Goal: Task Accomplishment & Management: Use online tool/utility

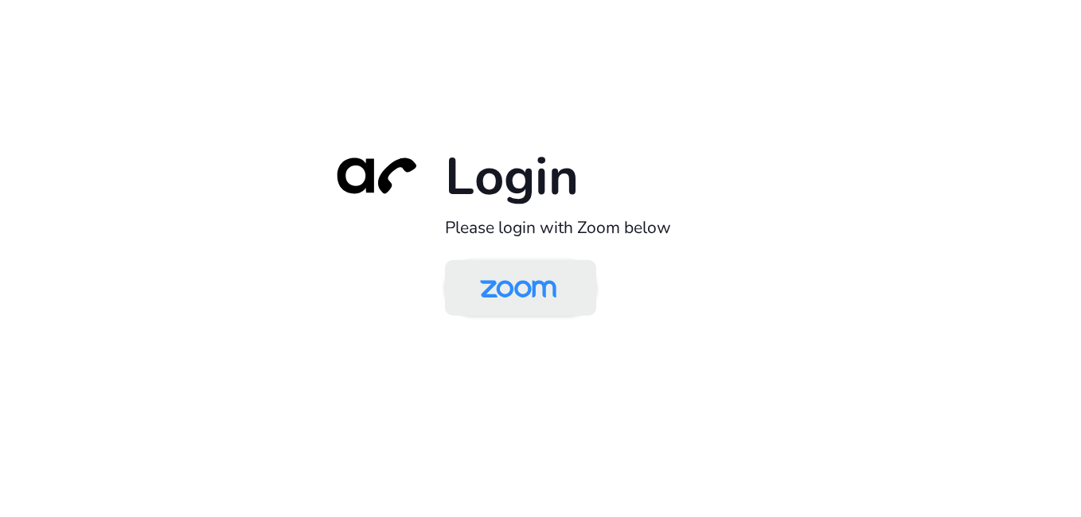
click at [542, 302] on img at bounding box center [518, 289] width 110 height 52
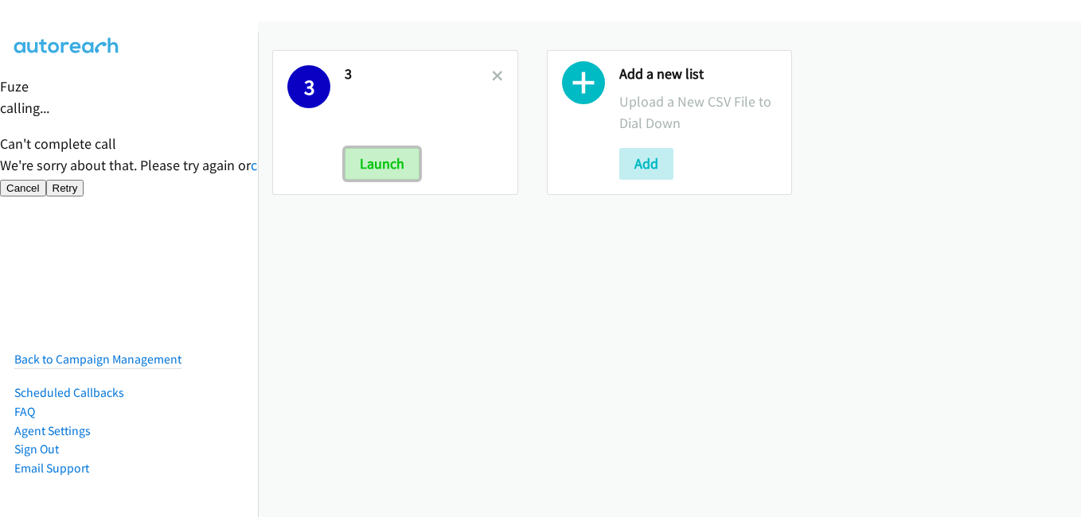
click at [373, 169] on button "Launch" at bounding box center [382, 164] width 75 height 32
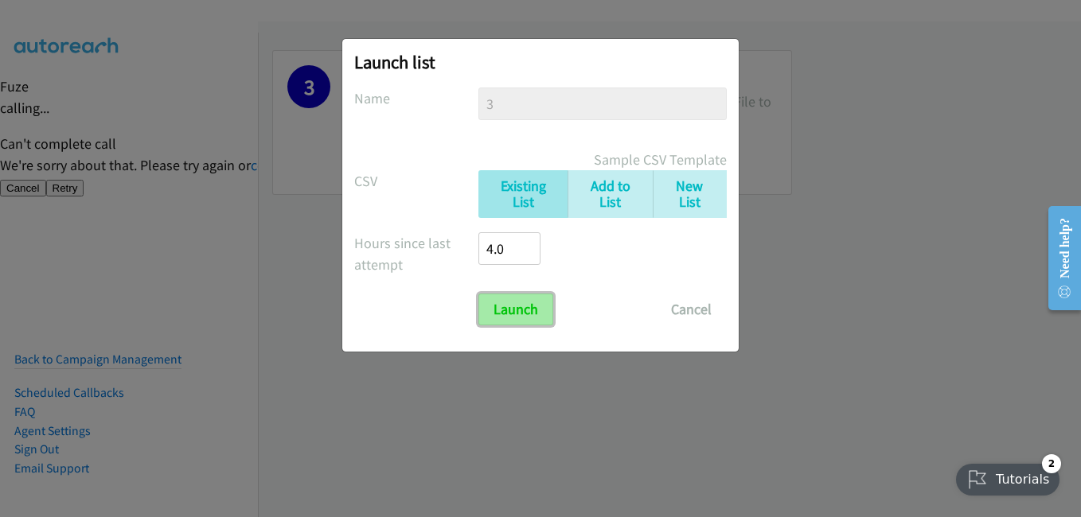
click at [497, 297] on input "Launch" at bounding box center [515, 310] width 75 height 32
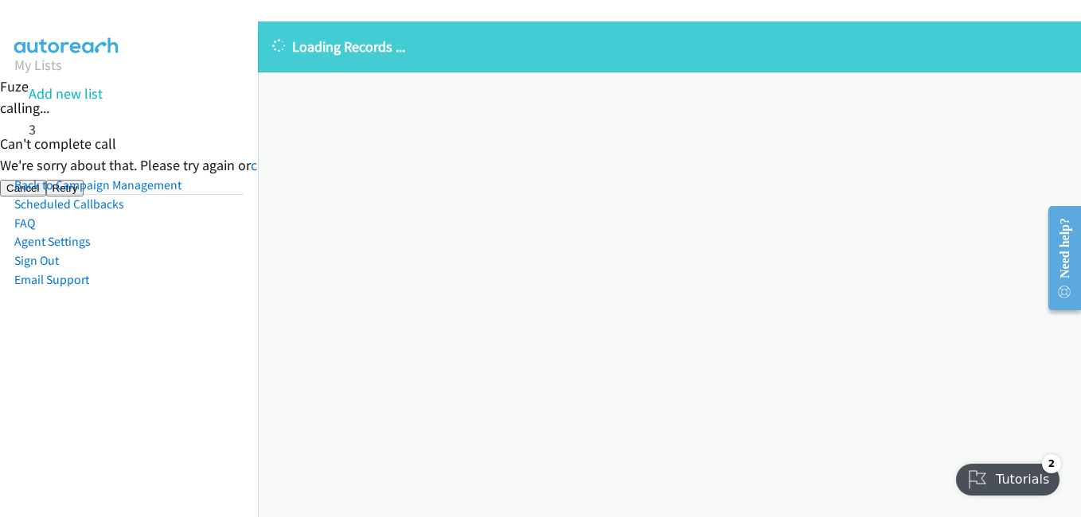
click at [115, 399] on nav "My Lists Add new list 3 Back to Campaign Management Scheduled Callbacks FAQ Age…" at bounding box center [129, 291] width 259 height 517
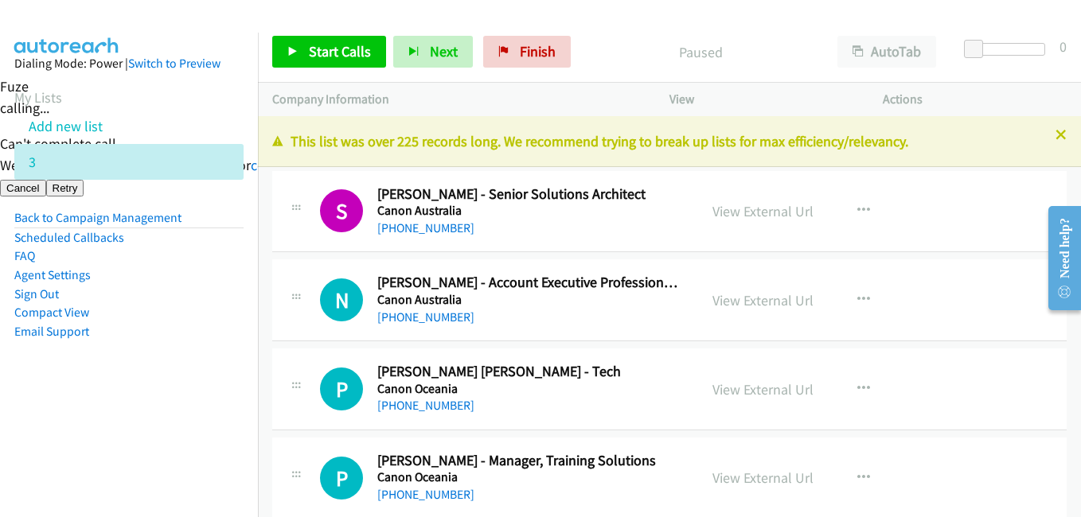
click at [243, 404] on aside "Dialing Mode: Power | Switch to Preview My Lists Add new list 3 Back to Campaig…" at bounding box center [129, 223] width 258 height 380
click at [358, 57] on span "Start Calls" at bounding box center [340, 51] width 62 height 18
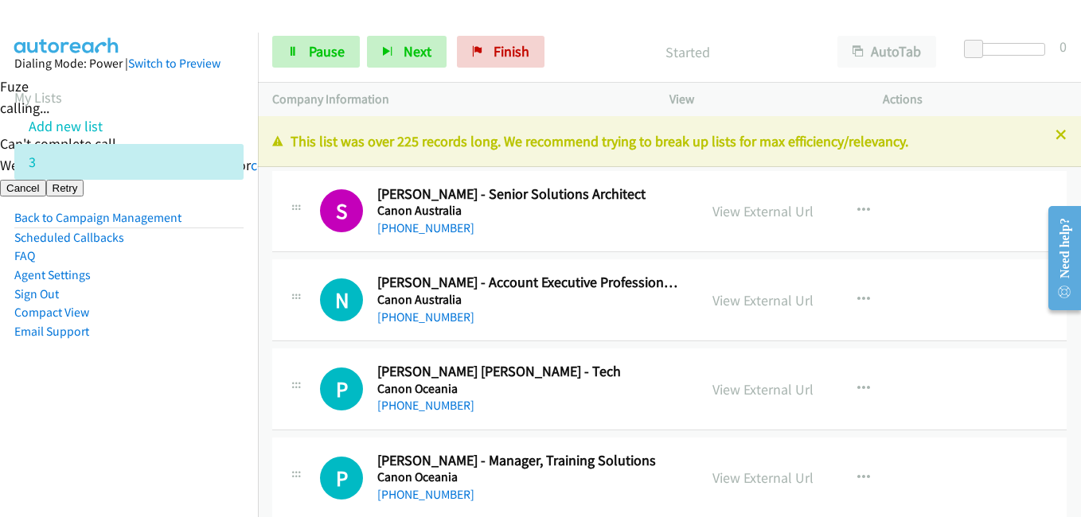
scroll to position [239, 0]
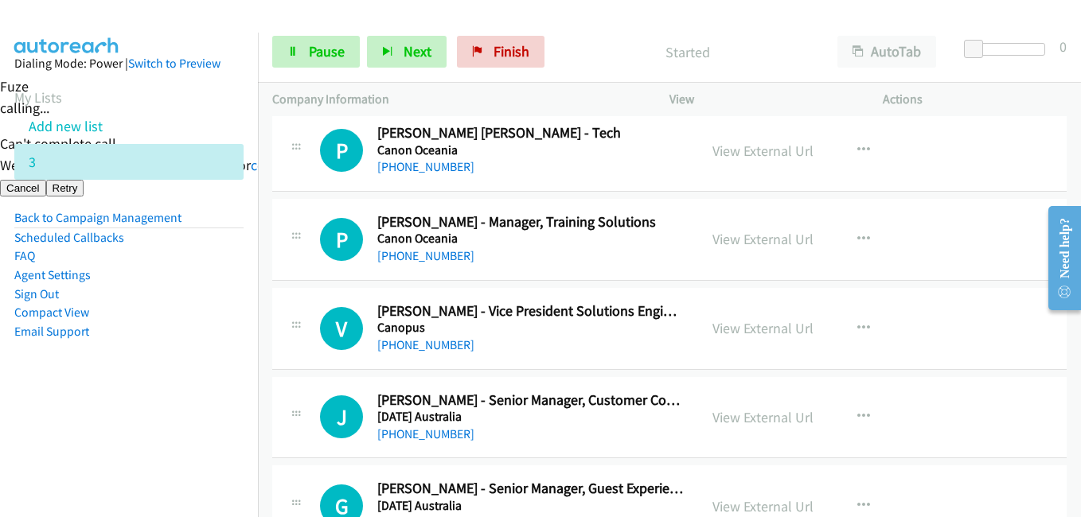
click at [117, 380] on aside "Dialing Mode: Power | Switch to Preview My Lists Add new list 3 Back to Campaig…" at bounding box center [129, 223] width 258 height 380
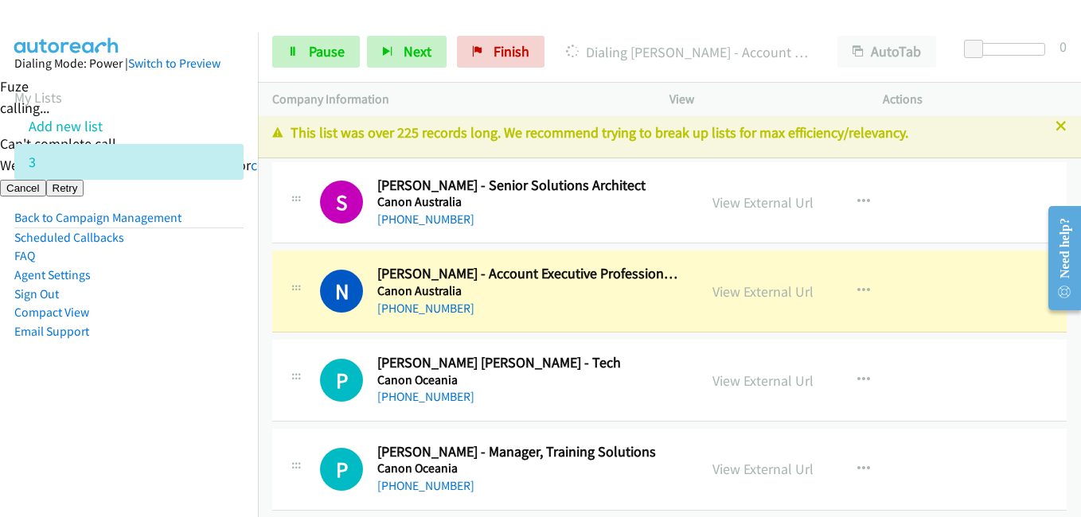
scroll to position [0, 0]
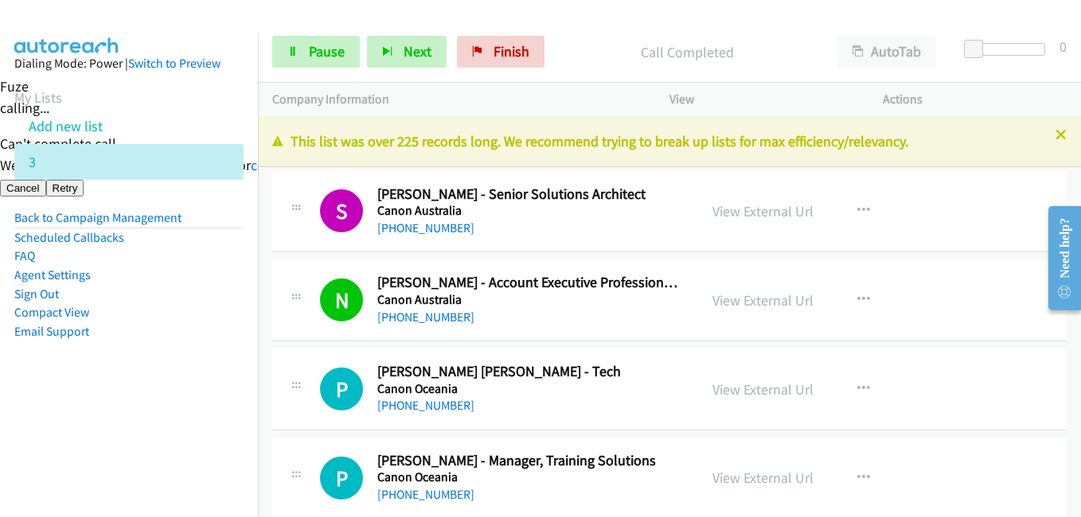
click at [111, 362] on aside "Dialing Mode: Power | Switch to Preview My Lists Add new list 3 Back to Campaig…" at bounding box center [129, 223] width 258 height 380
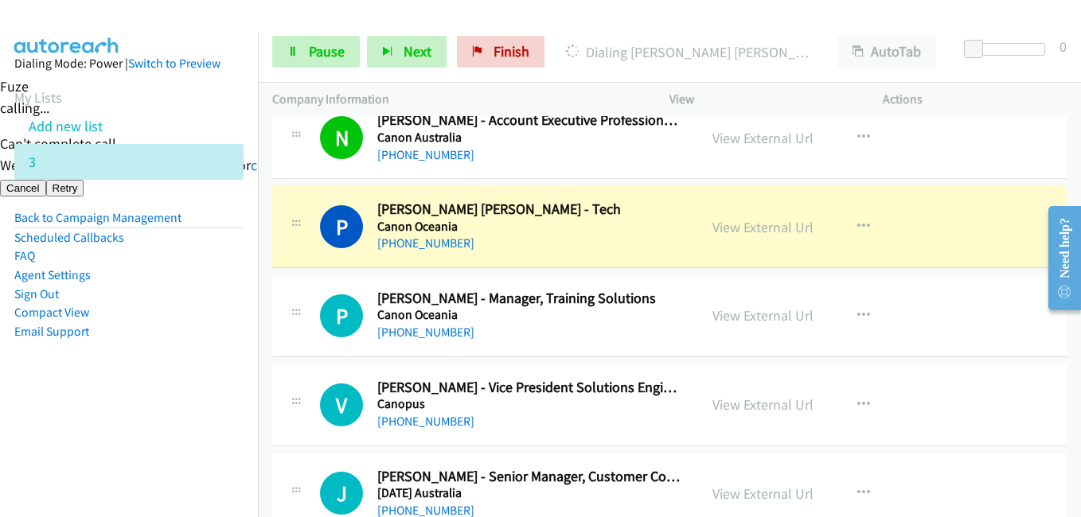
scroll to position [239, 0]
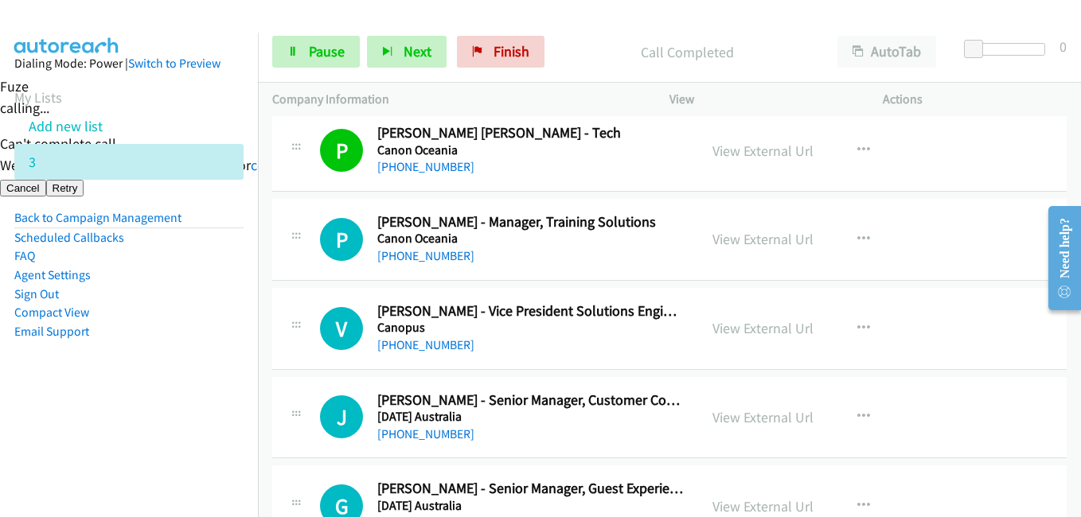
click at [240, 420] on nav "Dialing Mode: Power | Switch to Preview My Lists Add new list 3 Back to Campaig…" at bounding box center [129, 291] width 259 height 517
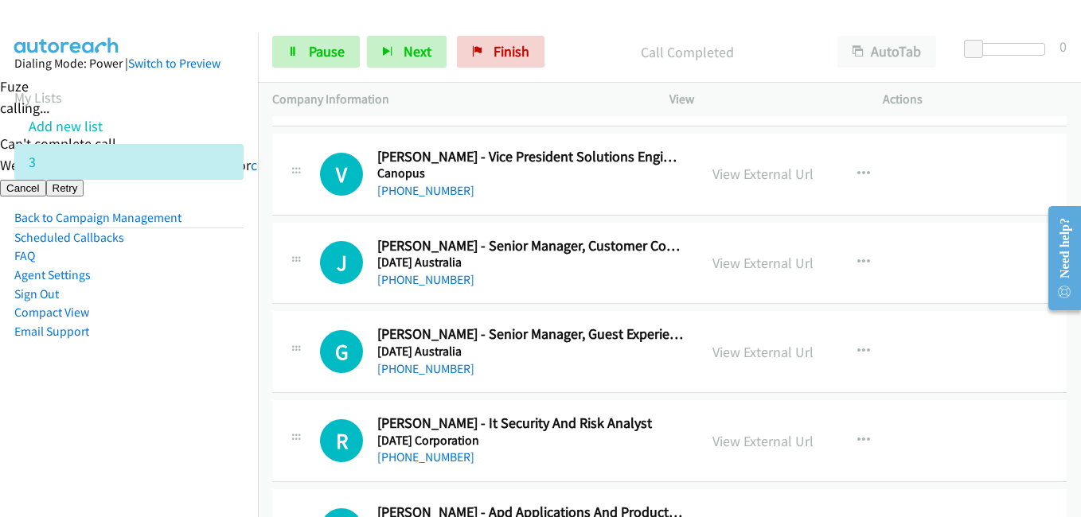
scroll to position [478, 0]
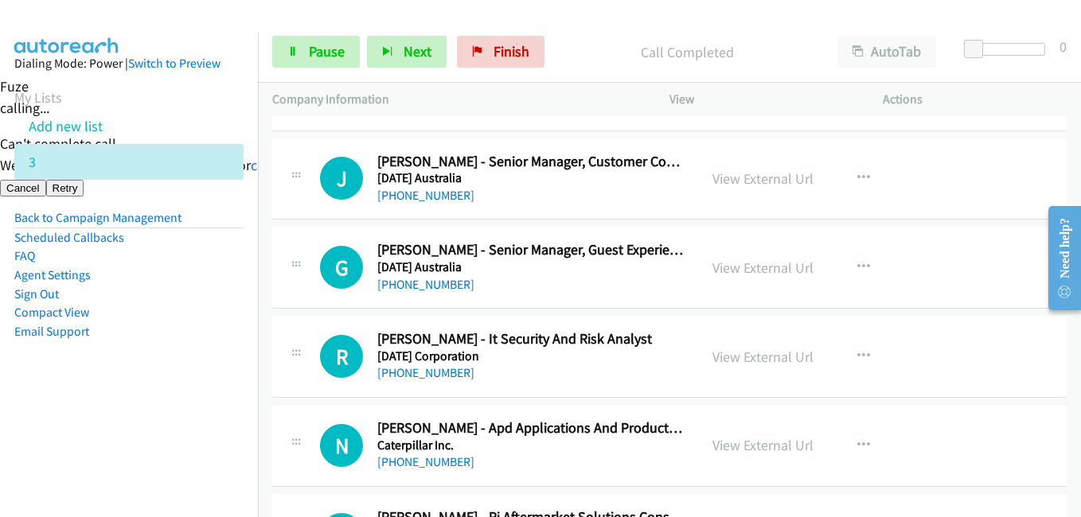
click at [157, 394] on aside "Dialing Mode: Power | Switch to Preview My Lists Add new list 3 Back to Campaig…" at bounding box center [129, 223] width 258 height 380
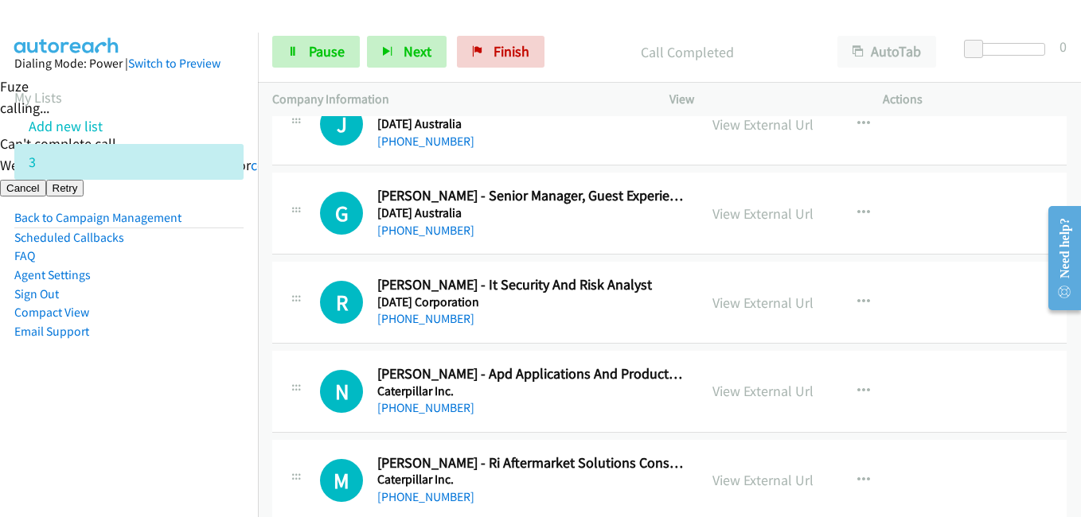
scroll to position [557, 0]
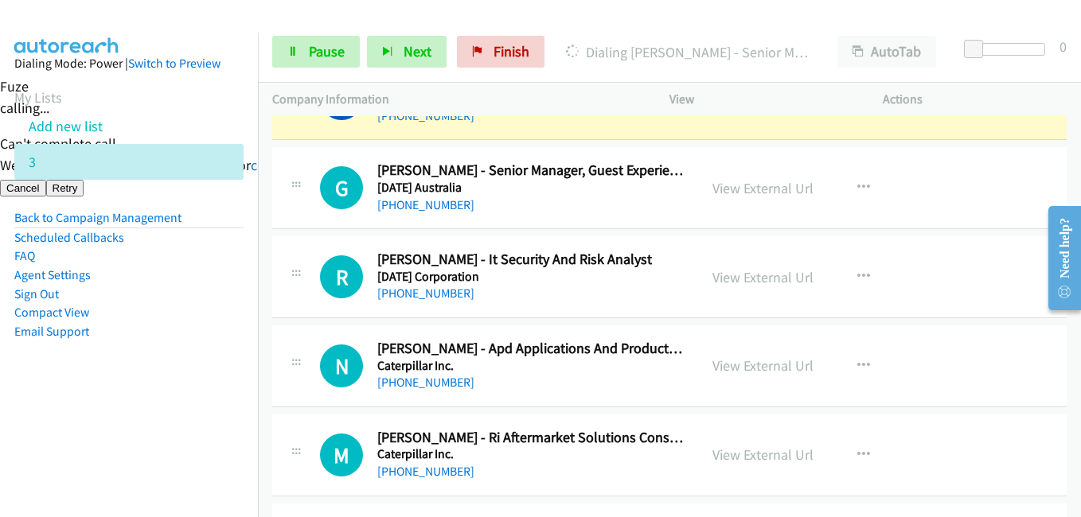
drag, startPoint x: 115, startPoint y: 375, endPoint x: 301, endPoint y: 367, distance: 185.6
click at [115, 376] on aside "Dialing Mode: Power | Switch to Preview My Lists Add new list 3 Back to Campaig…" at bounding box center [129, 223] width 258 height 380
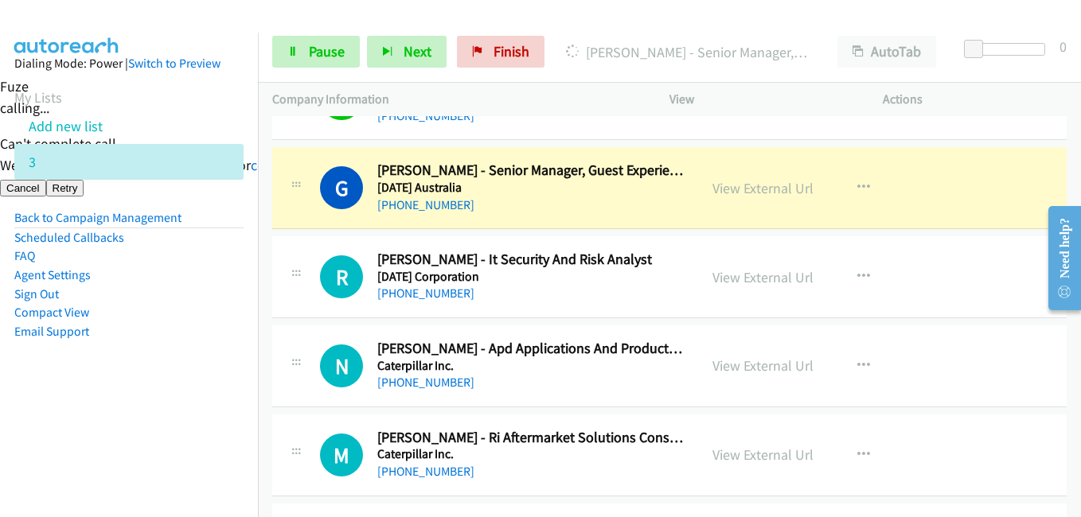
drag, startPoint x: 167, startPoint y: 404, endPoint x: 178, endPoint y: 401, distance: 10.6
click at [167, 404] on aside "Dialing Mode: Power | Switch to Preview My Lists Add new list 3 Back to Campaig…" at bounding box center [129, 223] width 258 height 380
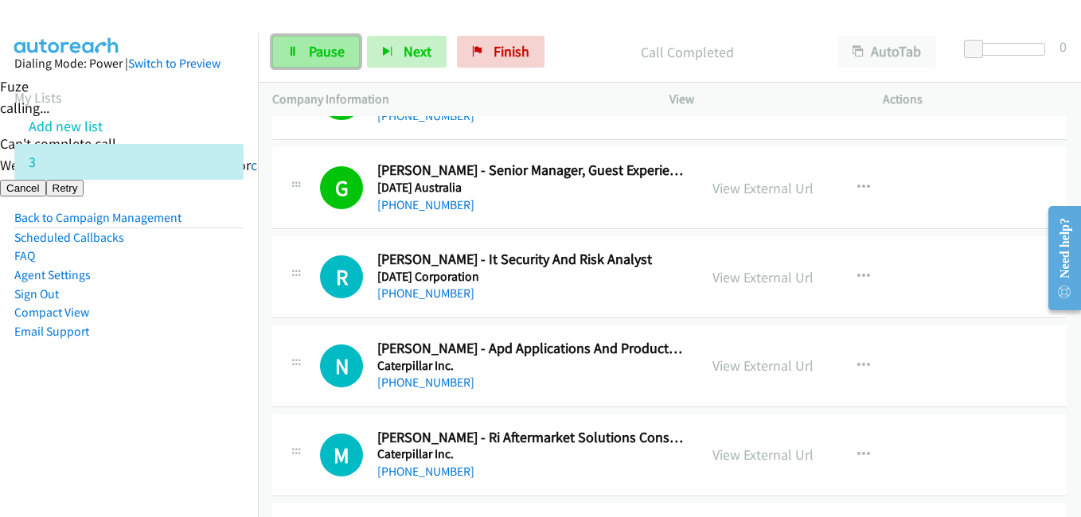
click at [325, 45] on span "Pause" at bounding box center [327, 51] width 36 height 18
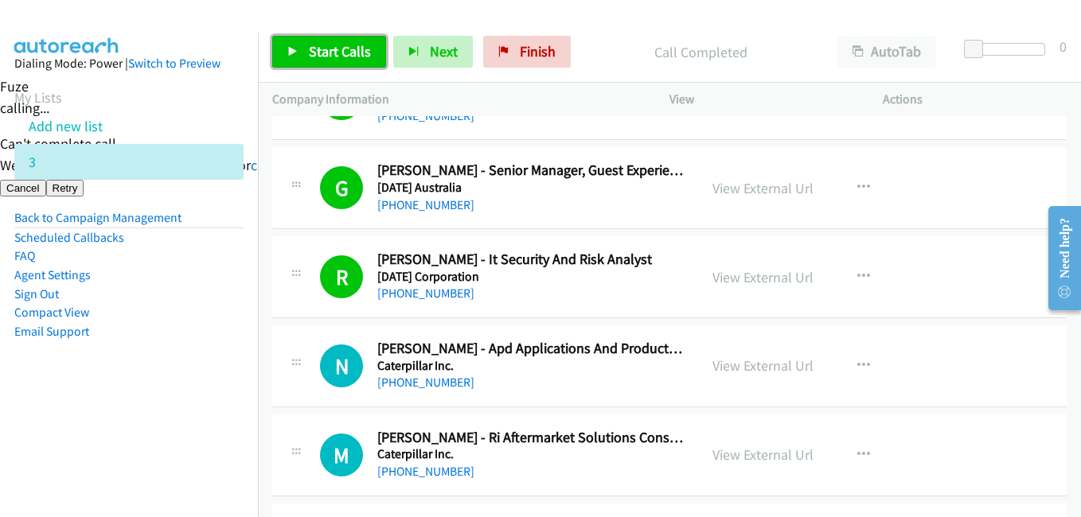
click at [324, 50] on span "Start Calls" at bounding box center [340, 51] width 62 height 18
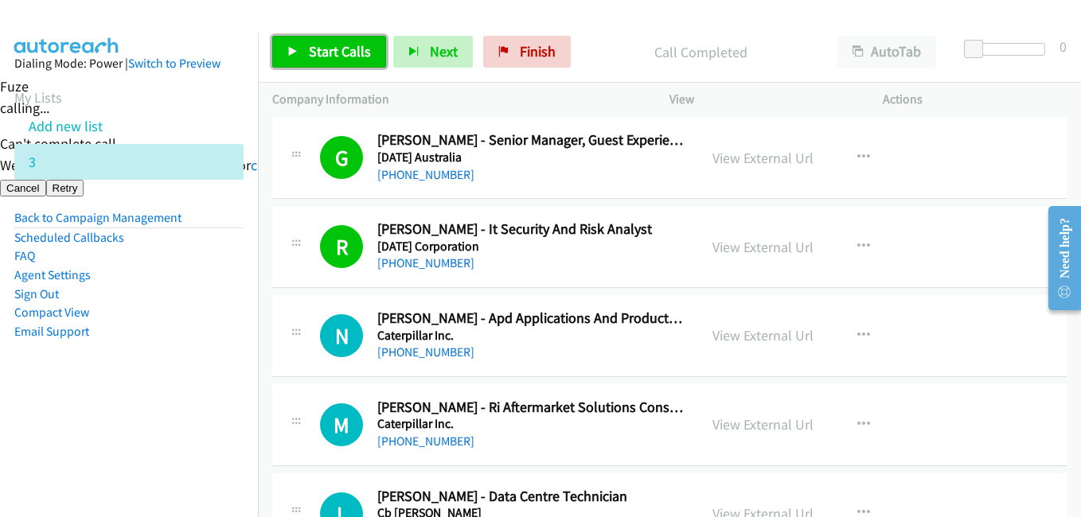
scroll to position [637, 0]
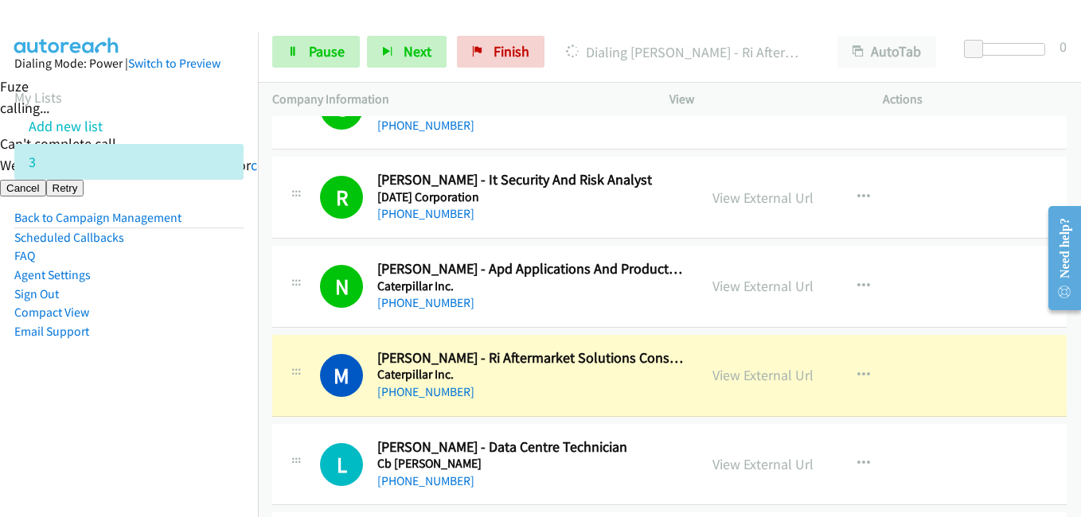
click at [225, 288] on li "Sign Out" at bounding box center [128, 294] width 229 height 19
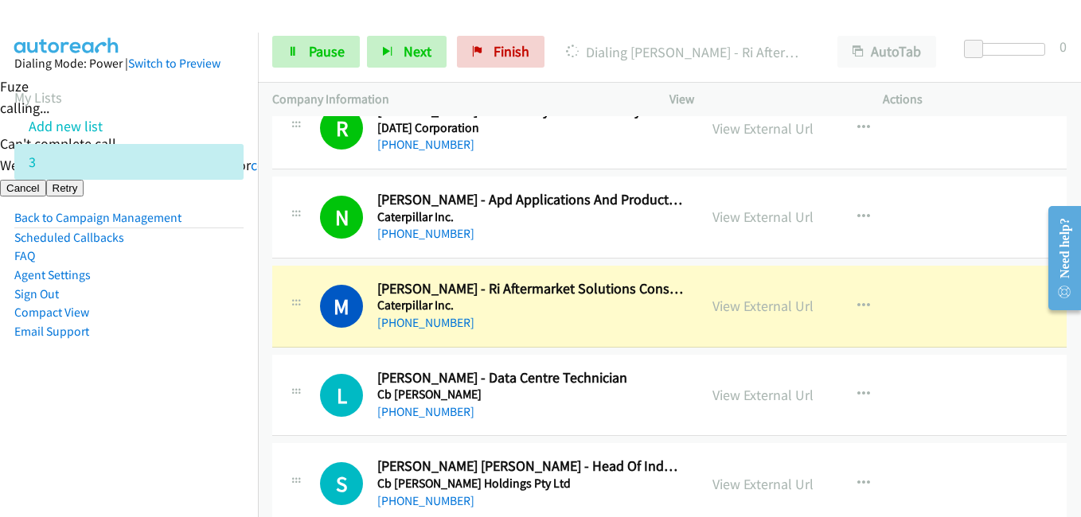
scroll to position [796, 0]
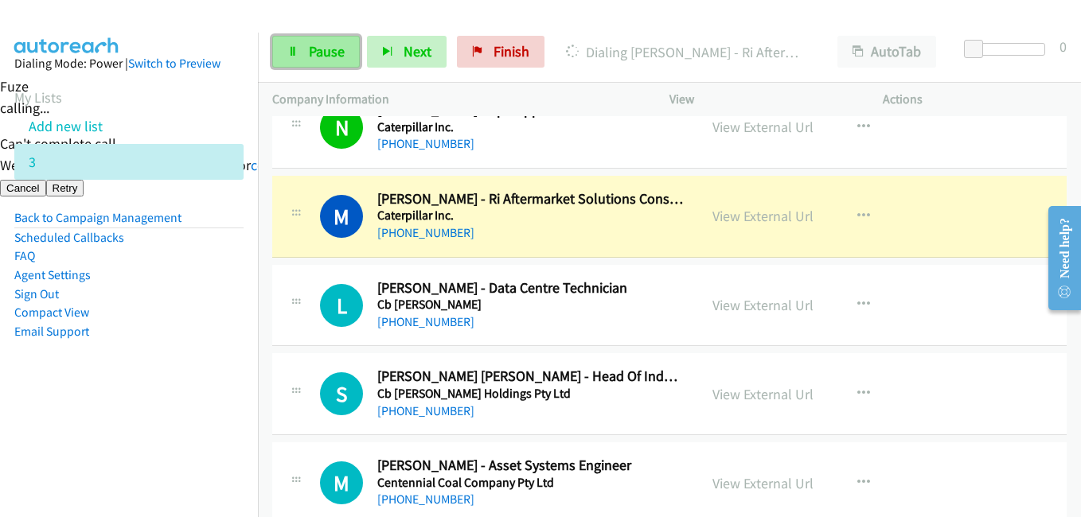
click at [325, 42] on span "Pause" at bounding box center [327, 51] width 36 height 18
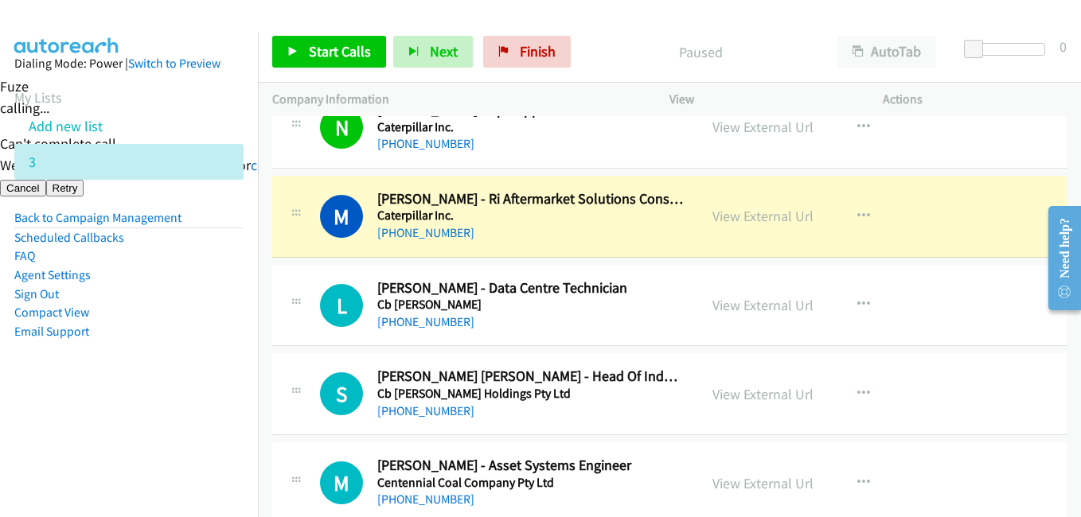
drag, startPoint x: 205, startPoint y: 411, endPoint x: 218, endPoint y: 411, distance: 13.5
click at [205, 411] on aside "Dialing Mode: Power | Switch to Preview My Lists Add new list 3 Back to Campaig…" at bounding box center [129, 223] width 258 height 380
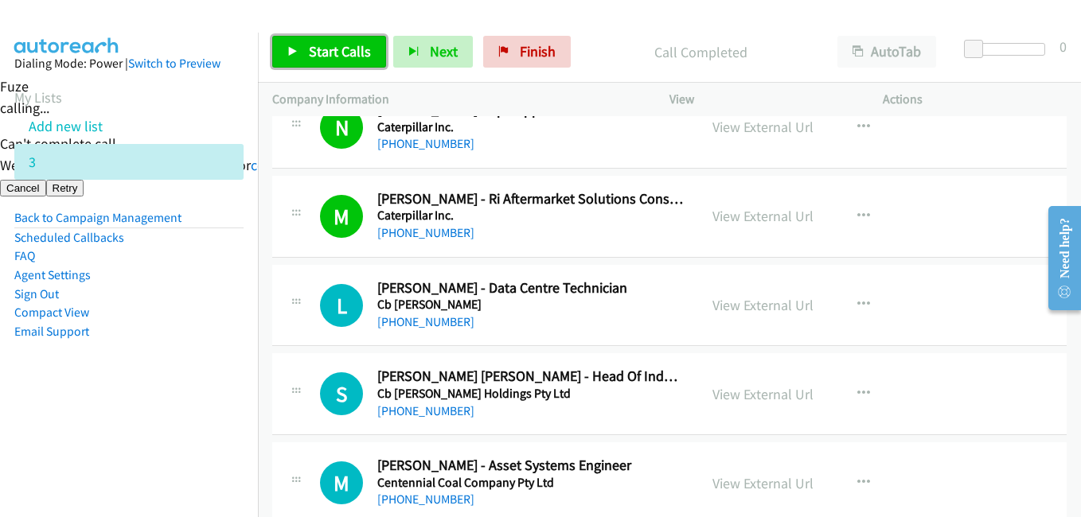
click at [348, 60] on span "Start Calls" at bounding box center [340, 51] width 62 height 18
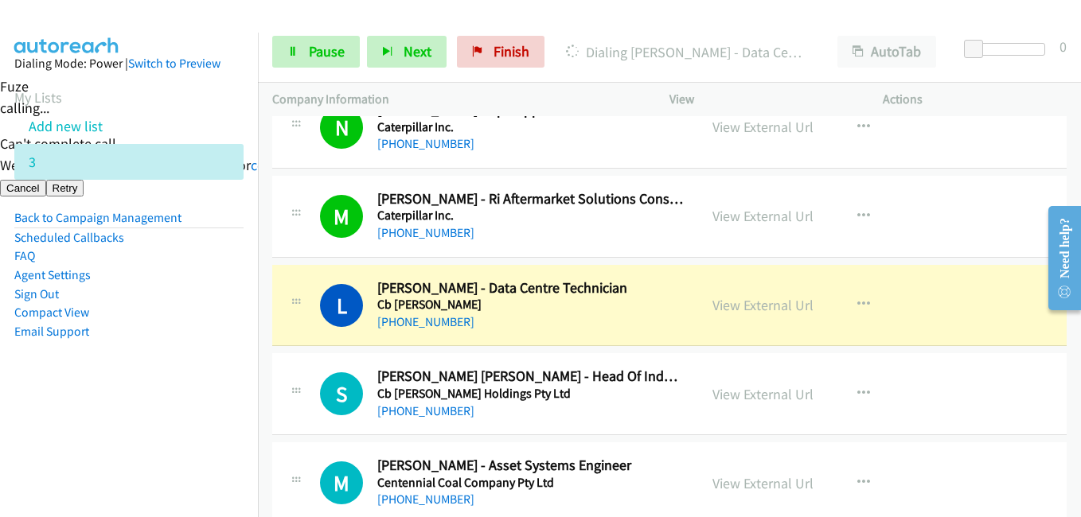
click at [205, 359] on aside "Dialing Mode: Power | Switch to Preview My Lists Add new list 3 Back to Campaig…" at bounding box center [129, 223] width 258 height 380
click at [215, 349] on aside "Dialing Mode: Power | Switch to Preview My Lists Add new list 3 Back to Campaig…" at bounding box center [129, 223] width 258 height 380
click at [752, 303] on link "View External Url" at bounding box center [762, 305] width 101 height 18
click at [320, 44] on span "Pause" at bounding box center [327, 51] width 36 height 18
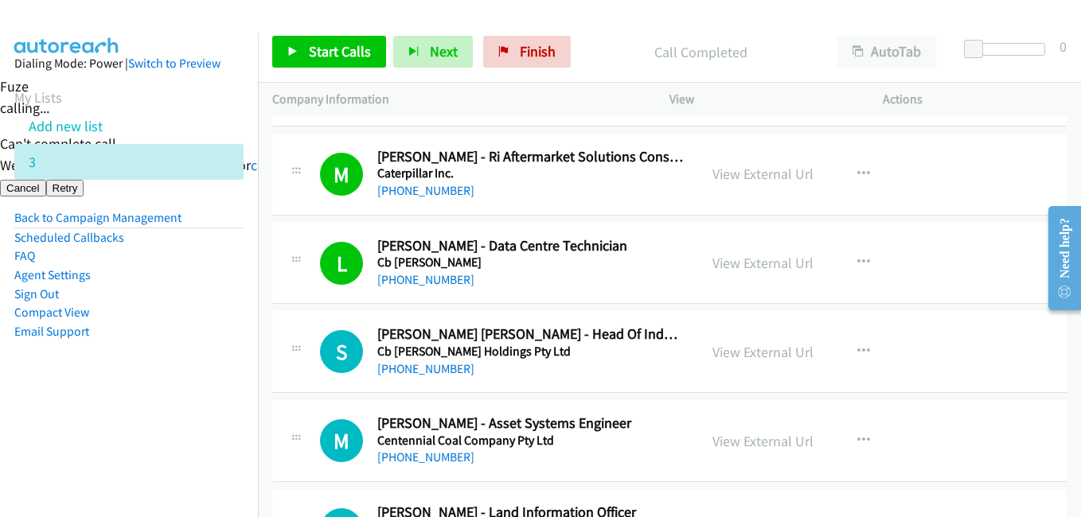
scroll to position [876, 0]
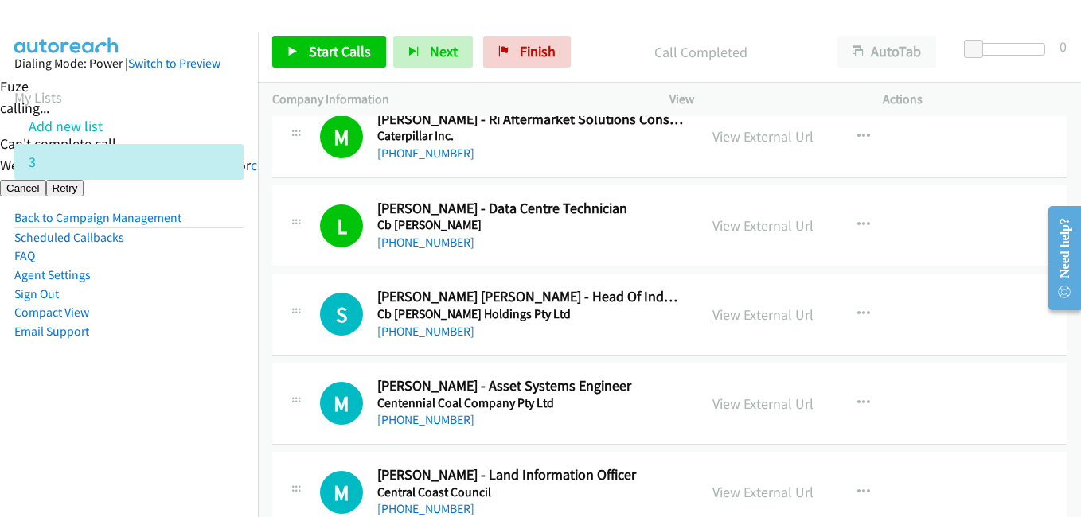
click at [772, 312] on link "View External Url" at bounding box center [762, 315] width 101 height 18
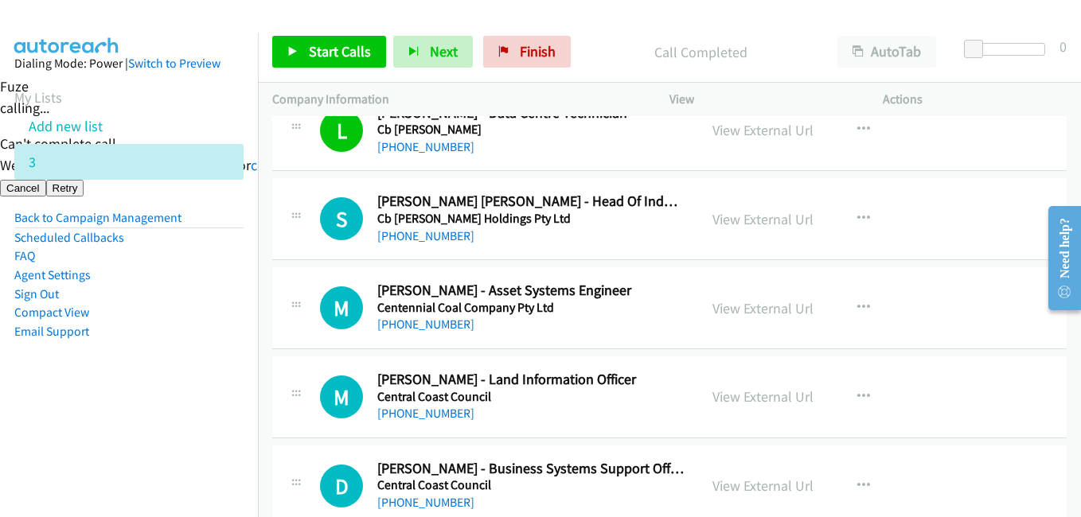
scroll to position [955, 0]
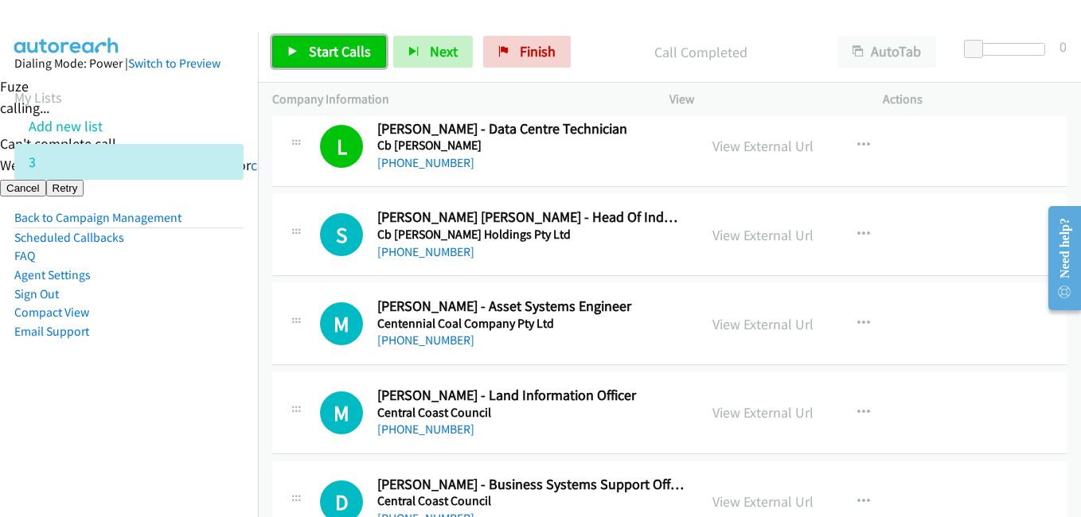
click at [349, 55] on span "Start Calls" at bounding box center [340, 51] width 62 height 18
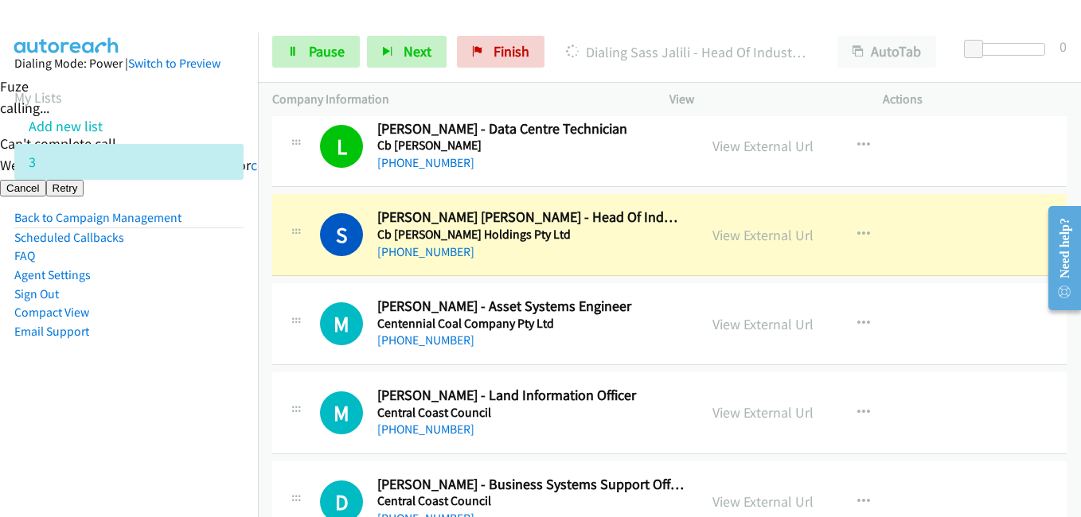
click at [204, 357] on aside "Dialing Mode: Power | Switch to Preview My Lists Add new list 3 Back to Campaig…" at bounding box center [129, 223] width 258 height 380
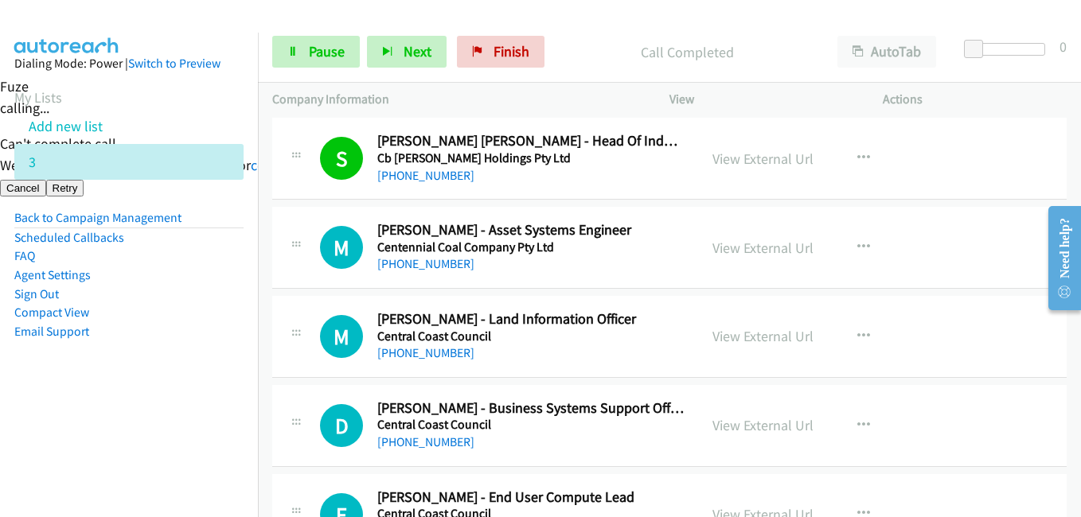
scroll to position [1035, 0]
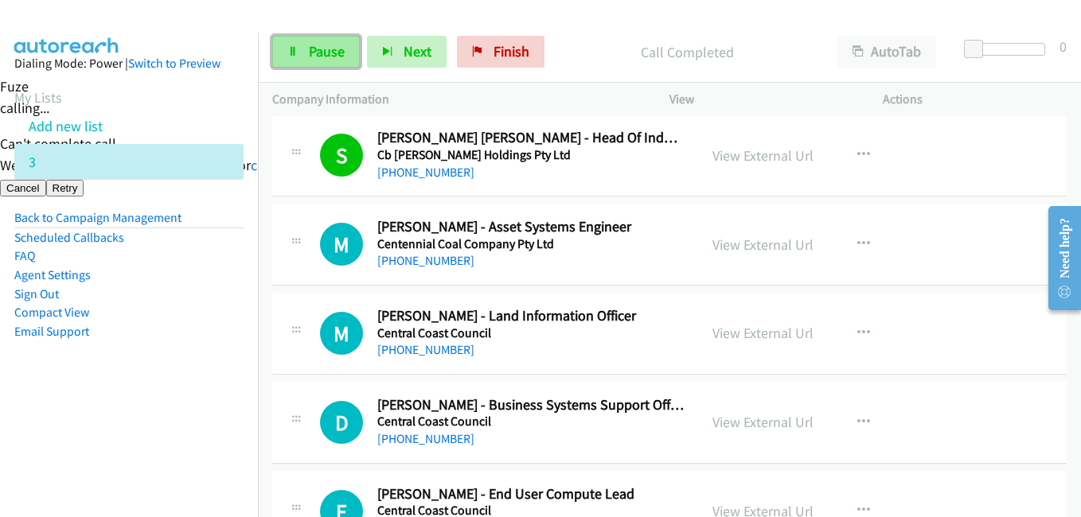
click at [341, 60] on link "Pause" at bounding box center [316, 52] width 88 height 32
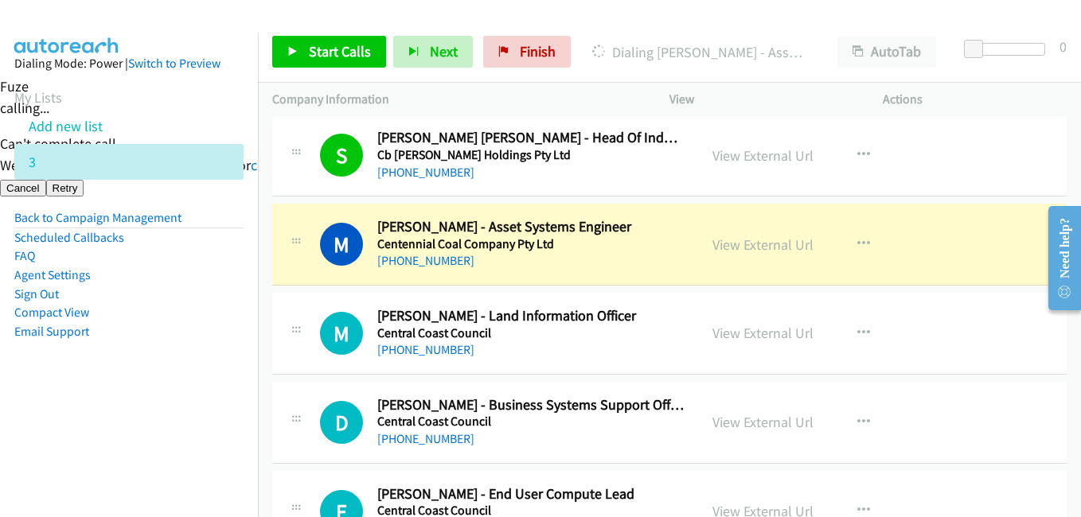
click at [162, 367] on aside "Dialing Mode: Power | Switch to Preview My Lists Add new list 3 Back to Campaig…" at bounding box center [129, 223] width 258 height 380
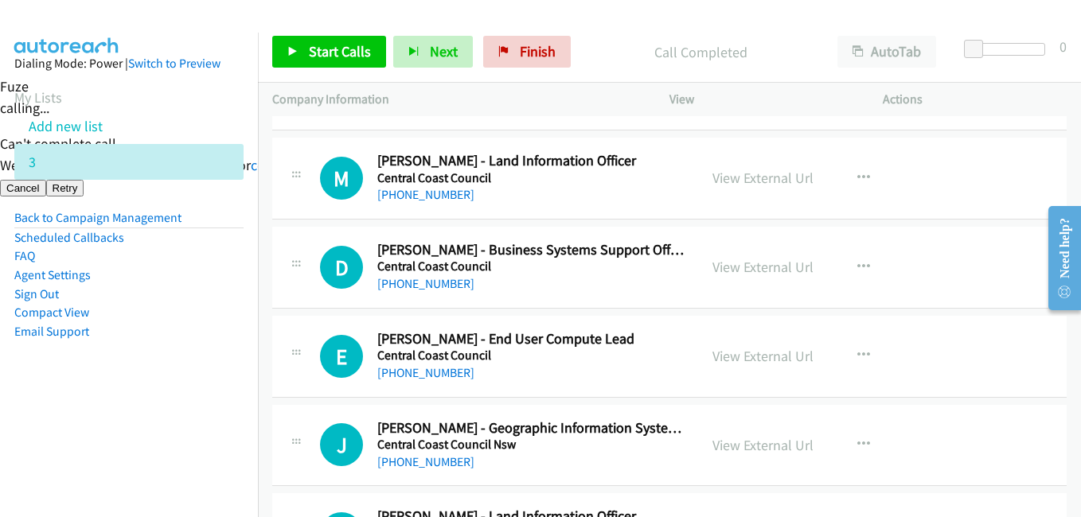
scroll to position [1194, 0]
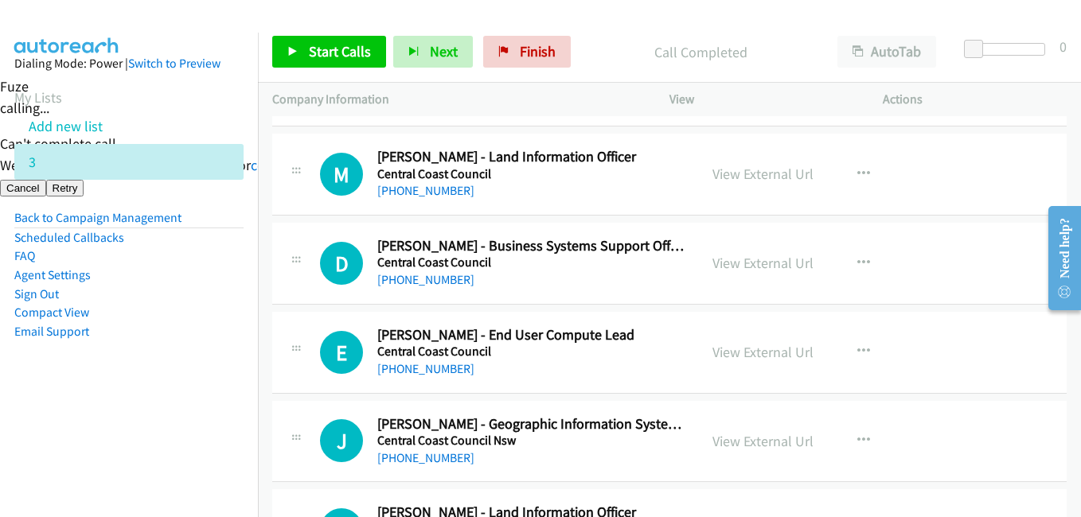
click at [68, 393] on aside "Dialing Mode: Power | Switch to Preview My Lists Add new list 3 Back to Campaig…" at bounding box center [129, 223] width 258 height 380
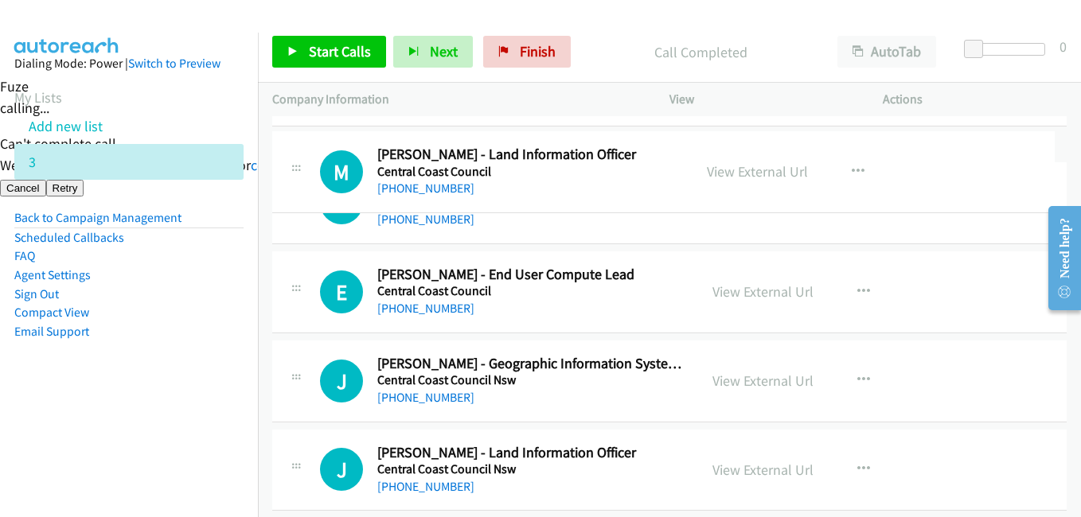
drag, startPoint x: 624, startPoint y: 155, endPoint x: 490, endPoint y: 153, distance: 133.7
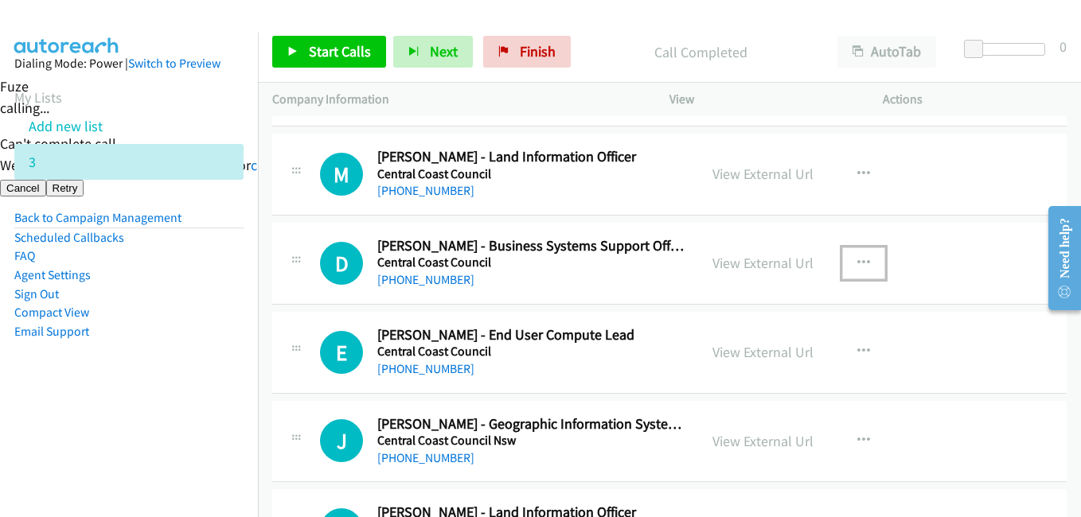
click at [857, 258] on icon "button" at bounding box center [863, 263] width 13 height 13
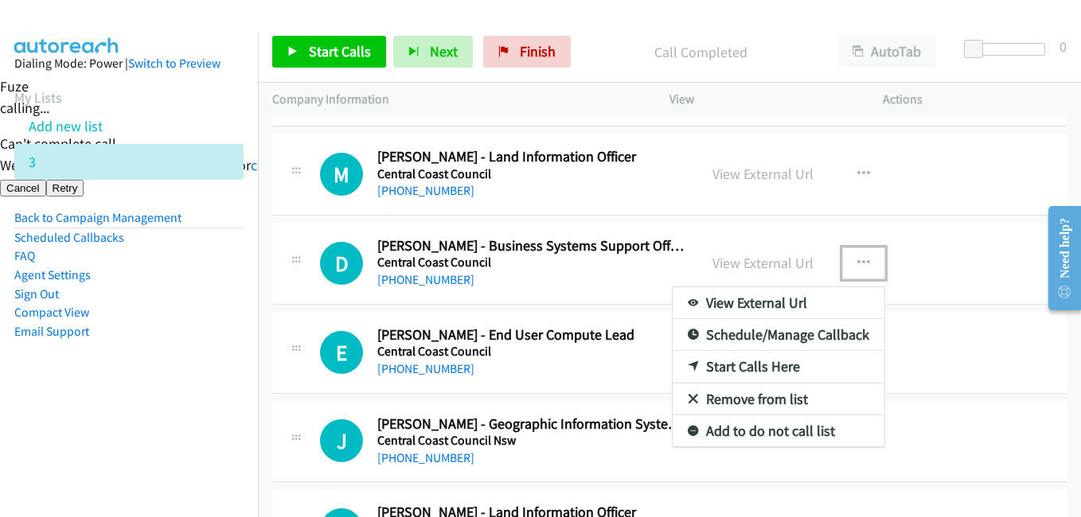
click at [758, 361] on link "Start Calls Here" at bounding box center [779, 367] width 212 height 32
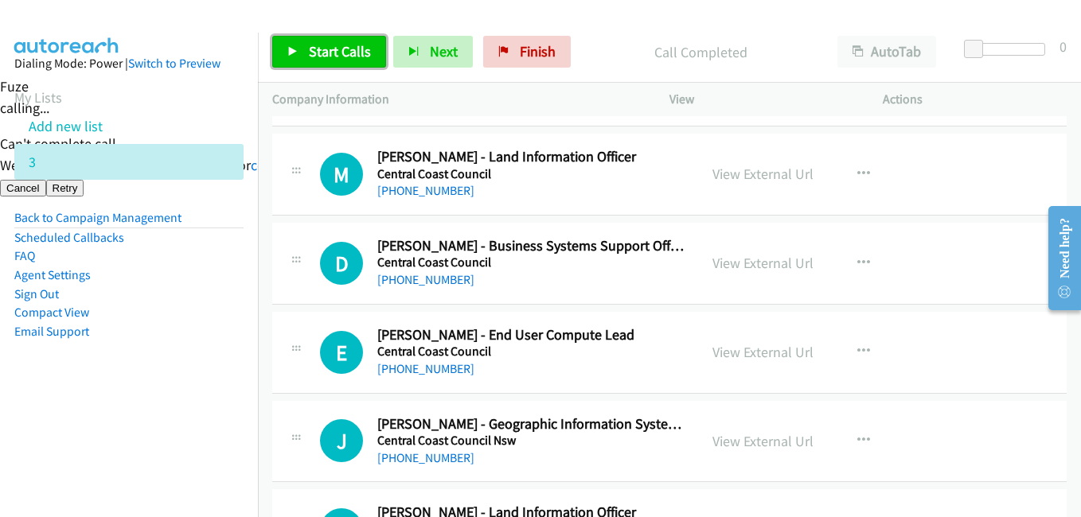
click at [357, 52] on span "Start Calls" at bounding box center [340, 51] width 62 height 18
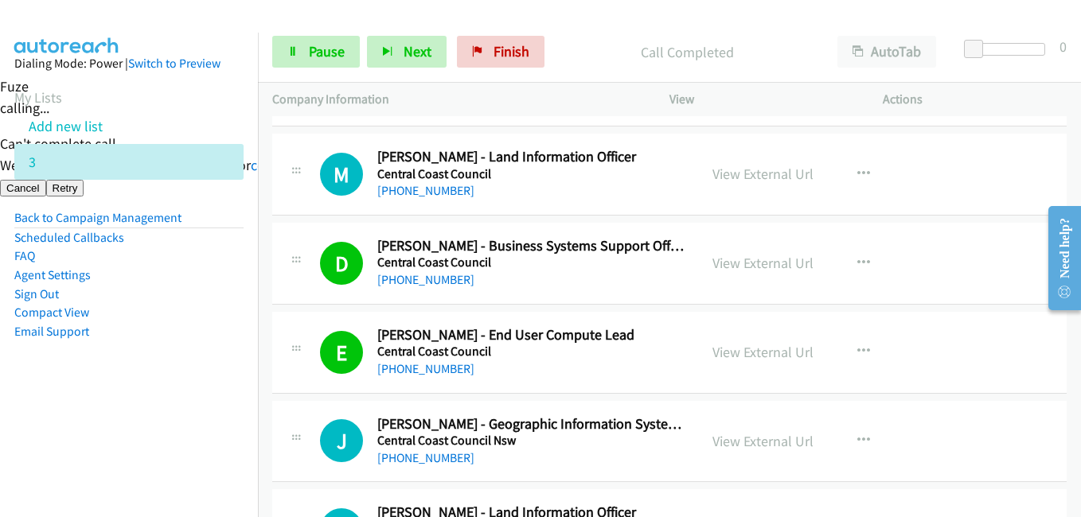
drag, startPoint x: 218, startPoint y: 388, endPoint x: 302, endPoint y: 368, distance: 85.9
click at [218, 388] on aside "Dialing Mode: Power | Switch to Preview My Lists Add new list 3 Back to Campaig…" at bounding box center [129, 223] width 258 height 380
drag, startPoint x: 146, startPoint y: 364, endPoint x: 376, endPoint y: 353, distance: 230.3
click at [146, 364] on aside "Dialing Mode: Power | Switch to Preview My Lists Add new list 3 Back to Campaig…" at bounding box center [129, 223] width 258 height 380
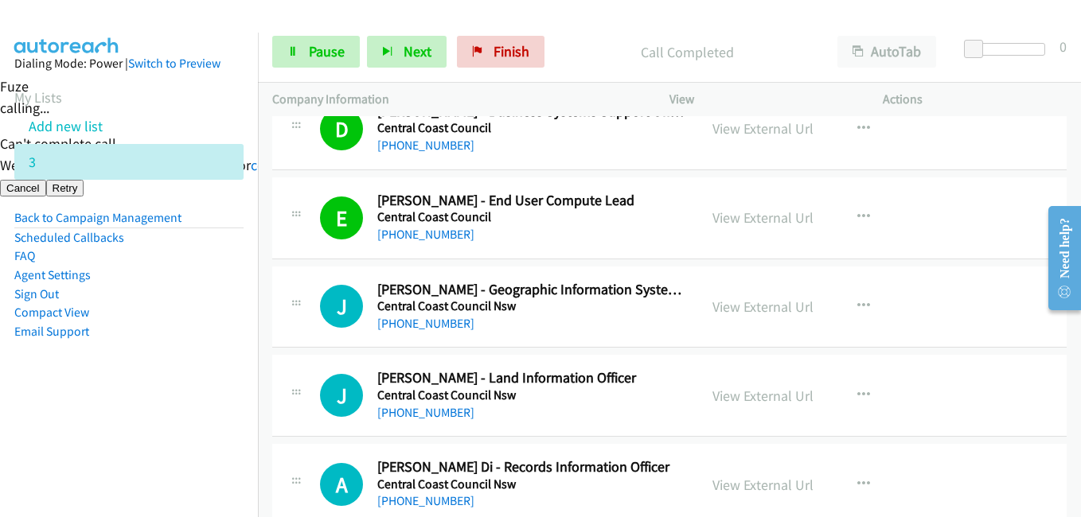
scroll to position [1433, 0]
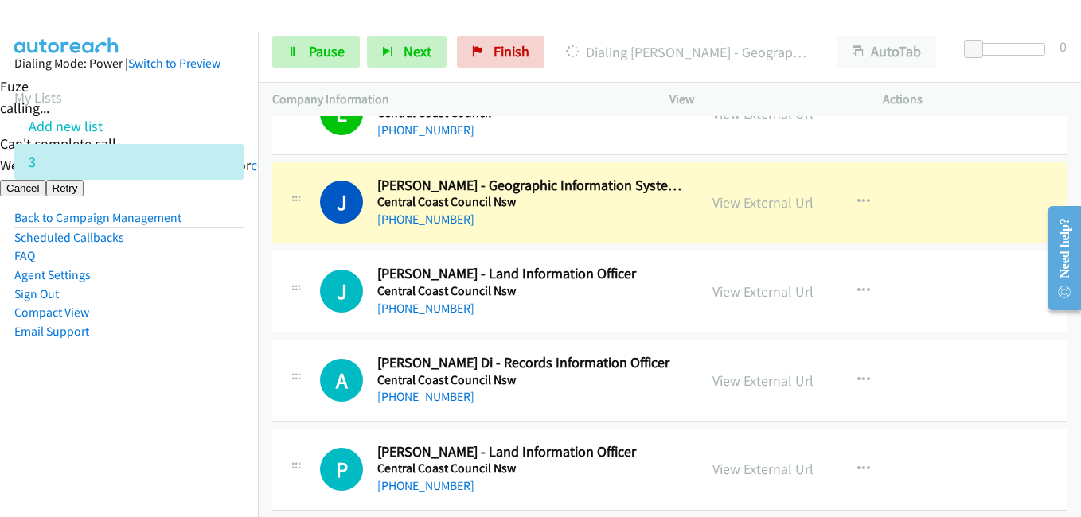
drag, startPoint x: 182, startPoint y: 392, endPoint x: 243, endPoint y: 381, distance: 61.4
click at [181, 392] on aside "Dialing Mode: Power | Switch to Preview My Lists Add new list 3 Back to Campaig…" at bounding box center [129, 223] width 258 height 380
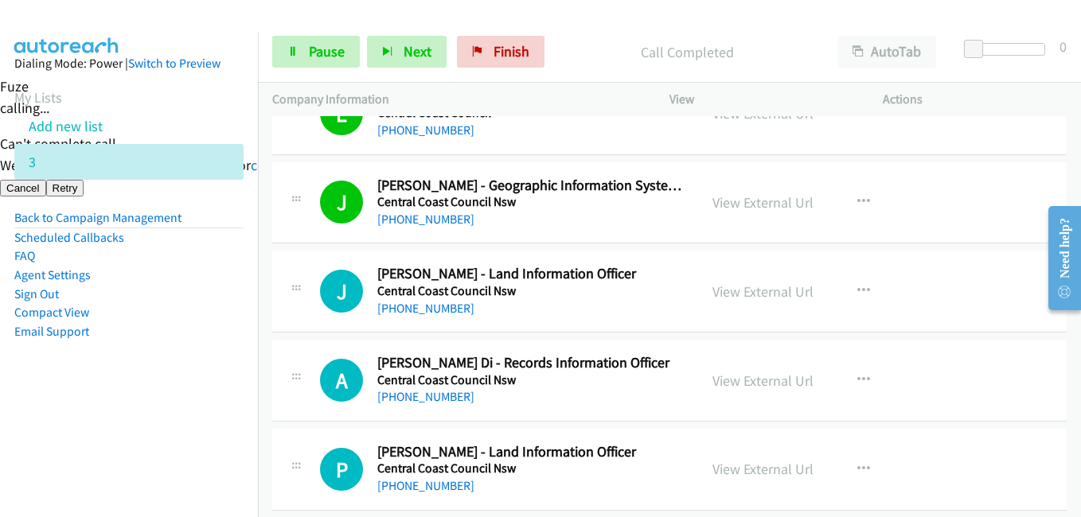
drag, startPoint x: 158, startPoint y: 310, endPoint x: 333, endPoint y: 84, distance: 285.5
click at [162, 307] on li "Compact View" at bounding box center [128, 312] width 229 height 19
click at [328, 43] on span "Pause" at bounding box center [327, 51] width 36 height 18
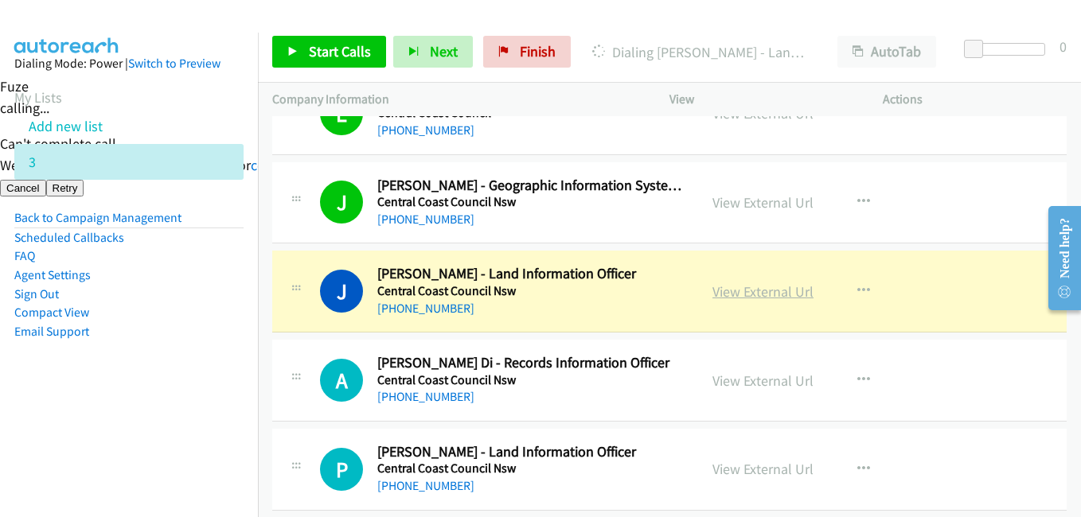
scroll to position [1512, 0]
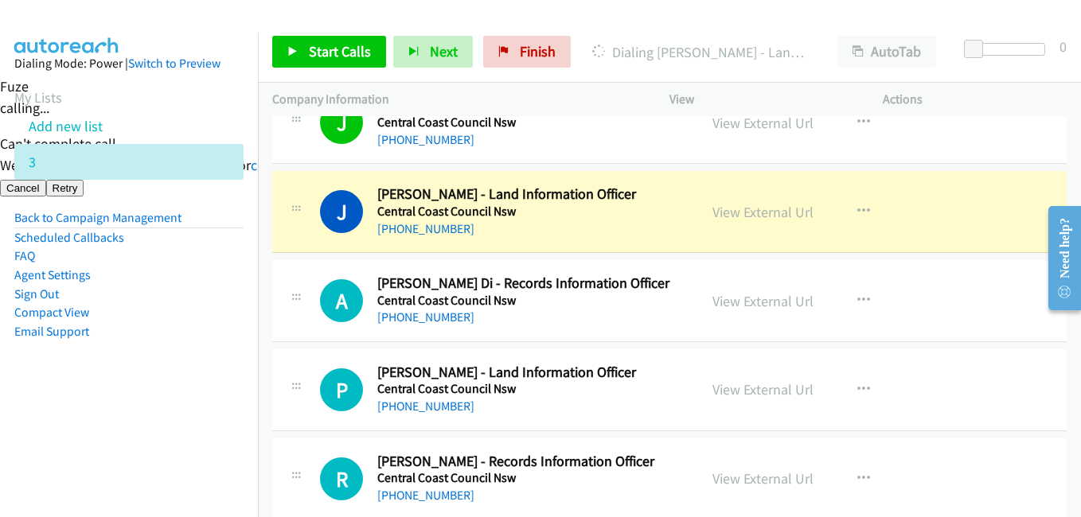
drag, startPoint x: 136, startPoint y: 396, endPoint x: 195, endPoint y: 391, distance: 59.1
click at [136, 396] on aside "Dialing Mode: Power | Switch to Preview My Lists Add new list 3 Back to Campaig…" at bounding box center [129, 223] width 258 height 380
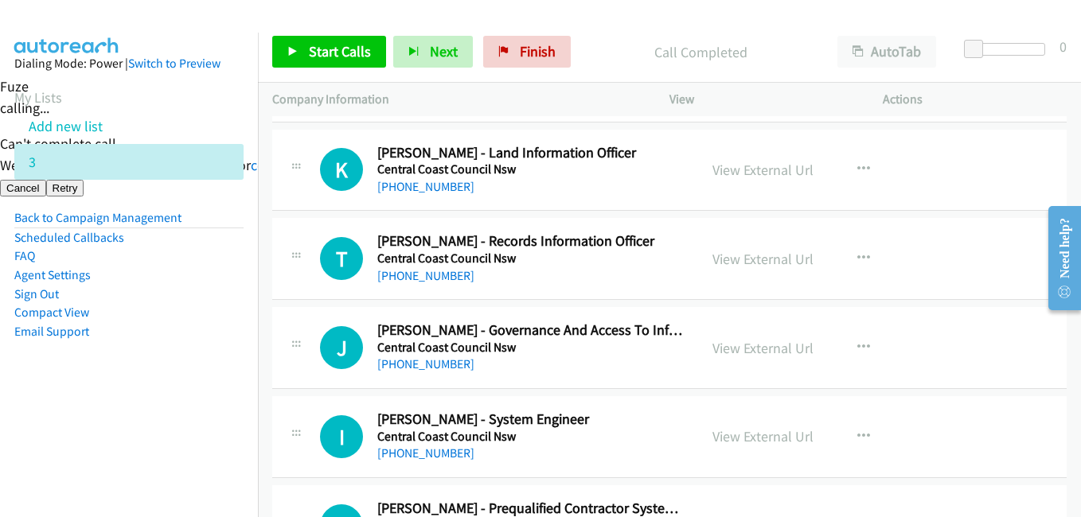
scroll to position [2070, 0]
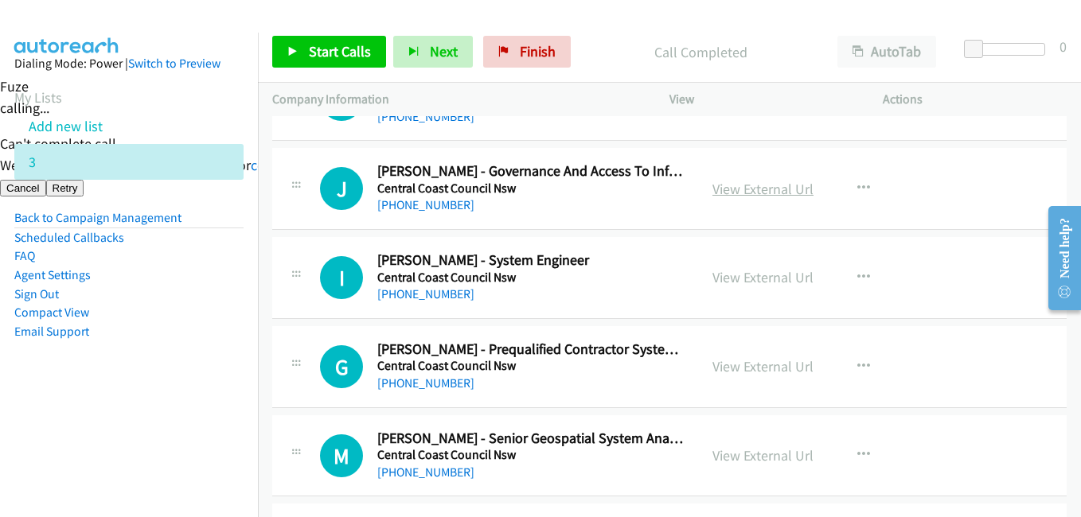
click at [788, 193] on link "View External Url" at bounding box center [762, 189] width 101 height 18
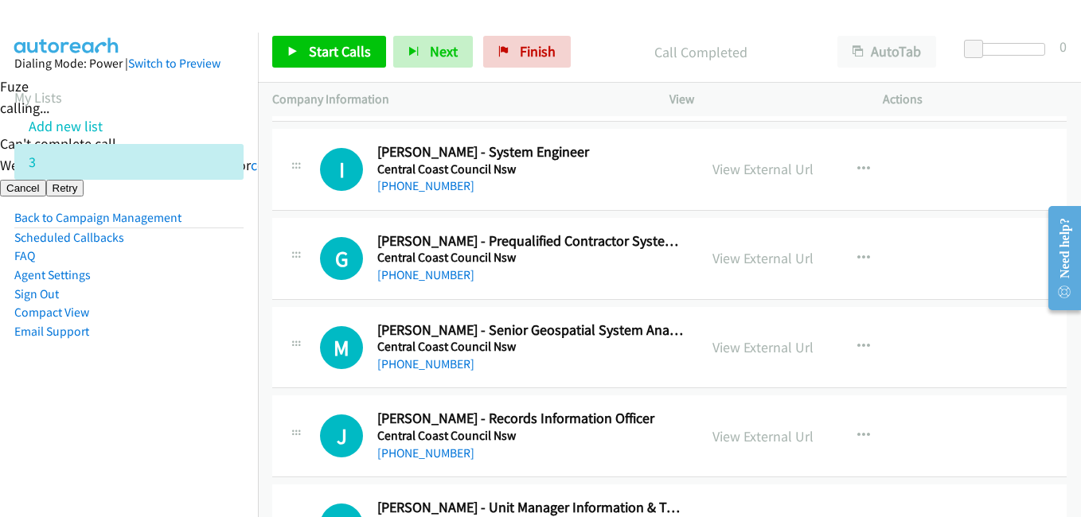
scroll to position [2149, 0]
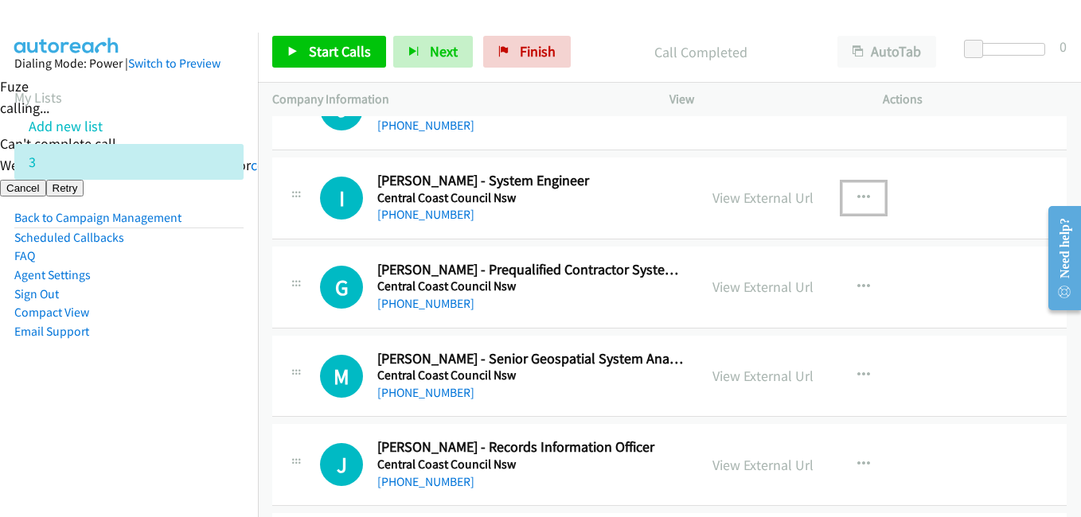
click at [863, 197] on icon "button" at bounding box center [863, 198] width 13 height 13
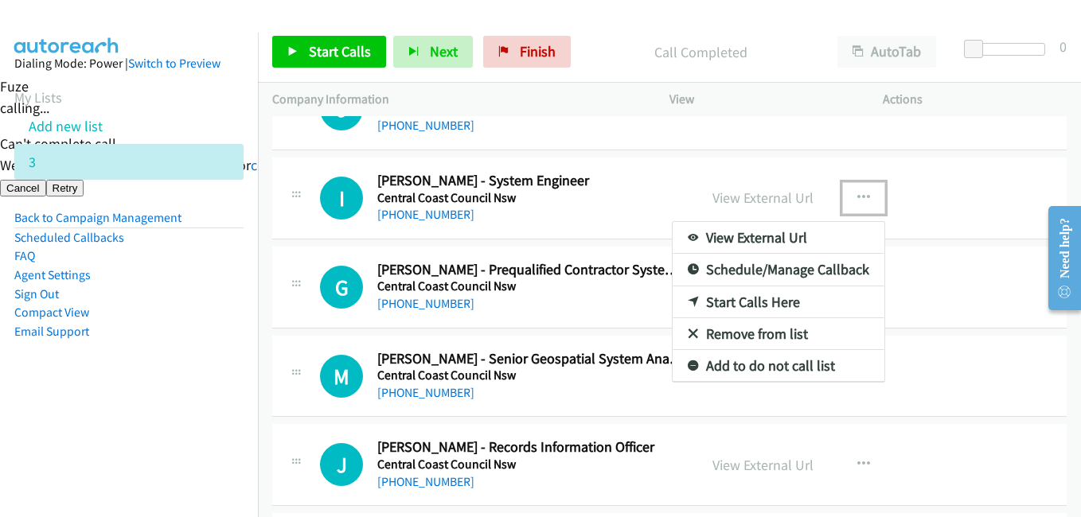
click at [763, 291] on link "Start Calls Here" at bounding box center [779, 303] width 212 height 32
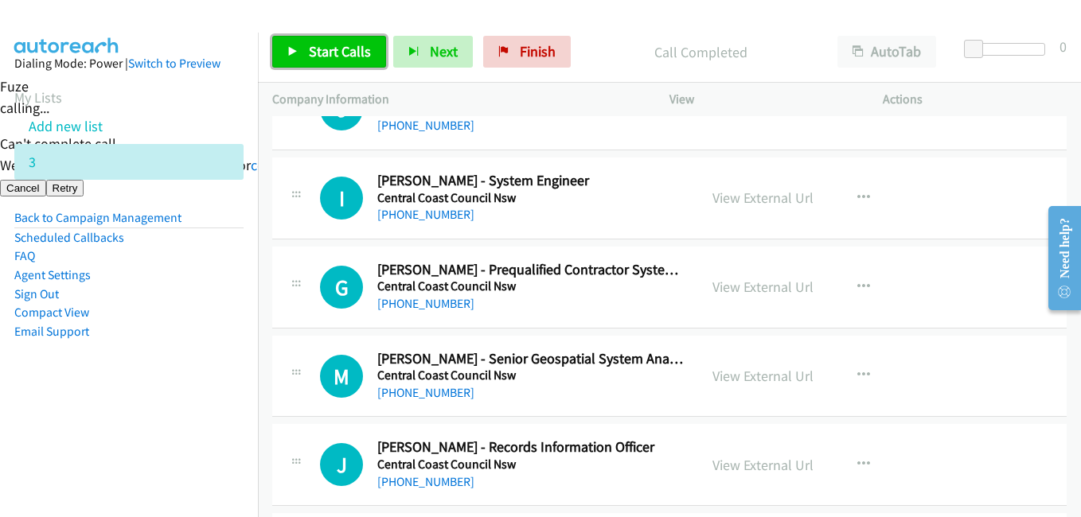
click at [338, 54] on span "Start Calls" at bounding box center [340, 51] width 62 height 18
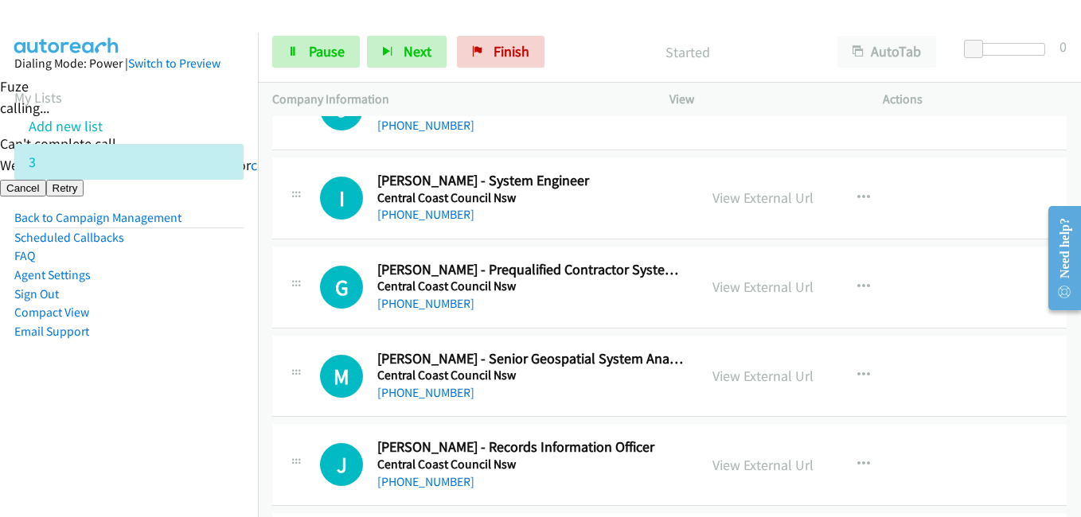
click at [162, 322] on li "Email Support" at bounding box center [128, 331] width 229 height 19
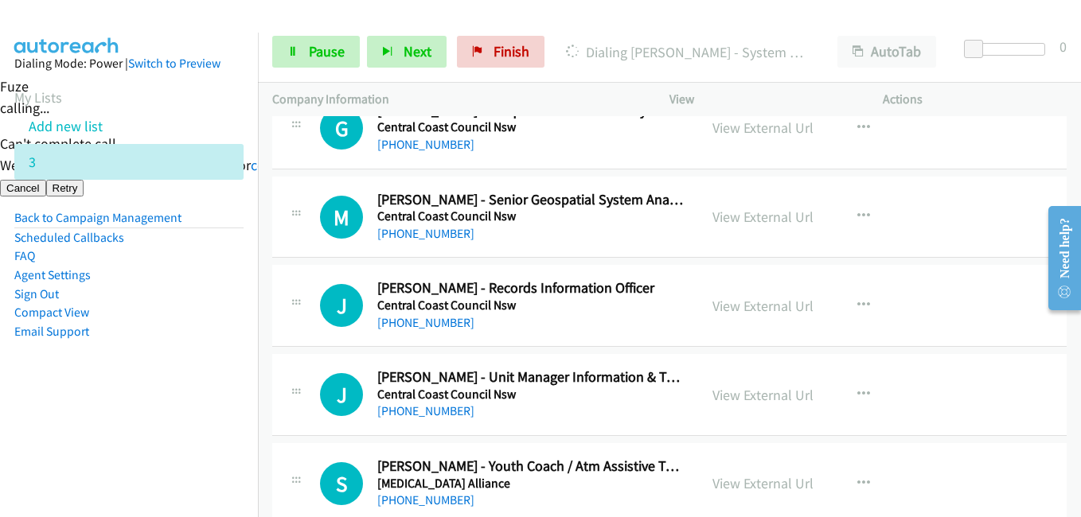
scroll to position [2276, 0]
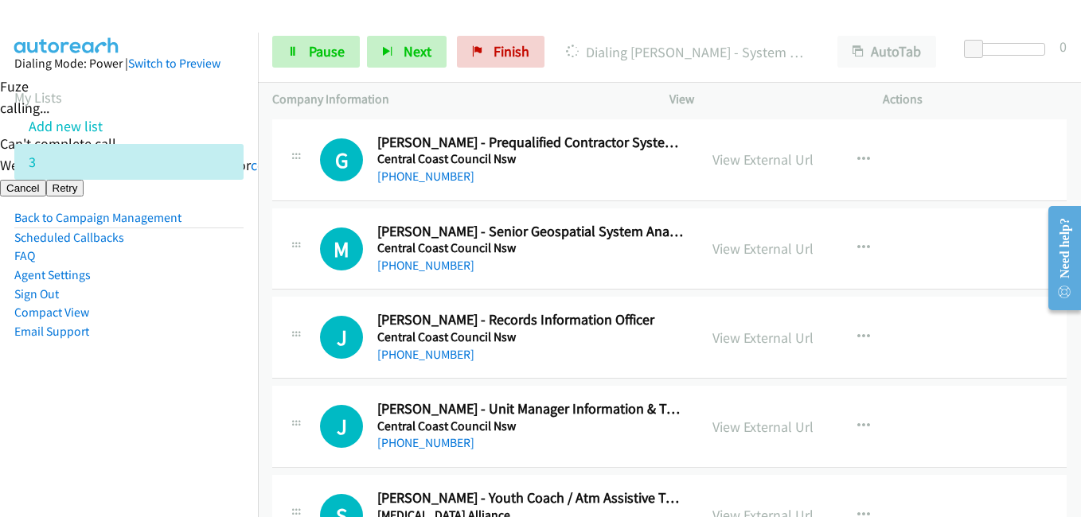
click at [318, 35] on div "Start Calls Pause Next Finish [PERSON_NAME] - System Engineer AutoTab AutoTab 0" at bounding box center [669, 51] width 823 height 61
click at [322, 42] on span "Pause" at bounding box center [327, 51] width 36 height 18
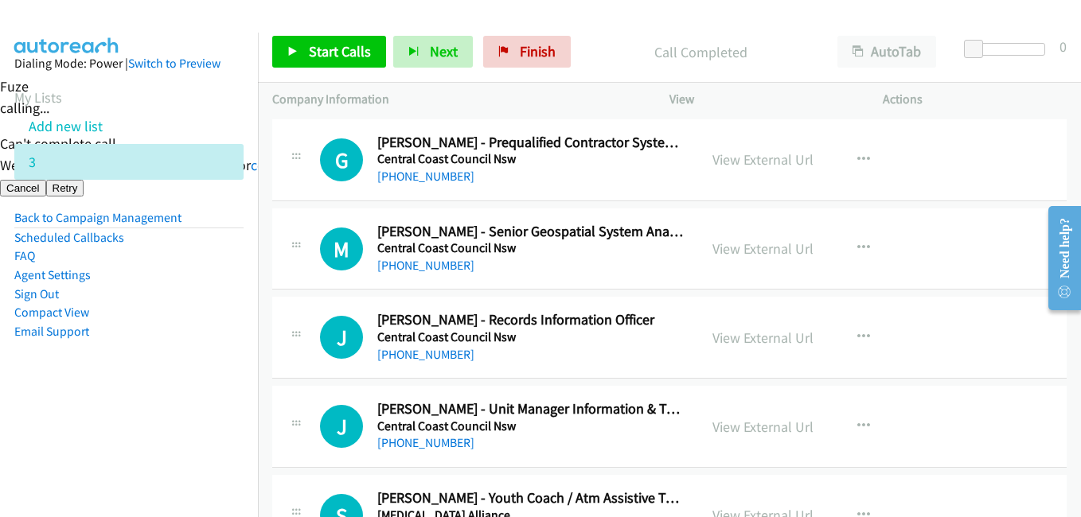
drag, startPoint x: 195, startPoint y: 356, endPoint x: 328, endPoint y: 326, distance: 136.3
click at [195, 356] on aside "Dialing Mode: Power | Switch to Preview My Lists Add new list 3 Back to Campaig…" at bounding box center [129, 223] width 258 height 380
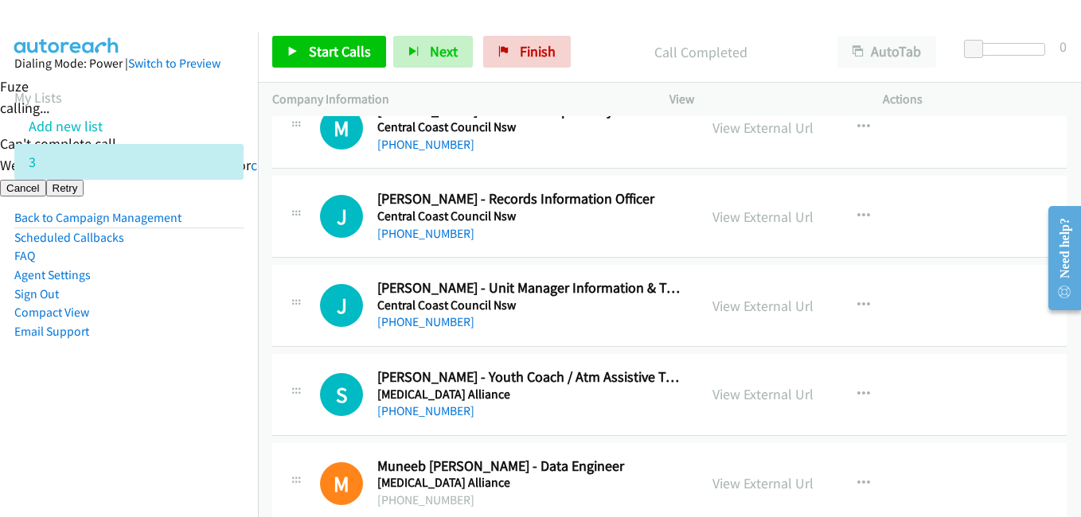
scroll to position [2436, 0]
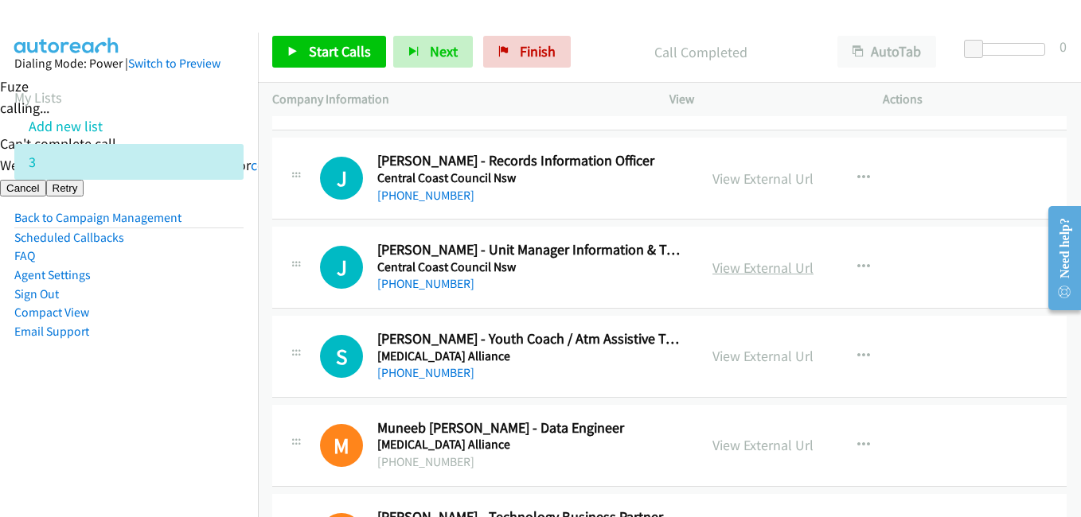
click at [794, 262] on link "View External Url" at bounding box center [762, 268] width 101 height 18
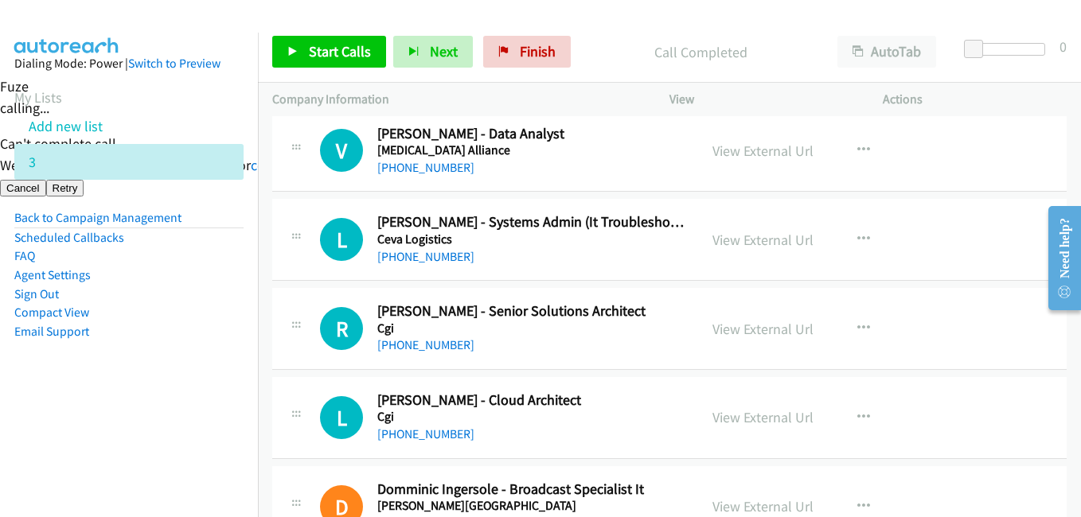
scroll to position [2913, 0]
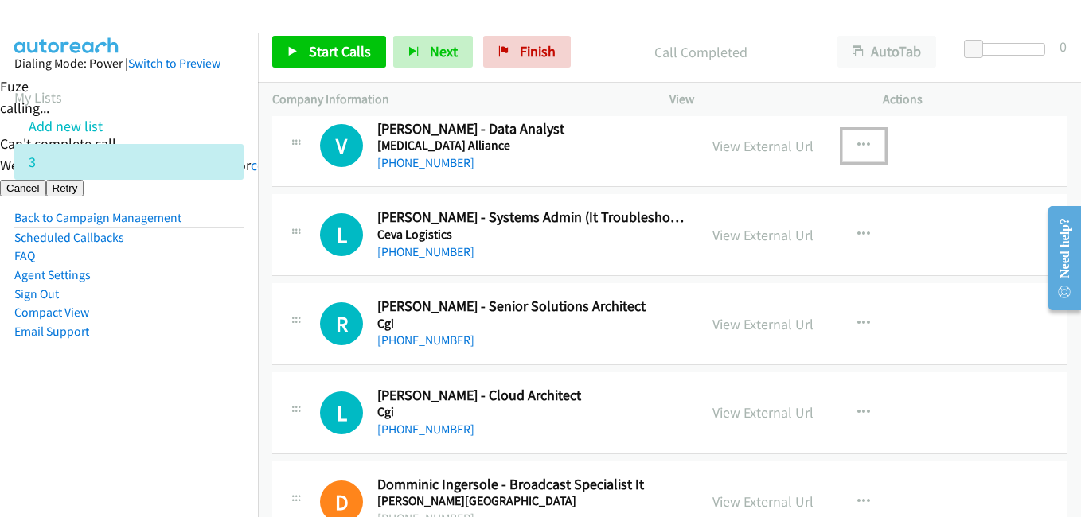
click at [857, 146] on icon "button" at bounding box center [863, 145] width 13 height 13
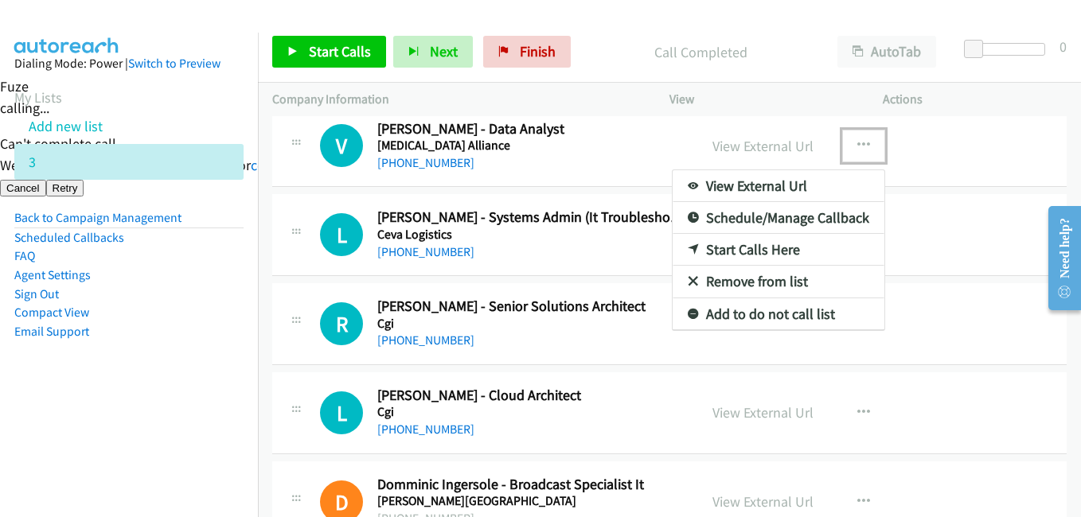
click at [757, 252] on link "Start Calls Here" at bounding box center [779, 250] width 212 height 32
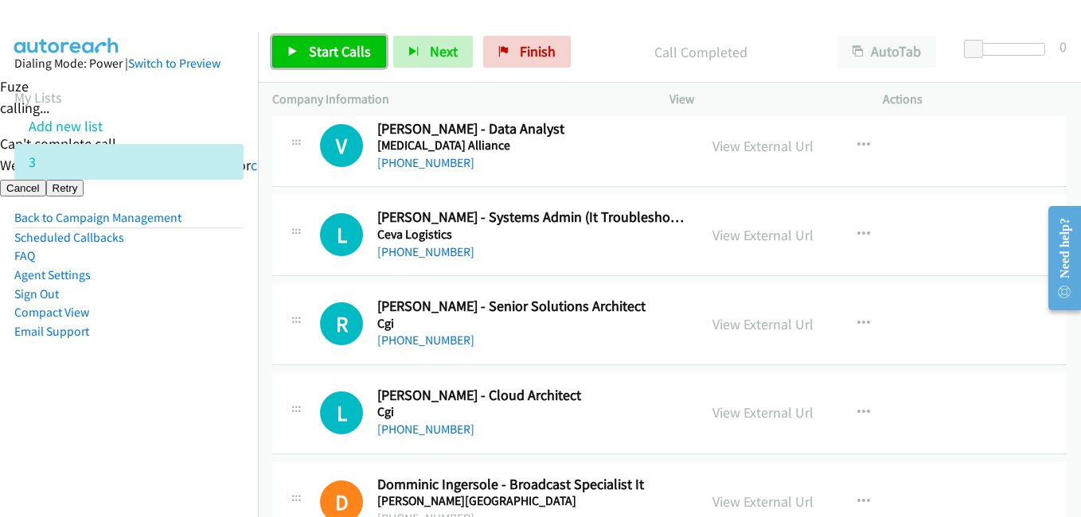
click at [345, 54] on span "Start Calls" at bounding box center [340, 51] width 62 height 18
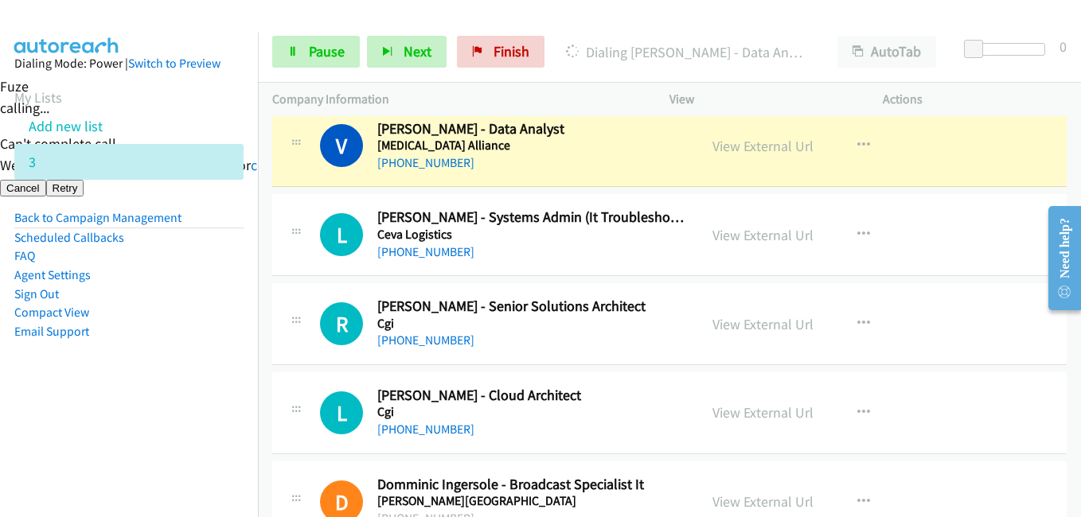
click at [208, 420] on nav "Dialing Mode: Power | Switch to Preview My Lists Add new list 3 Back to Campaig…" at bounding box center [129, 291] width 259 height 517
click at [774, 150] on link "View External Url" at bounding box center [762, 146] width 101 height 18
click at [322, 50] on span "Pause" at bounding box center [327, 51] width 36 height 18
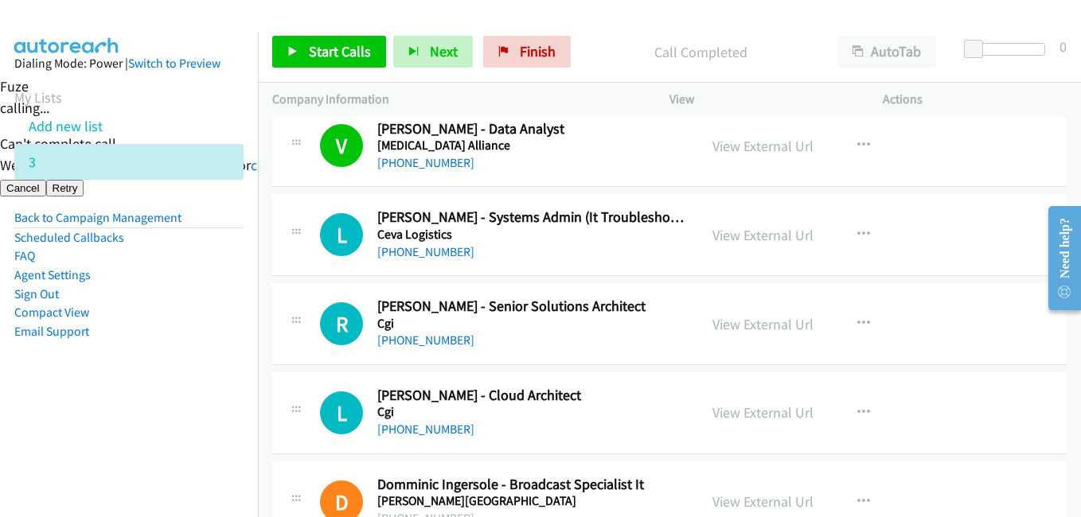
click at [142, 385] on aside "Dialing Mode: Power | Switch to Preview My Lists Add new list 3 Back to Campaig…" at bounding box center [129, 223] width 258 height 380
click at [341, 52] on span "Start Calls" at bounding box center [340, 51] width 62 height 18
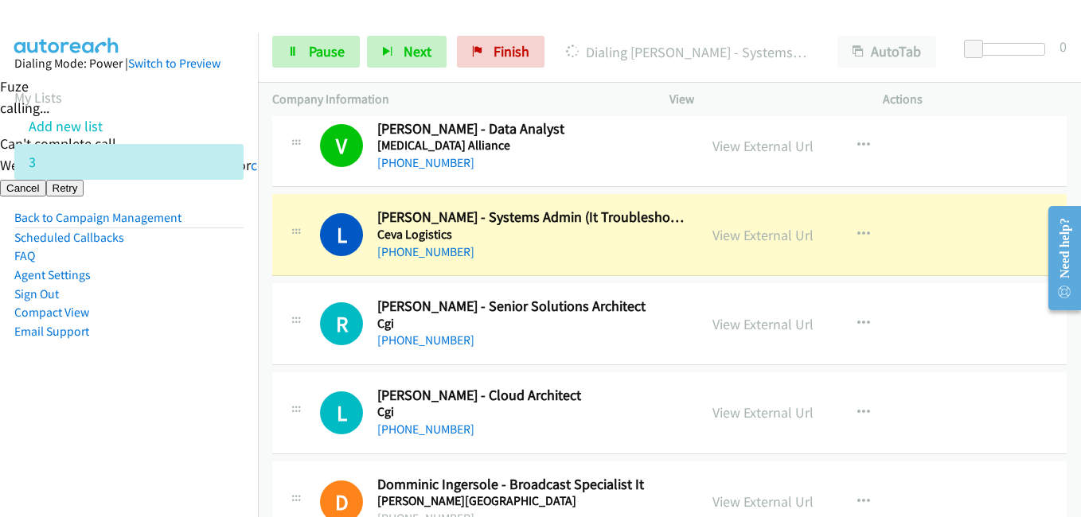
click at [199, 322] on li "Email Support" at bounding box center [128, 331] width 229 height 19
click at [148, 378] on aside "Dialing Mode: Power | Switch to Preview My Lists Add new list 3 Back to Campaig…" at bounding box center [129, 223] width 258 height 380
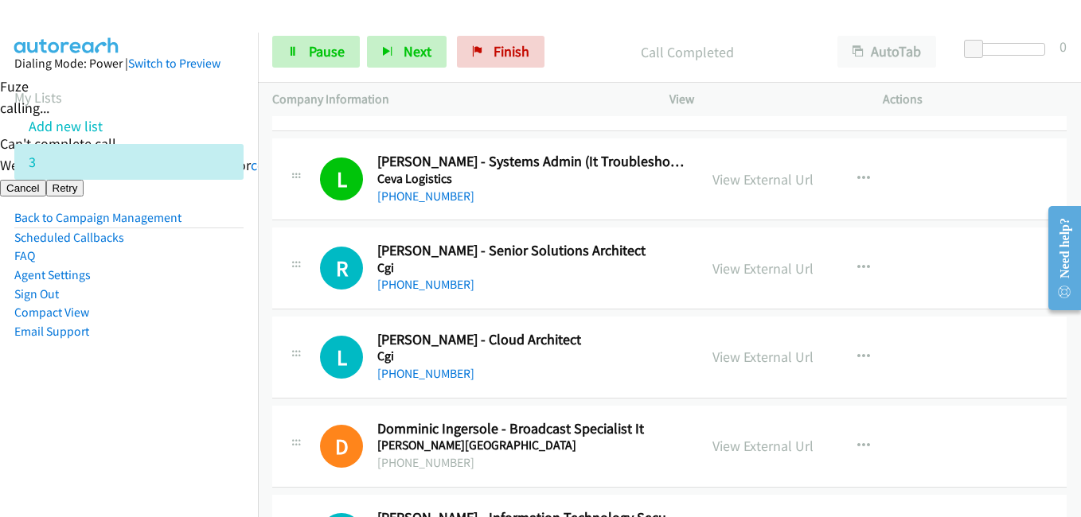
scroll to position [2993, 0]
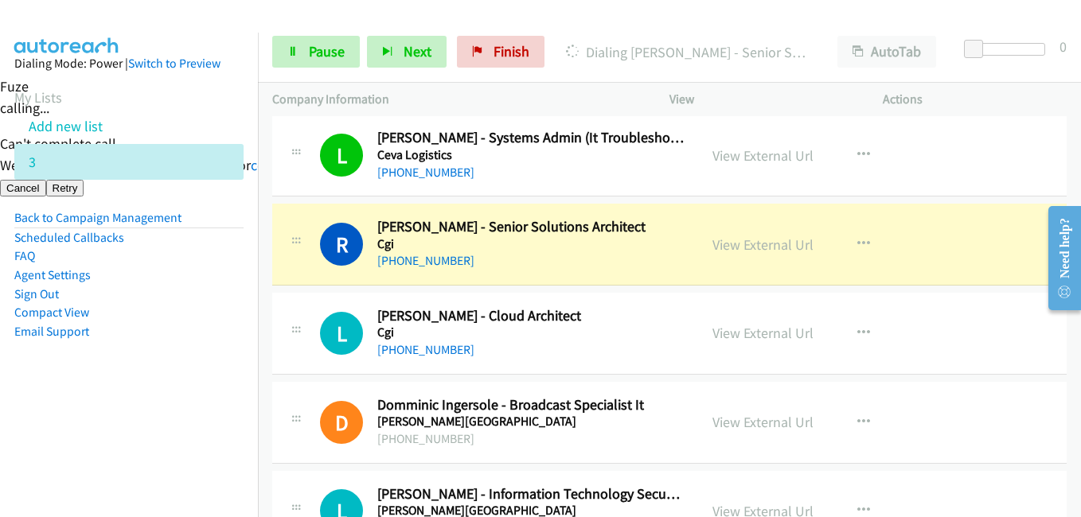
click at [178, 312] on li "Compact View" at bounding box center [128, 312] width 229 height 19
click at [763, 241] on link "View External Url" at bounding box center [762, 245] width 101 height 18
click at [307, 43] on link "Pause" at bounding box center [316, 52] width 88 height 32
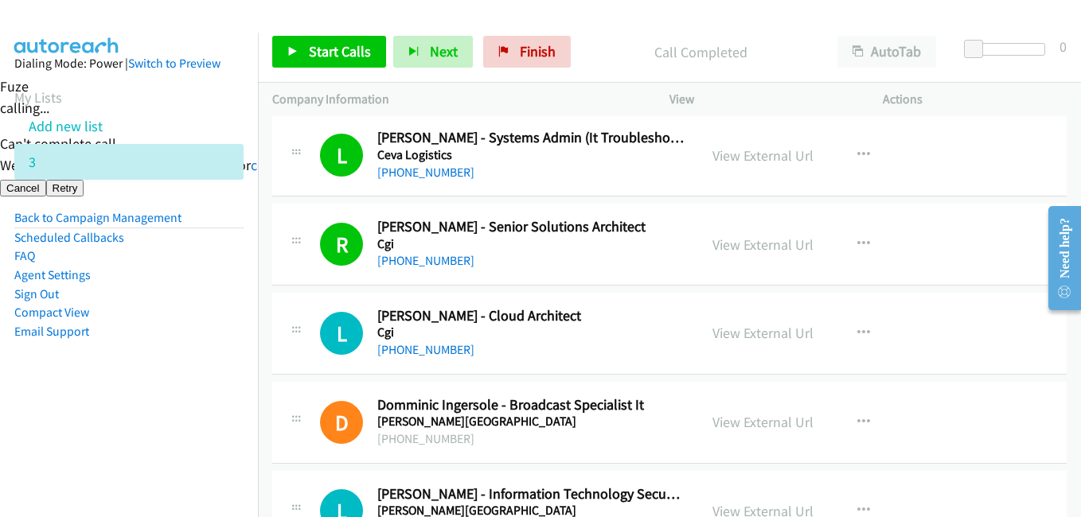
click at [123, 266] on li "Agent Settings" at bounding box center [128, 275] width 229 height 19
drag, startPoint x: 245, startPoint y: 361, endPoint x: 259, endPoint y: 335, distance: 28.8
click at [248, 357] on nav "Dialing Mode: Power | Switch to Preview My Lists Add new list 3 Back to Campaig…" at bounding box center [129, 291] width 259 height 517
click at [305, 51] on link "Start Calls" at bounding box center [329, 52] width 114 height 32
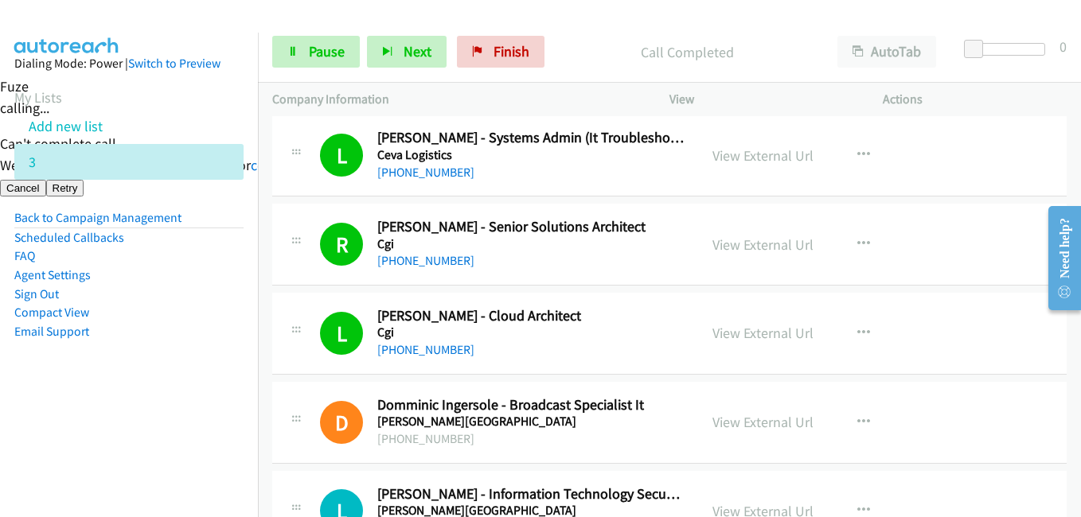
drag, startPoint x: 190, startPoint y: 420, endPoint x: 372, endPoint y: 365, distance: 189.6
click at [190, 420] on nav "Dialing Mode: Power | Switch to Preview My Lists Add new list 3 Back to Campaig…" at bounding box center [129, 291] width 259 height 517
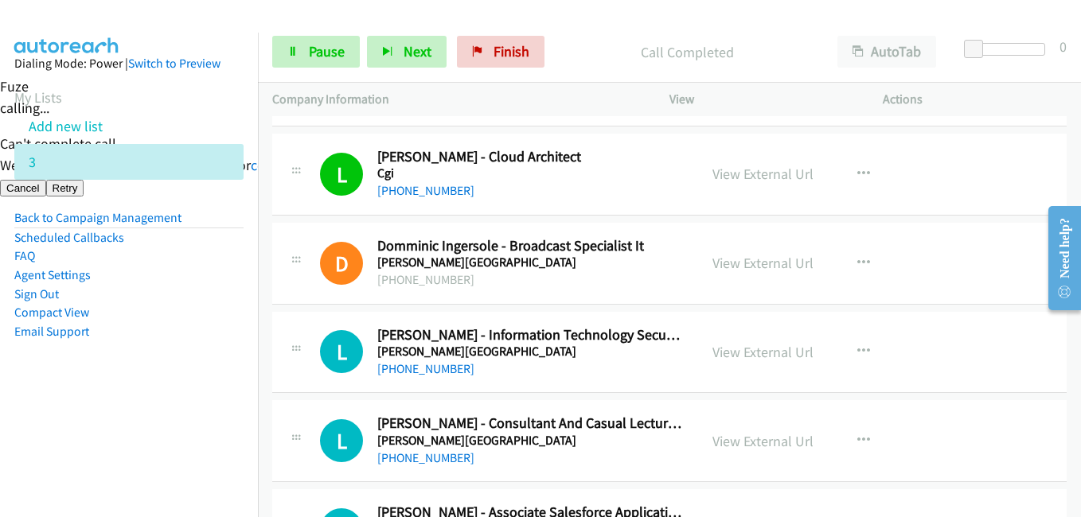
scroll to position [3232, 0]
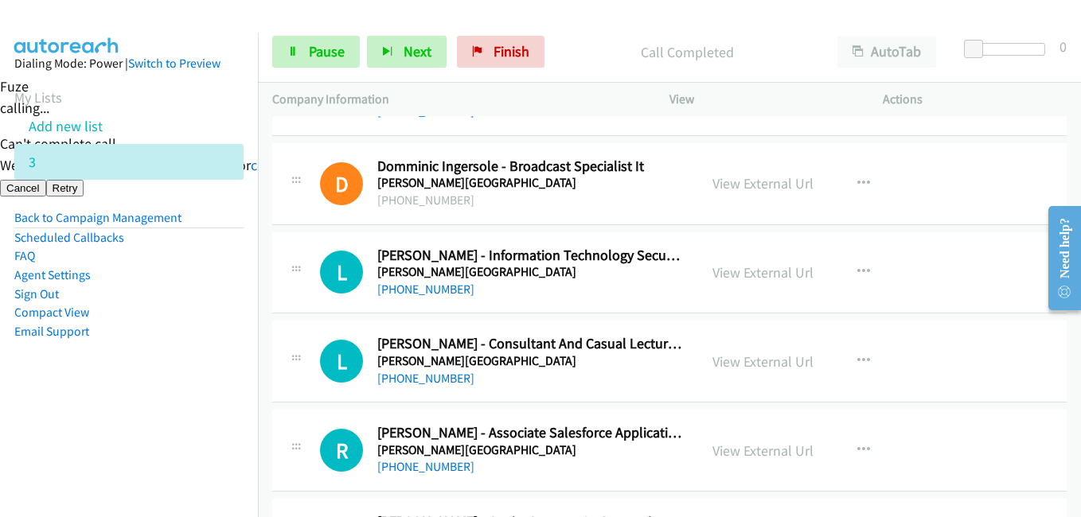
click at [209, 306] on li "Compact View" at bounding box center [128, 312] width 229 height 19
drag, startPoint x: 203, startPoint y: 351, endPoint x: 356, endPoint y: 310, distance: 158.1
click at [204, 351] on aside "Dialing Mode: Power | Switch to Preview My Lists Add new list 3 Back to Campaig…" at bounding box center [129, 223] width 258 height 380
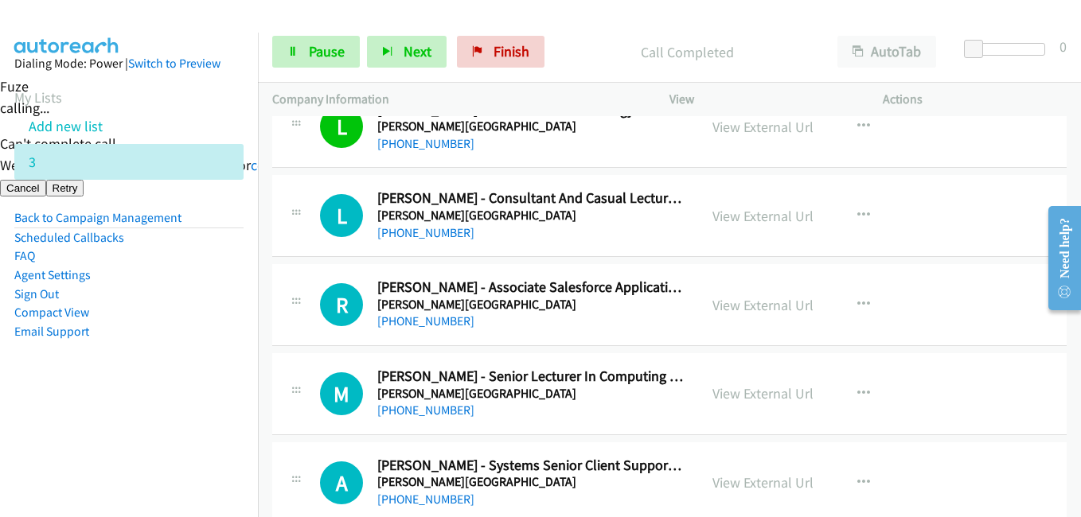
scroll to position [3391, 0]
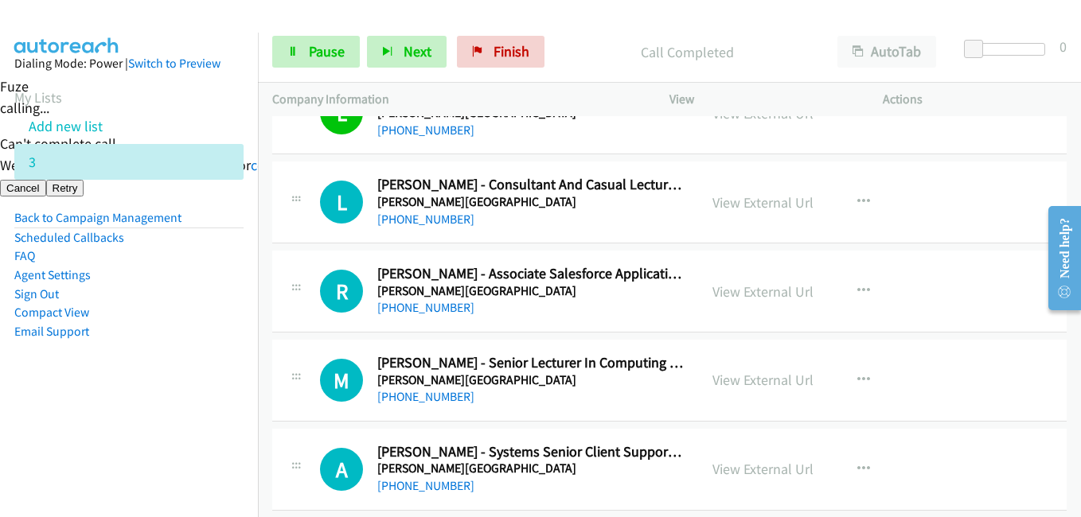
drag, startPoint x: 219, startPoint y: 392, endPoint x: 269, endPoint y: 393, distance: 50.2
click at [220, 393] on aside "Dialing Mode: Power | Switch to Preview My Lists Add new list 3 Back to Campaig…" at bounding box center [129, 223] width 258 height 380
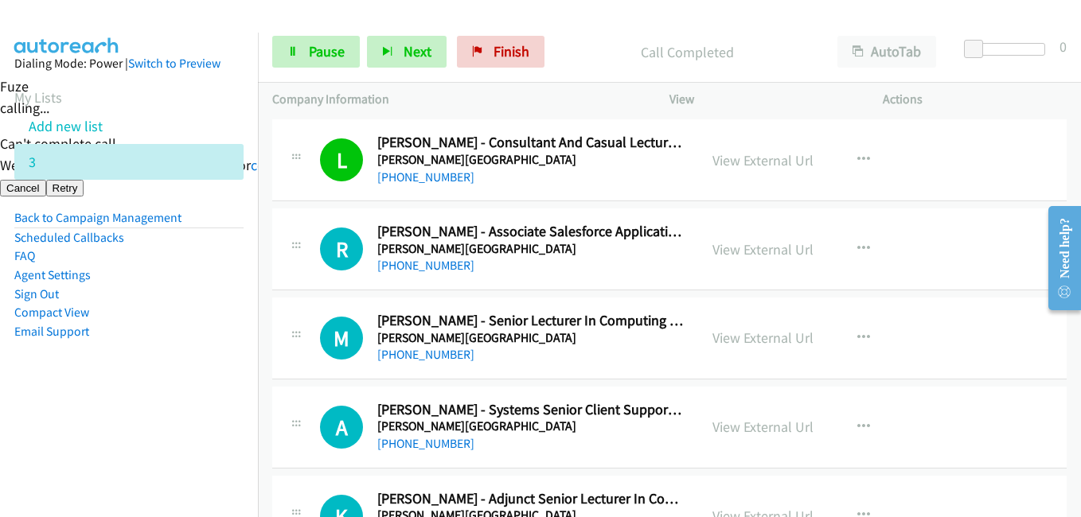
scroll to position [3470, 0]
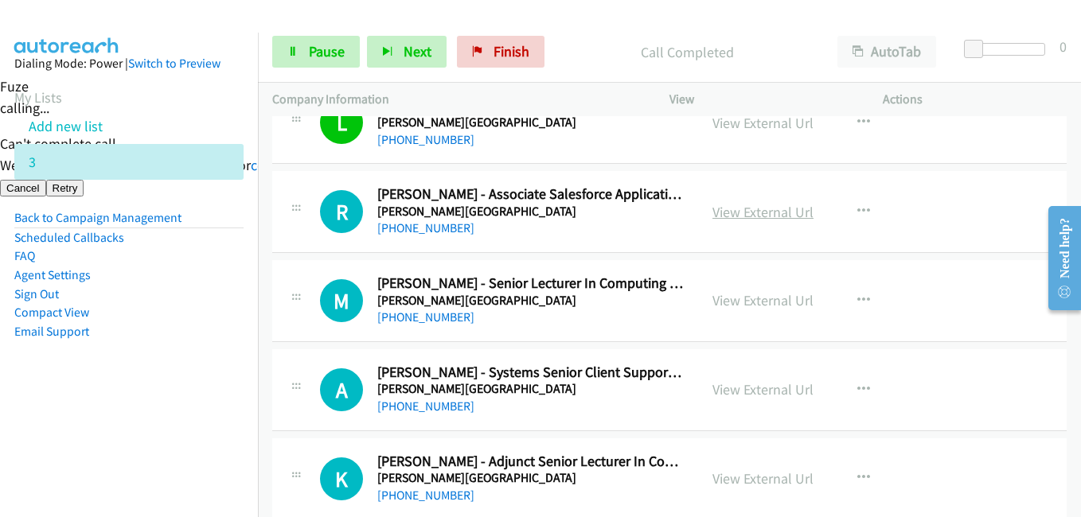
click at [782, 214] on link "View External Url" at bounding box center [762, 212] width 101 height 18
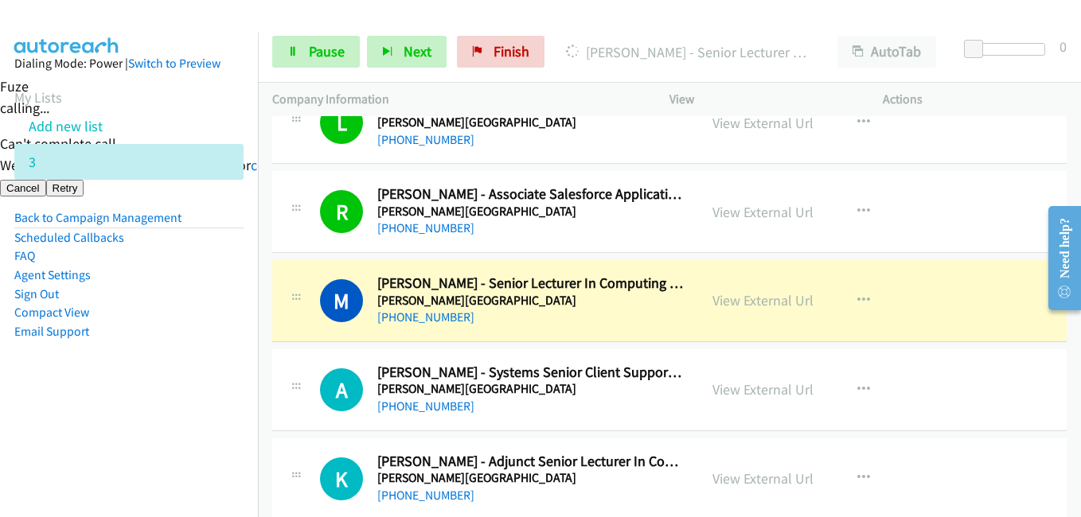
drag, startPoint x: 185, startPoint y: 408, endPoint x: 217, endPoint y: 399, distance: 33.0
click at [185, 408] on aside "Dialing Mode: Power | Switch to Preview My Lists Add new list 3 Back to Campaig…" at bounding box center [129, 223] width 258 height 380
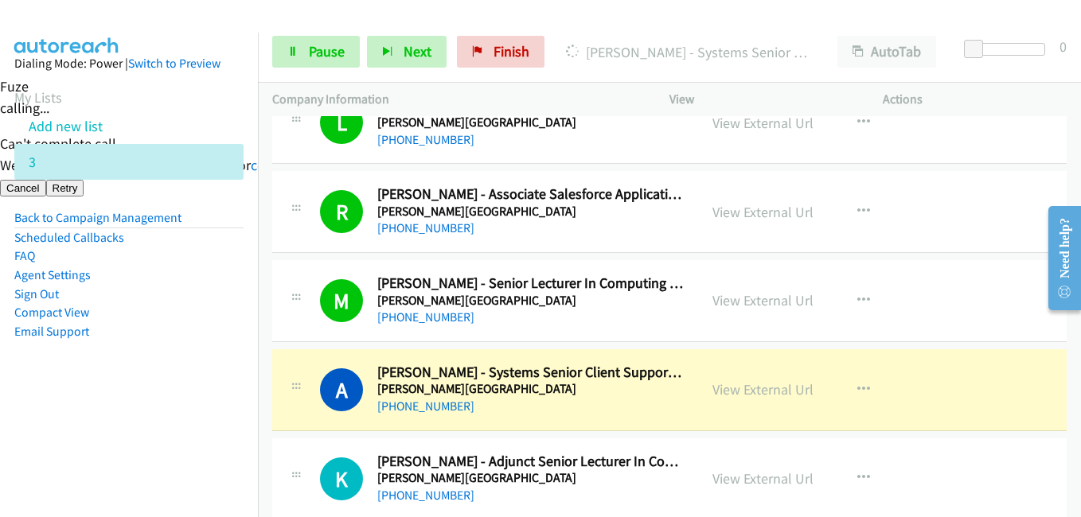
click at [226, 387] on aside "Dialing Mode: Power | Switch to Preview My Lists Add new list 3 Back to Campaig…" at bounding box center [129, 223] width 258 height 380
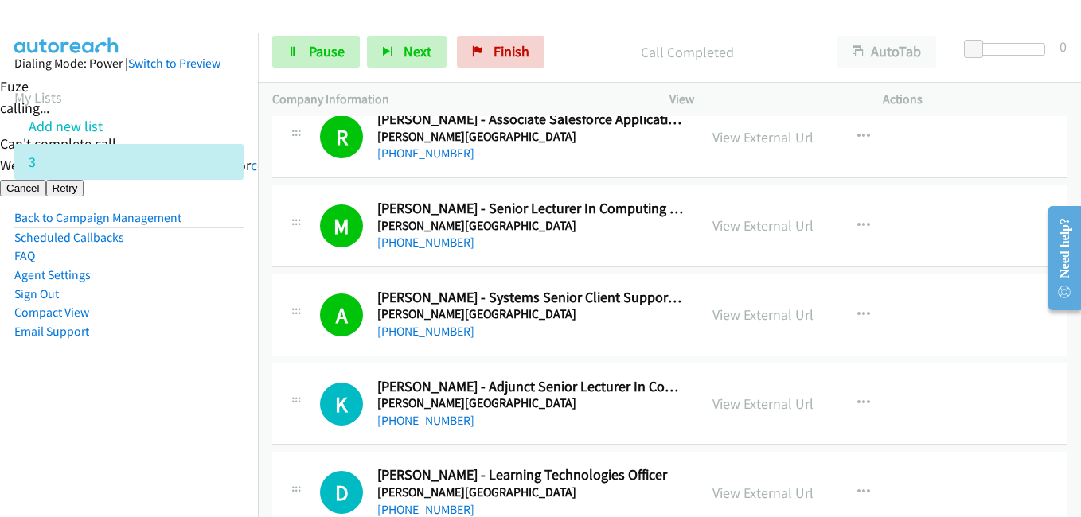
scroll to position [3630, 0]
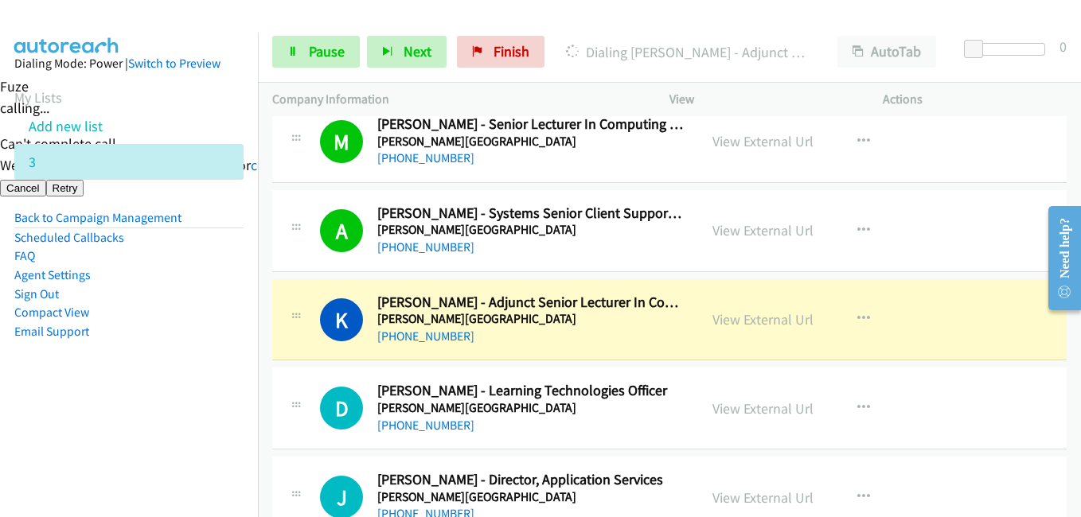
click at [204, 334] on li "Email Support" at bounding box center [128, 331] width 229 height 19
drag, startPoint x: 107, startPoint y: 382, endPoint x: 206, endPoint y: 383, distance: 99.5
click at [113, 382] on aside "Dialing Mode: Power | Switch to Preview My Lists Add new list 3 Back to Campaig…" at bounding box center [129, 223] width 258 height 380
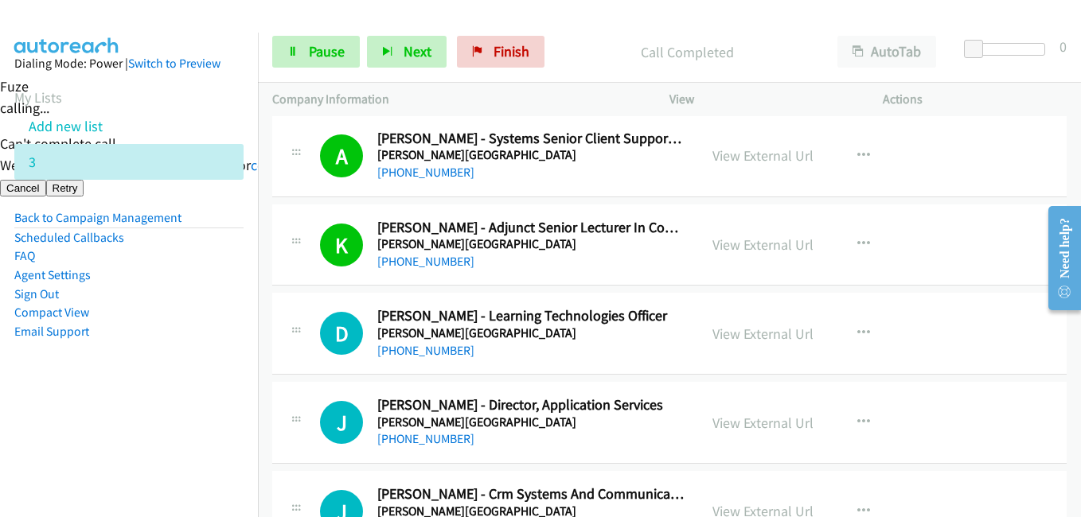
scroll to position [3789, 0]
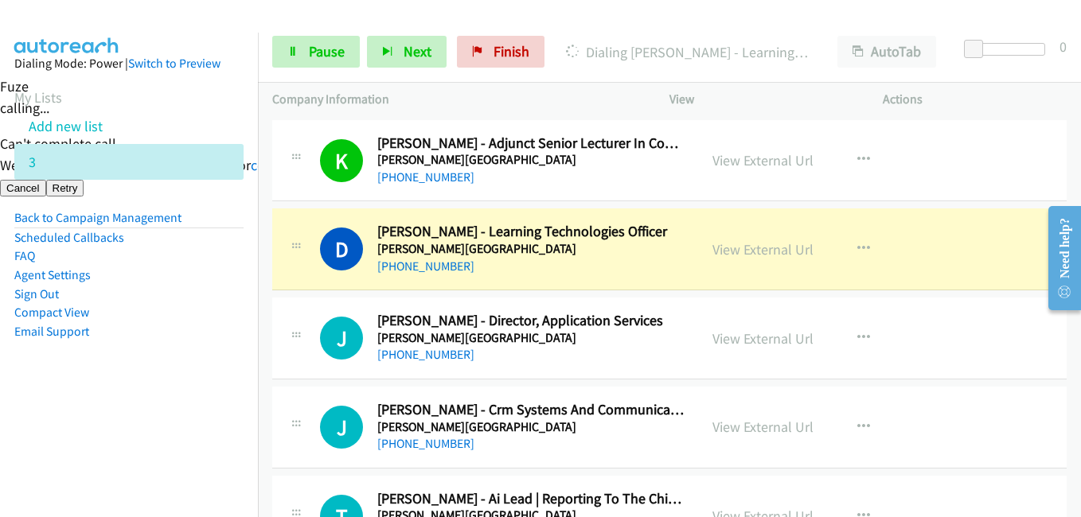
click at [183, 433] on nav "Dialing Mode: Power | Switch to Preview My Lists Add new list 3 Back to Campaig…" at bounding box center [129, 291] width 259 height 517
click at [189, 380] on aside "Dialing Mode: Power | Switch to Preview My Lists Add new list 3 Back to Campaig…" at bounding box center [129, 223] width 258 height 380
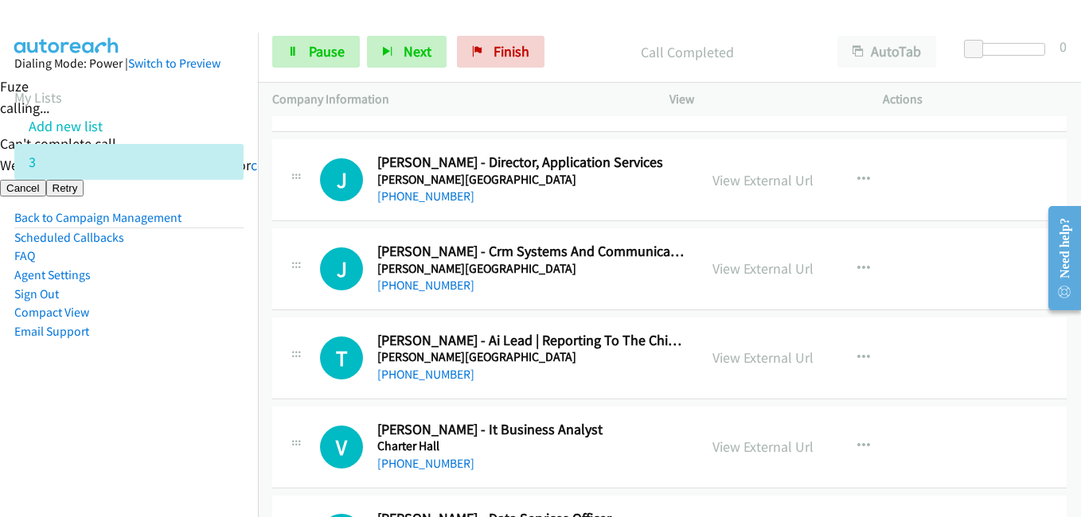
scroll to position [3948, 0]
click at [181, 415] on nav "Dialing Mode: Power | Switch to Preview My Lists Add new list 3 Back to Campaig…" at bounding box center [129, 291] width 259 height 517
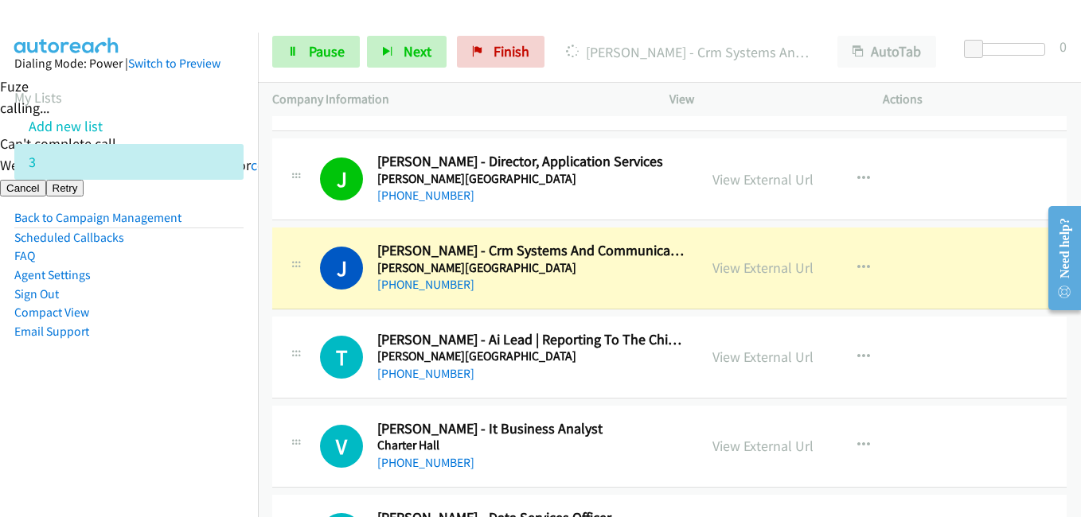
drag, startPoint x: 199, startPoint y: 443, endPoint x: 238, endPoint y: 438, distance: 39.4
click at [198, 443] on nav "Dialing Mode: Power | Switch to Preview My Lists Add new list 3 Back to Campaig…" at bounding box center [129, 291] width 259 height 517
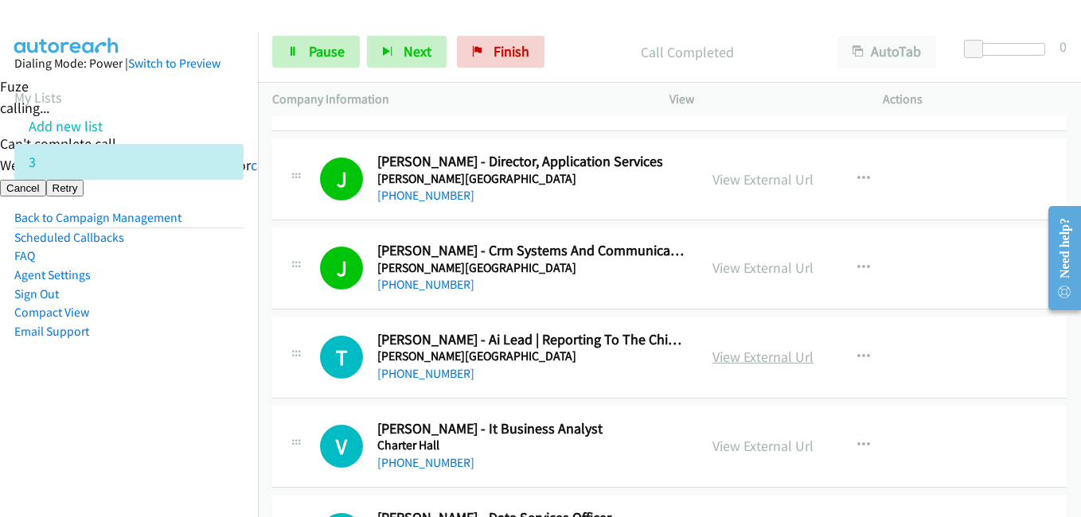
click at [788, 359] on link "View External Url" at bounding box center [762, 357] width 101 height 18
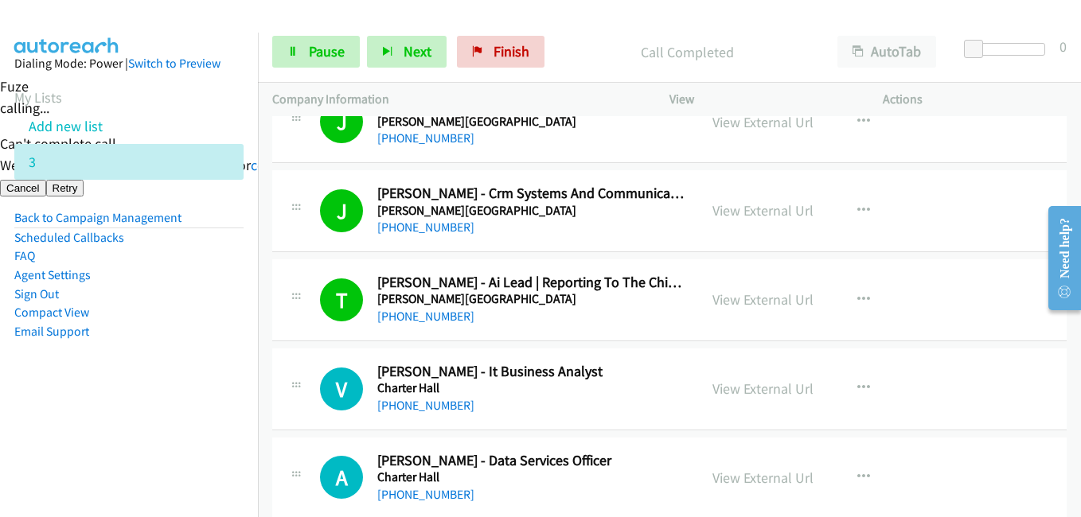
scroll to position [4107, 0]
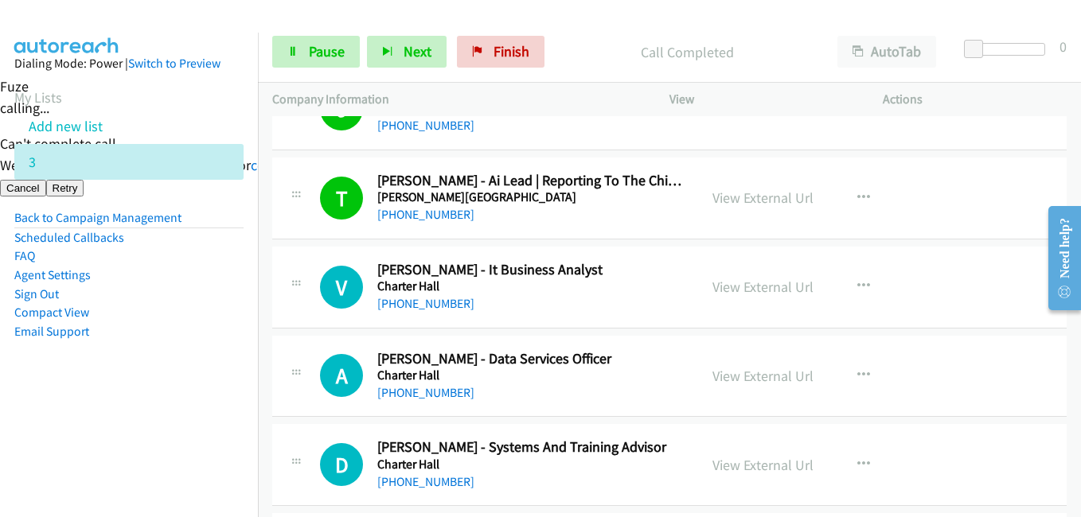
click at [219, 328] on li "Email Support" at bounding box center [128, 331] width 229 height 19
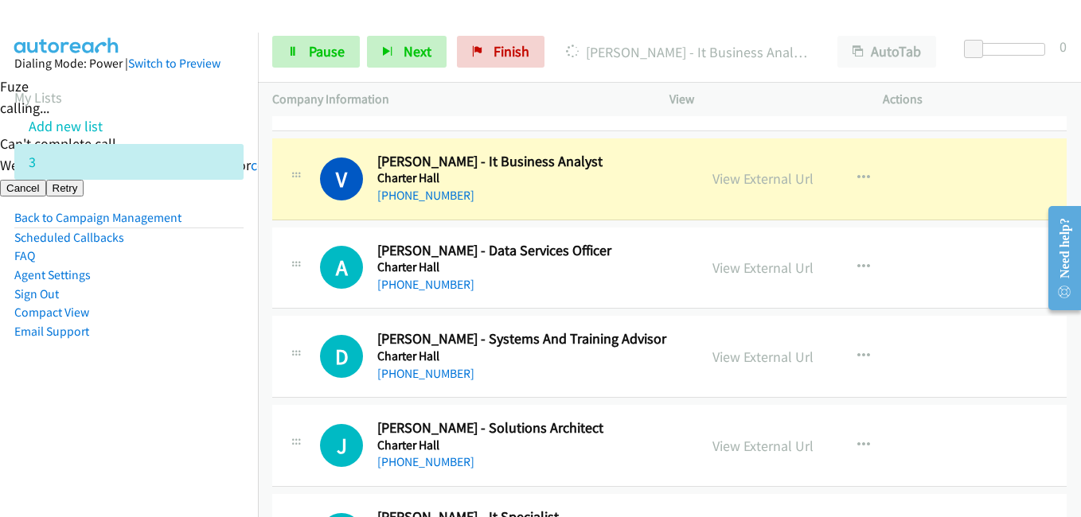
scroll to position [4187, 0]
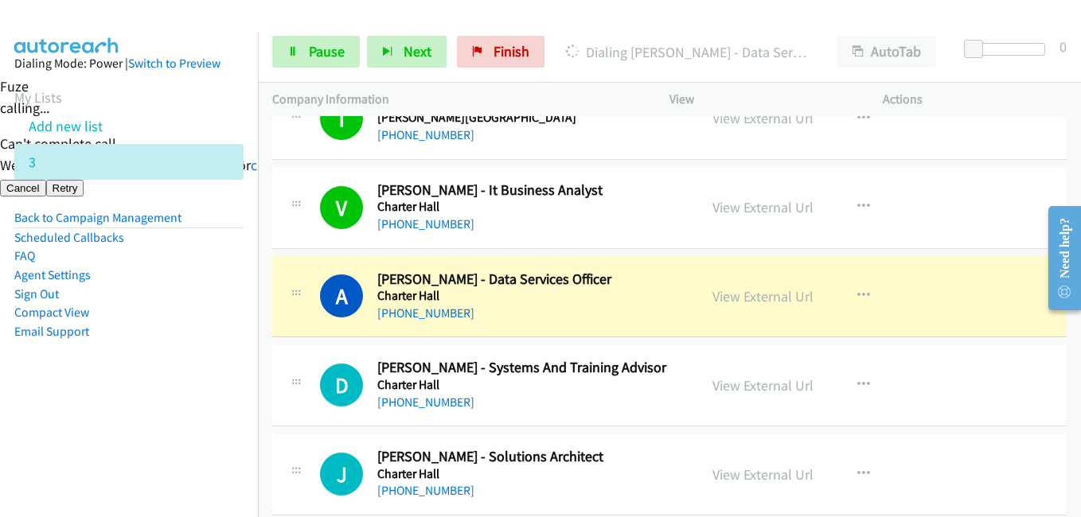
click at [211, 342] on aside "Dialing Mode: Power | Switch to Preview My Lists Add new list 3 Back to Campaig…" at bounding box center [129, 223] width 258 height 380
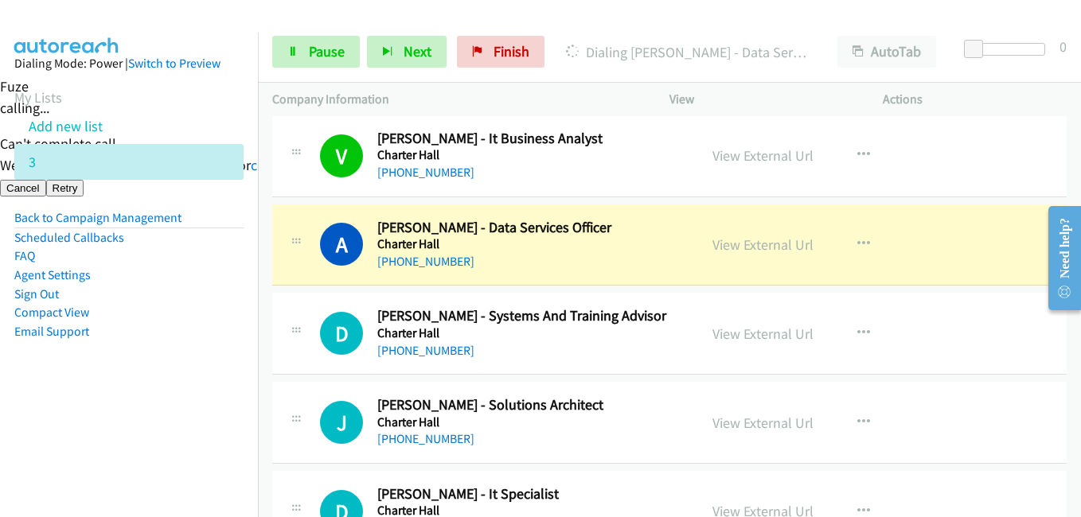
scroll to position [4266, 0]
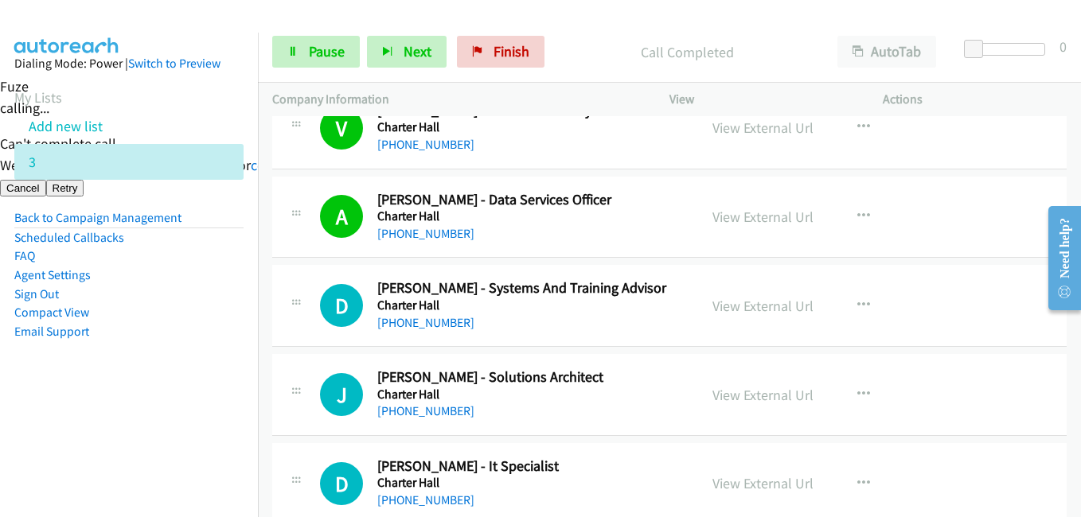
drag, startPoint x: 155, startPoint y: 404, endPoint x: 443, endPoint y: 400, distance: 287.4
click at [158, 404] on aside "Dialing Mode: Power | Switch to Preview My Lists Add new list 3 Back to Campaig…" at bounding box center [129, 223] width 258 height 380
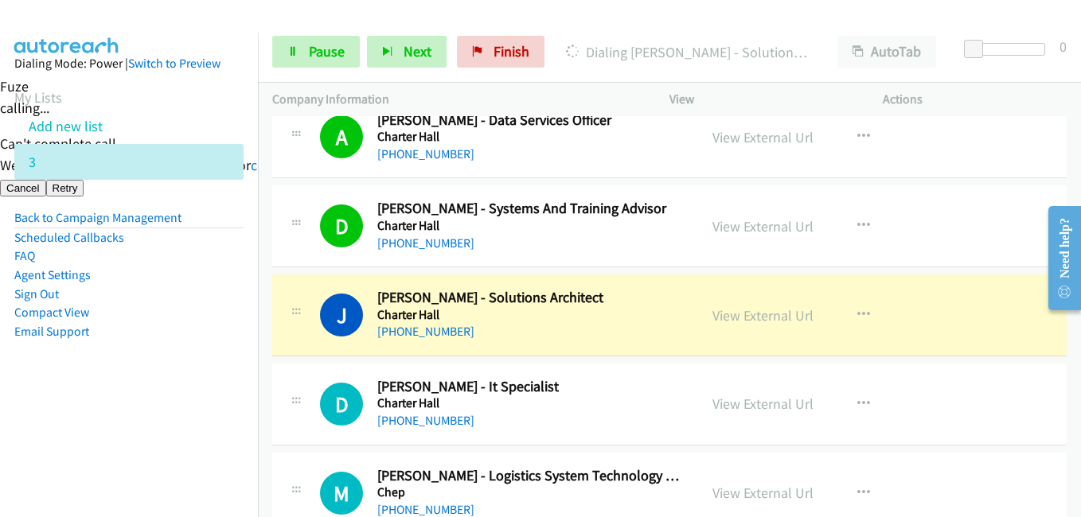
drag, startPoint x: 92, startPoint y: 384, endPoint x: 100, endPoint y: 382, distance: 8.1
click at [92, 384] on aside "Dialing Mode: Power | Switch to Preview My Lists Add new list 3 Back to Campaig…" at bounding box center [129, 223] width 258 height 380
click at [770, 318] on link "View External Url" at bounding box center [762, 315] width 101 height 18
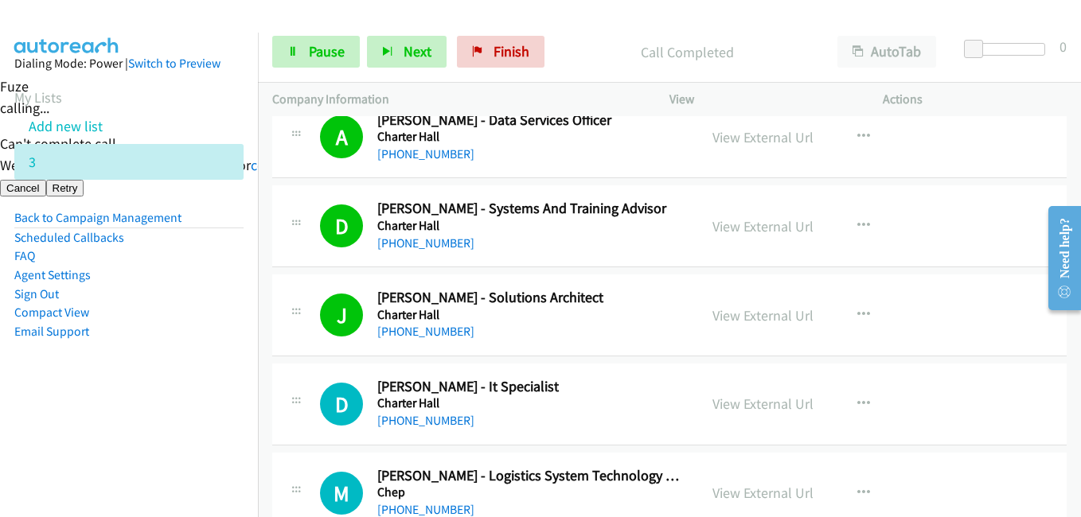
click at [192, 377] on aside "Dialing Mode: Power | Switch to Preview My Lists Add new list 3 Back to Campaig…" at bounding box center [129, 223] width 258 height 380
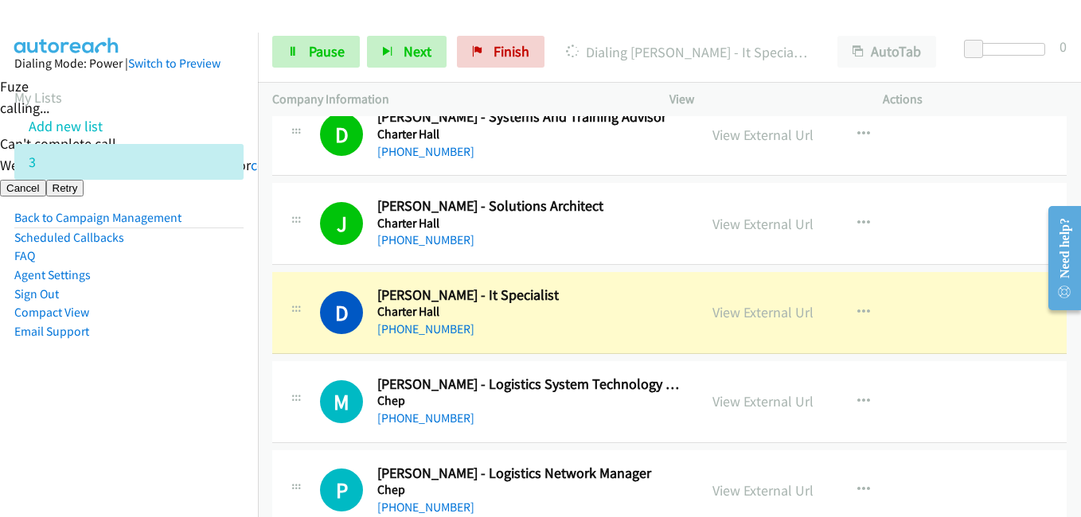
scroll to position [4505, 0]
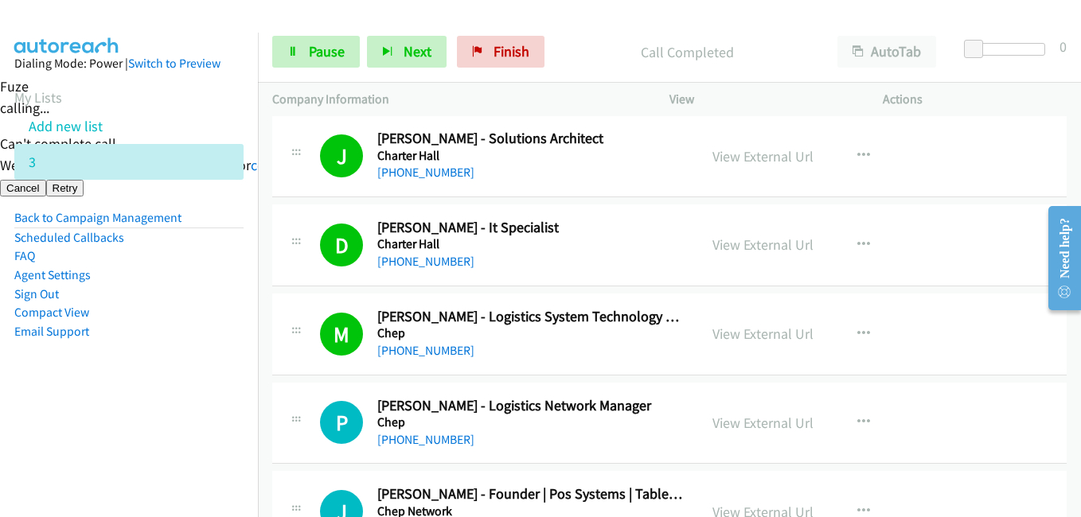
click at [186, 396] on aside "Dialing Mode: Power | Switch to Preview My Lists Add new list 3 Back to Campaig…" at bounding box center [129, 223] width 258 height 380
click at [209, 370] on aside "Dialing Mode: Power | Switch to Preview My Lists Add new list 3 Back to Campaig…" at bounding box center [129, 223] width 258 height 380
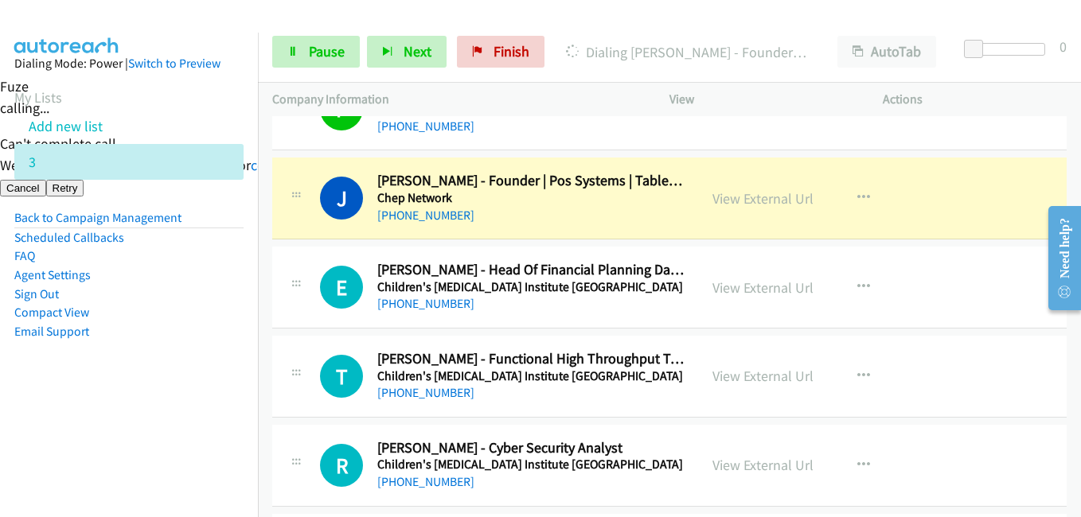
scroll to position [4824, 0]
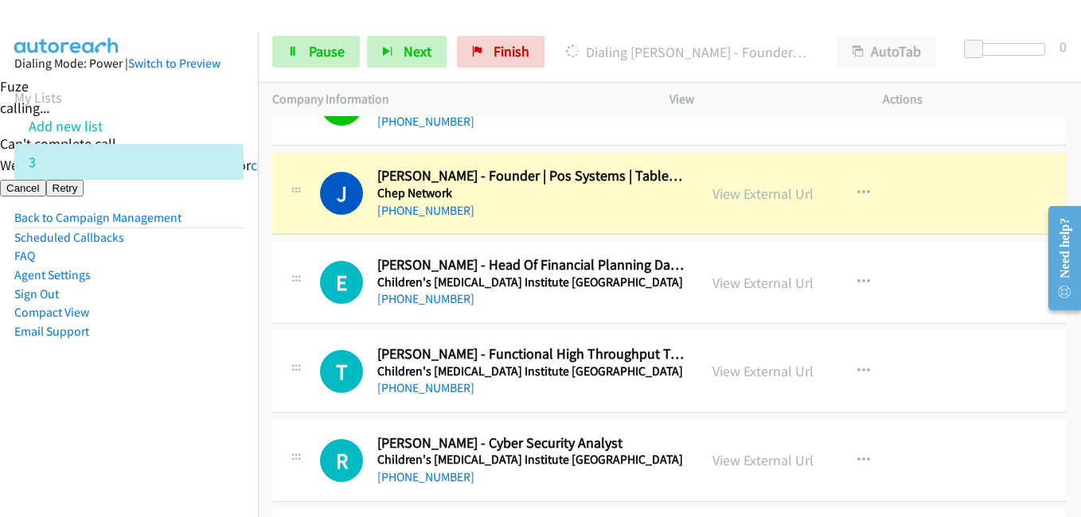
click at [147, 360] on aside "Dialing Mode: Power | Switch to Preview My Lists Add new list 3 Back to Campaig…" at bounding box center [129, 223] width 258 height 380
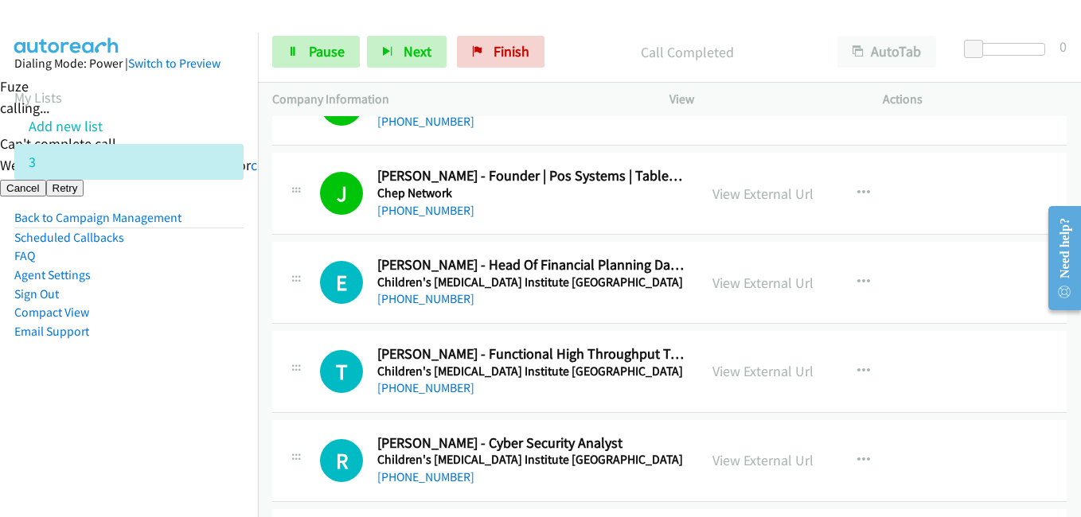
scroll to position [4903, 0]
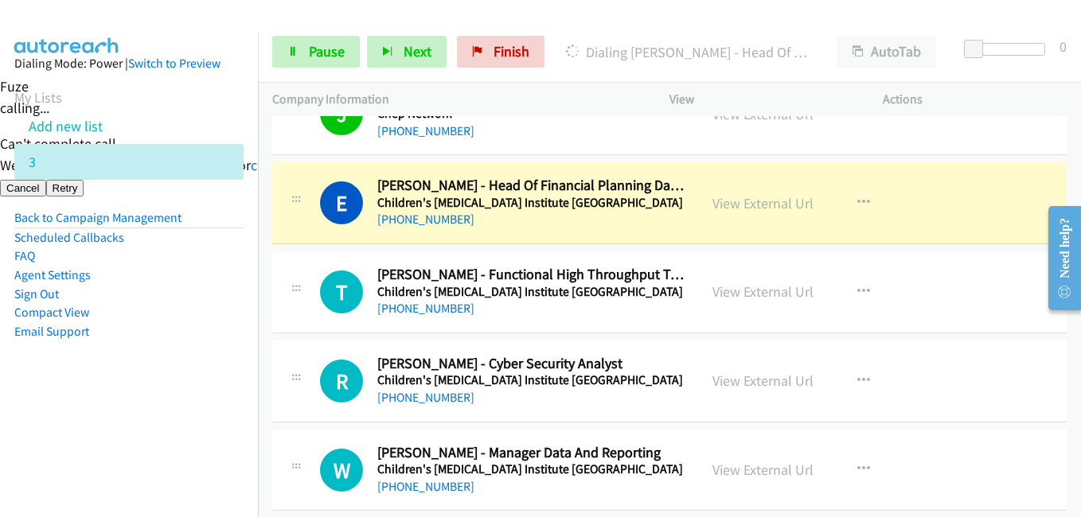
click at [218, 360] on aside "Dialing Mode: Power | Switch to Preview My Lists Add new list 3 Back to Campaig…" at bounding box center [129, 223] width 258 height 380
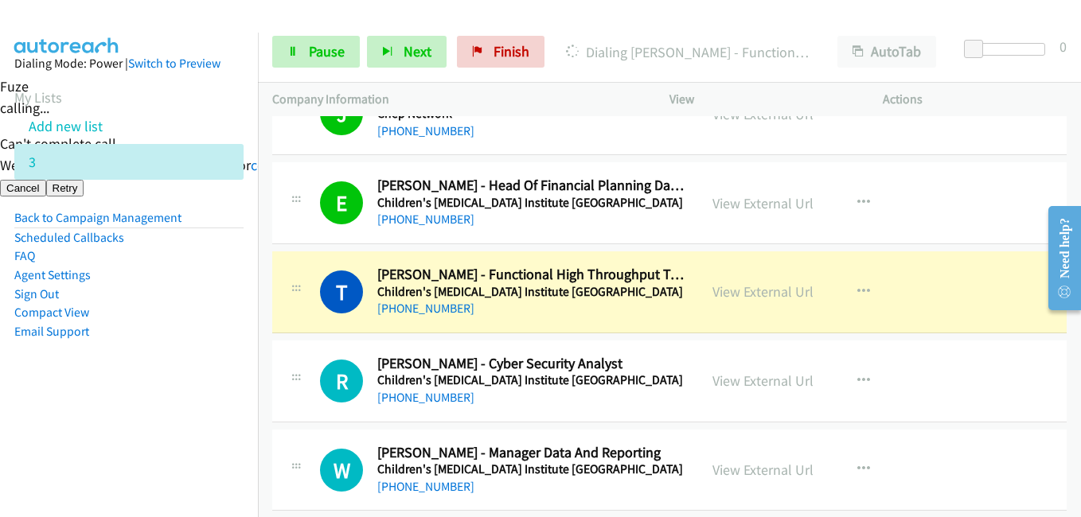
click at [206, 353] on aside "Dialing Mode: Power | Switch to Preview My Lists Add new list 3 Back to Campaig…" at bounding box center [129, 223] width 258 height 380
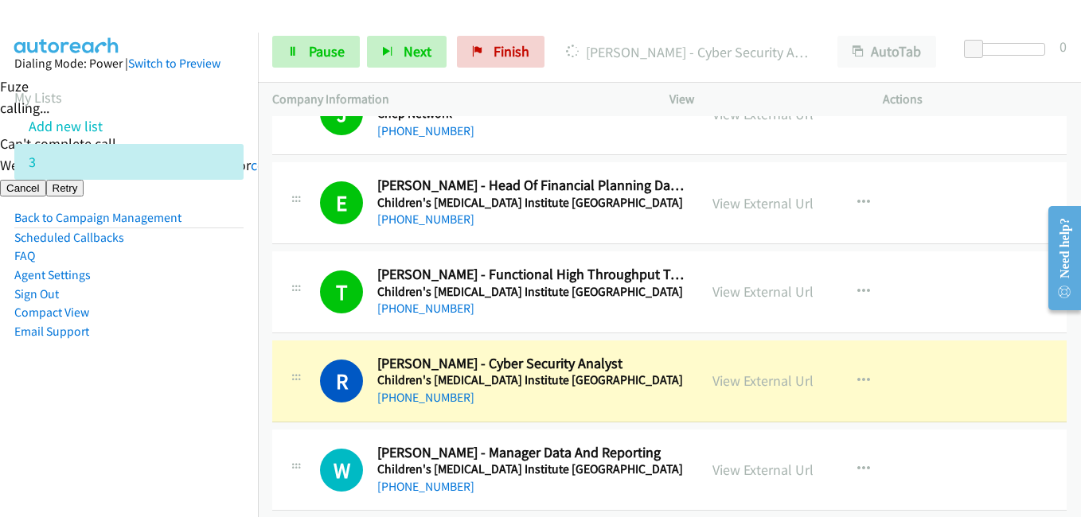
click at [228, 397] on aside "Dialing Mode: Power | Switch to Preview My Lists Add new list 3 Back to Campaig…" at bounding box center [129, 223] width 258 height 380
click at [774, 384] on link "View External Url" at bounding box center [762, 381] width 101 height 18
click at [321, 42] on span "Pause" at bounding box center [327, 51] width 36 height 18
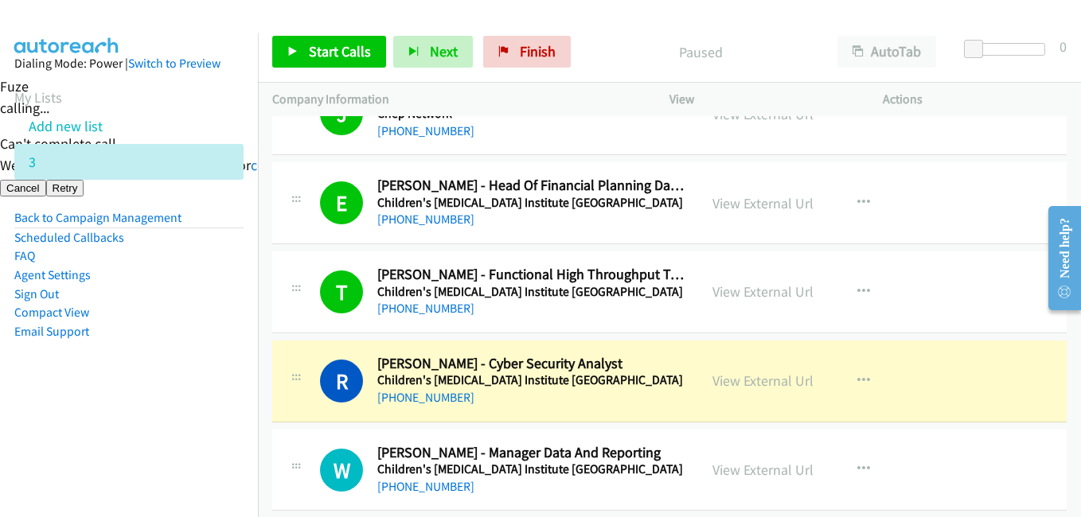
click at [142, 393] on aside "Dialing Mode: Power | Switch to Preview My Lists Add new list 3 Back to Campaig…" at bounding box center [129, 223] width 258 height 380
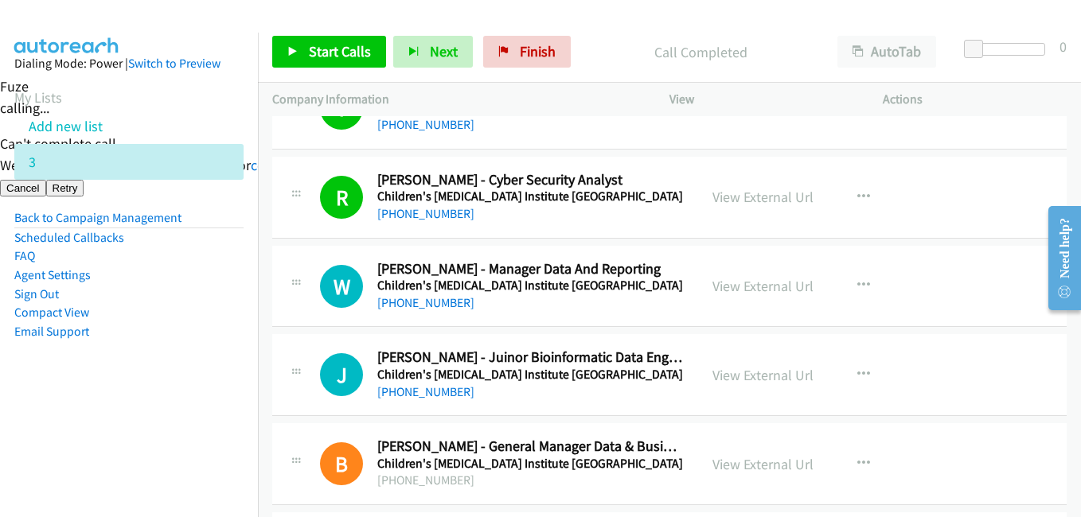
scroll to position [5062, 0]
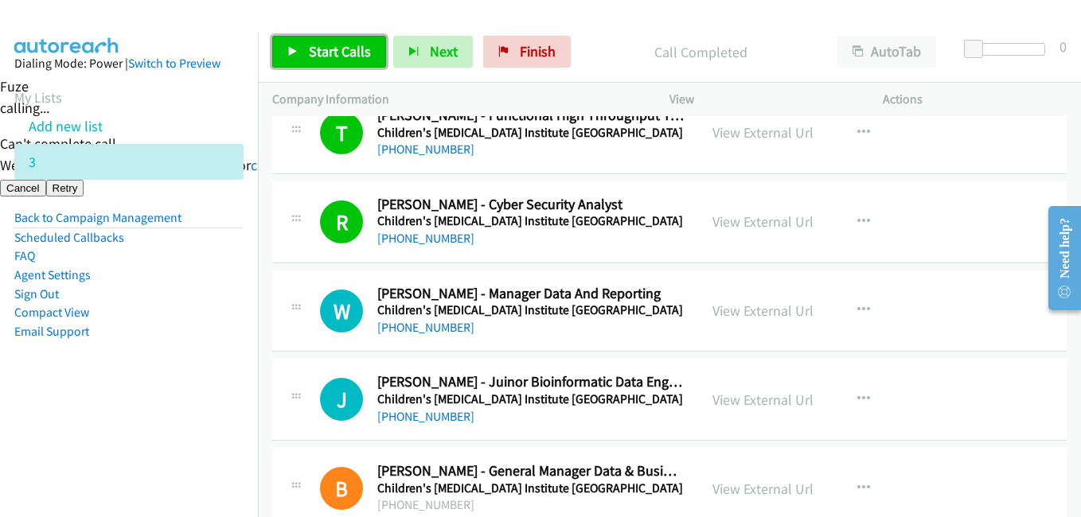
click at [359, 53] on span "Start Calls" at bounding box center [340, 51] width 62 height 18
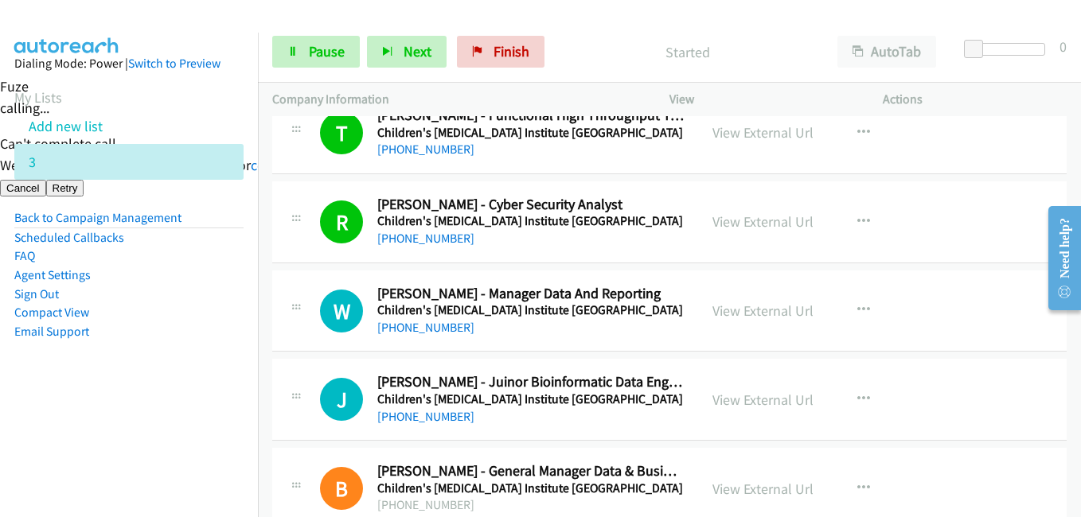
drag, startPoint x: 181, startPoint y: 384, endPoint x: 194, endPoint y: 384, distance: 13.5
click at [181, 384] on aside "Dialing Mode: Power | Switch to Preview My Lists Add new list 3 Back to Campaig…" at bounding box center [129, 223] width 258 height 380
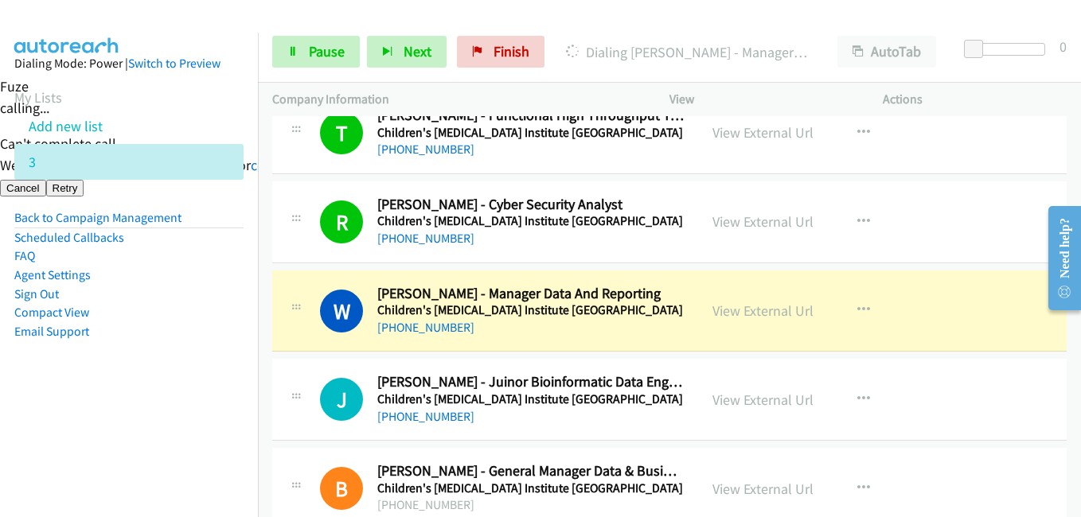
drag, startPoint x: 134, startPoint y: 414, endPoint x: 298, endPoint y: 414, distance: 164.0
click at [134, 414] on nav "Dialing Mode: Power | Switch to Preview My Lists Add new list 3 Back to Campaig…" at bounding box center [129, 291] width 259 height 517
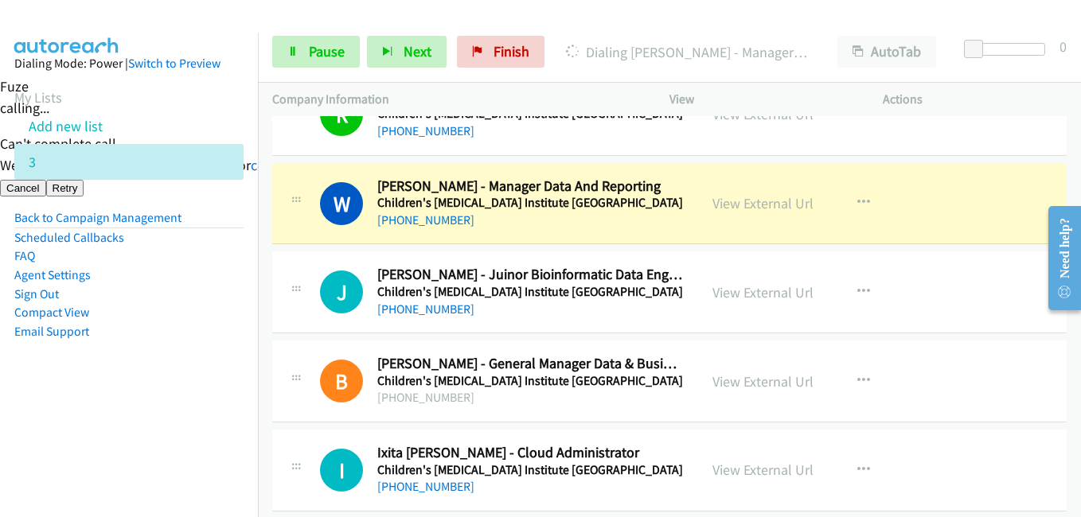
scroll to position [5301, 0]
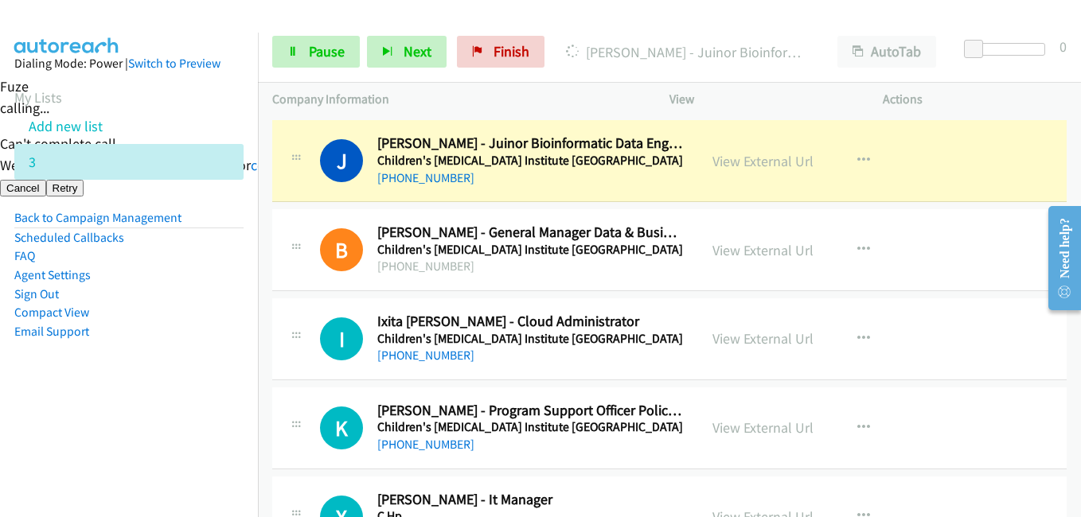
drag, startPoint x: 186, startPoint y: 354, endPoint x: 379, endPoint y: 301, distance: 199.9
click at [186, 354] on aside "Dialing Mode: Power | Switch to Preview My Lists Add new list 3 Back to Campaig…" at bounding box center [129, 223] width 258 height 380
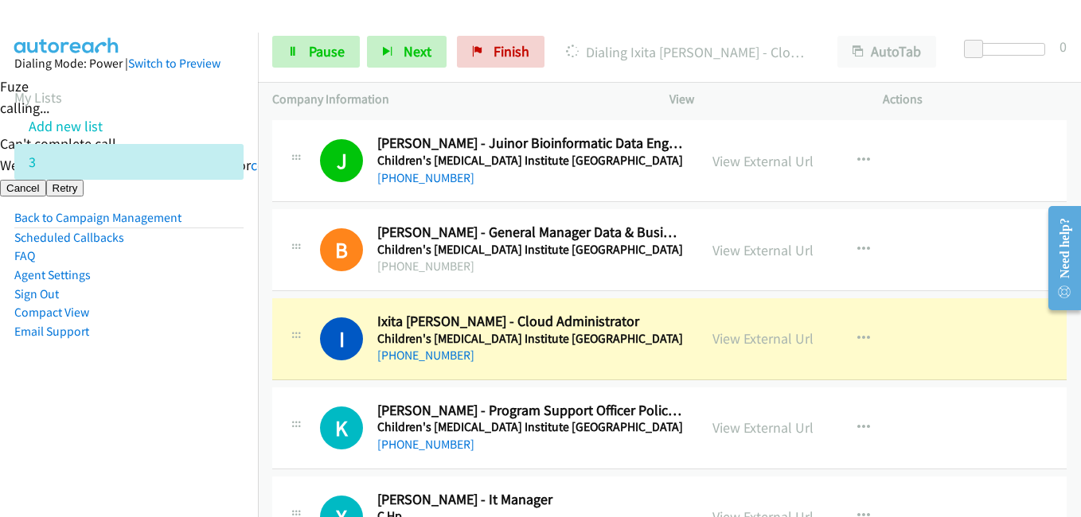
click at [53, 385] on aside "Dialing Mode: Power | Switch to Preview My Lists Add new list 3 Back to Campaig…" at bounding box center [129, 223] width 258 height 380
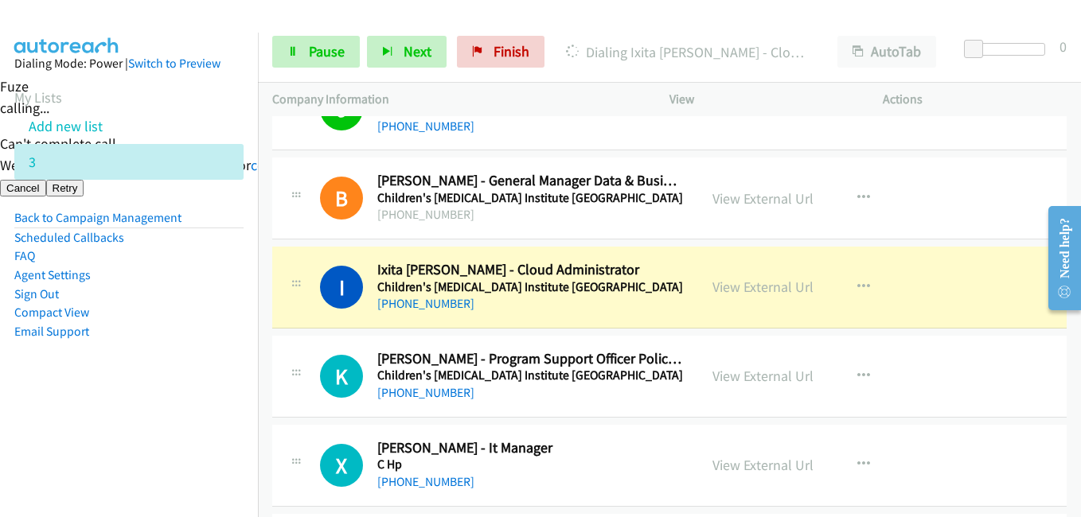
scroll to position [5381, 0]
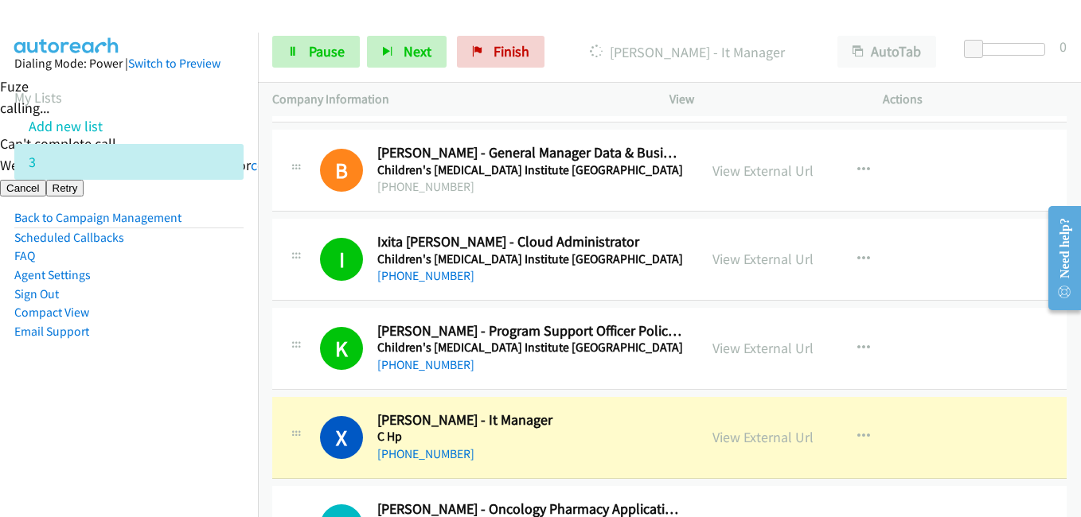
click at [196, 404] on aside "Dialing Mode: Power | Switch to Preview My Lists Add new list 3 Back to Campaig…" at bounding box center [129, 223] width 258 height 380
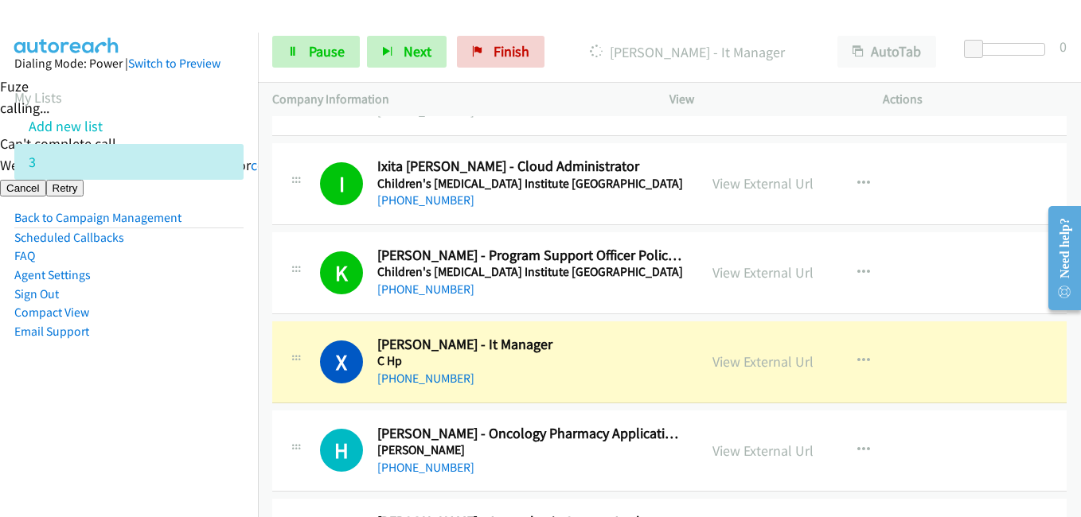
scroll to position [5540, 0]
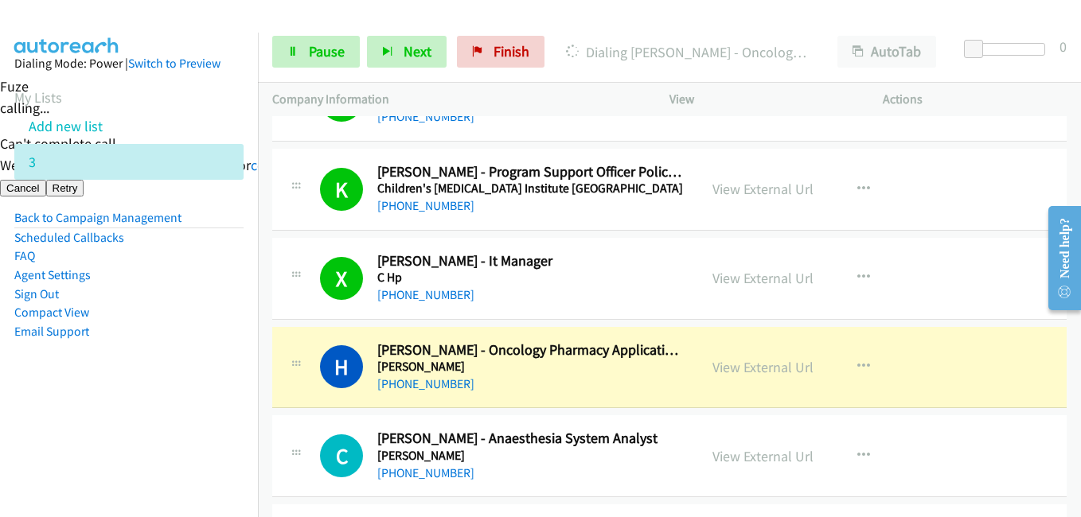
drag, startPoint x: 145, startPoint y: 354, endPoint x: 187, endPoint y: 351, distance: 42.3
click at [145, 354] on aside "Dialing Mode: Power | Switch to Preview My Lists Add new list 3 Back to Campaig…" at bounding box center [129, 223] width 258 height 380
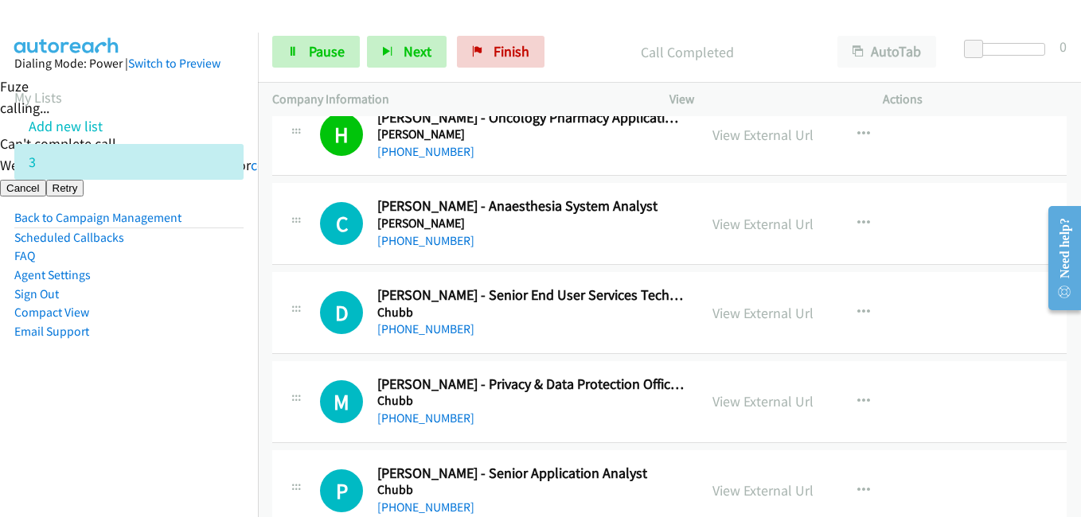
scroll to position [5779, 0]
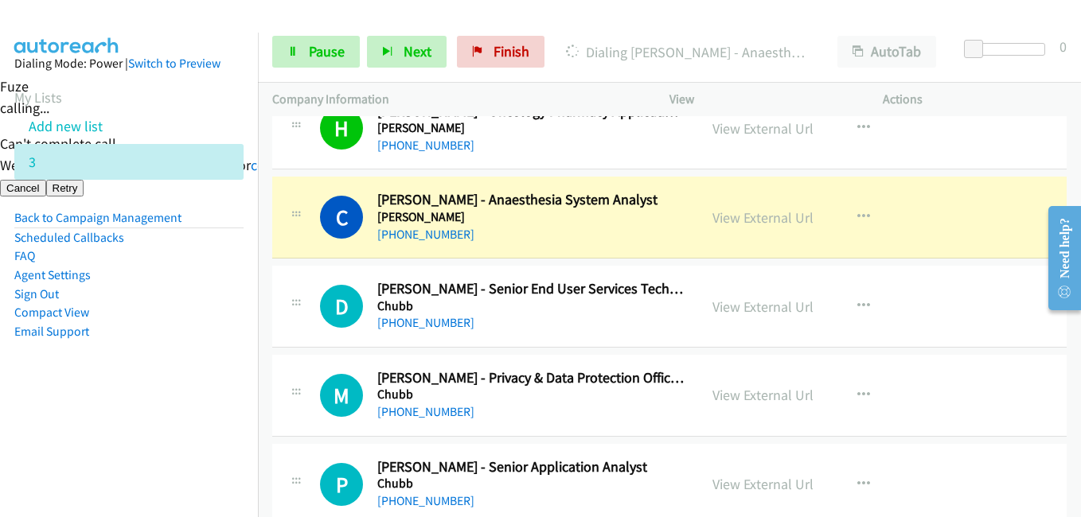
click at [204, 380] on aside "Dialing Mode: Power | Switch to Preview My Lists Add new list 3 Back to Campaig…" at bounding box center [129, 223] width 258 height 380
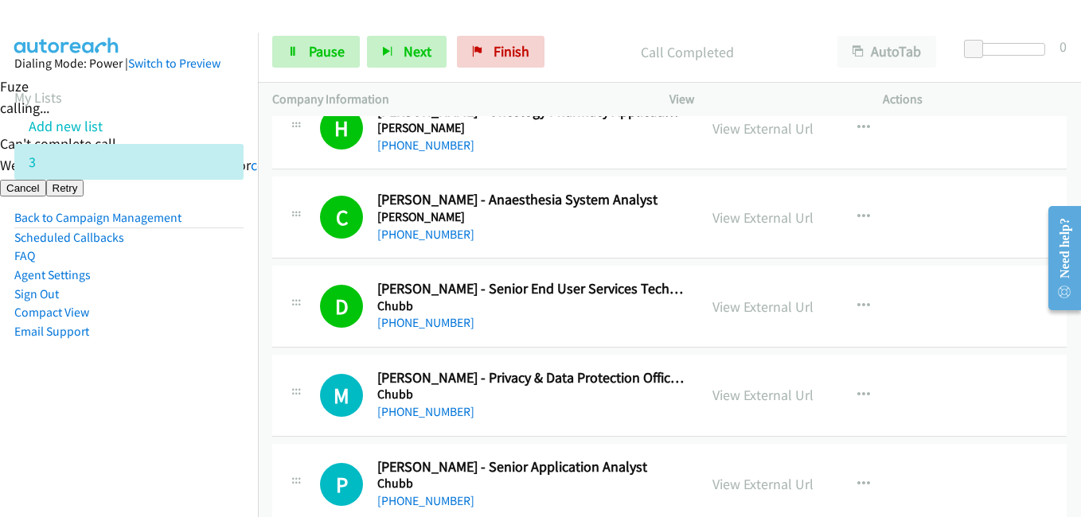
click at [227, 397] on aside "Dialing Mode: Power | Switch to Preview My Lists Add new list 3 Back to Campaig…" at bounding box center [129, 223] width 258 height 380
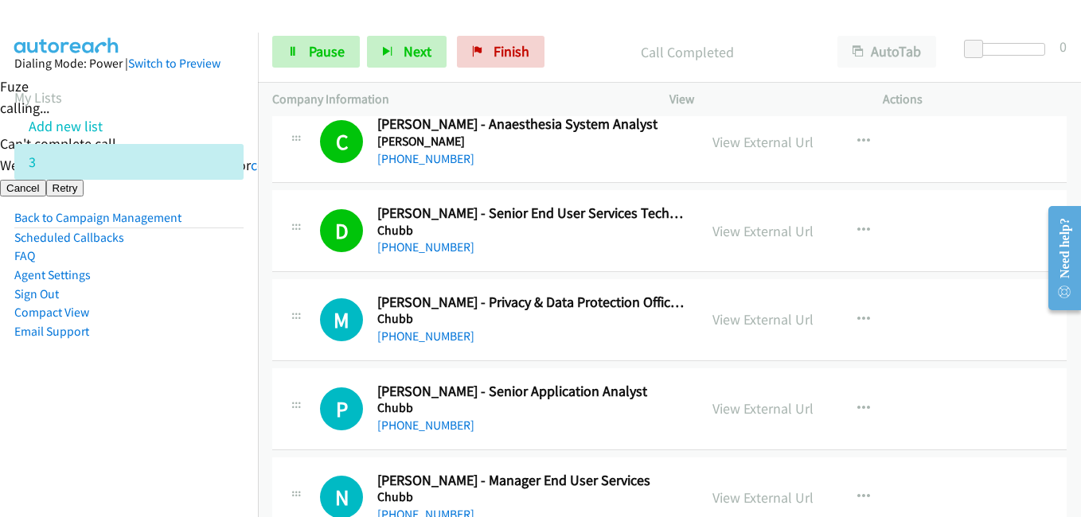
scroll to position [5938, 0]
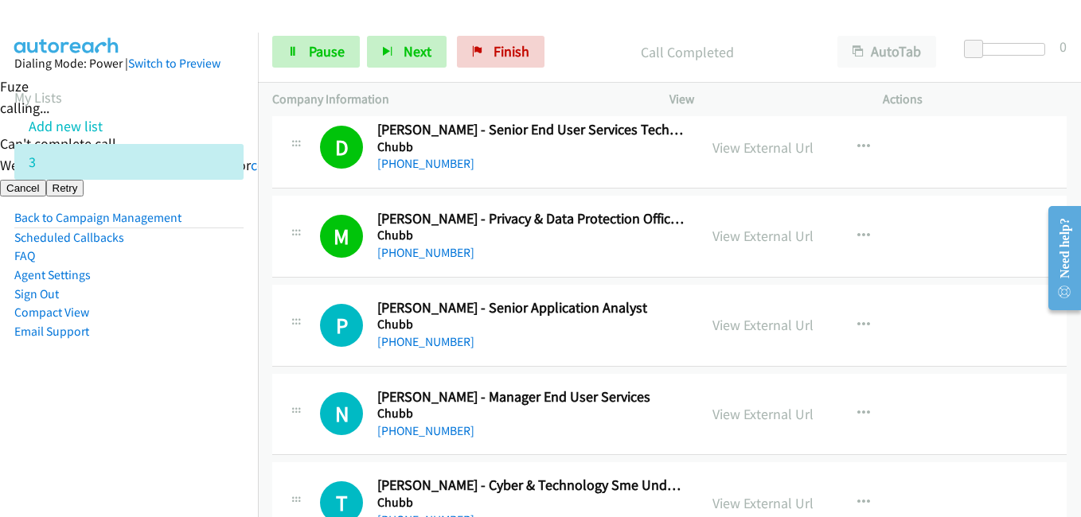
click at [212, 392] on aside "Dialing Mode: Power | Switch to Preview My Lists Add new list 3 Back to Campaig…" at bounding box center [129, 223] width 258 height 380
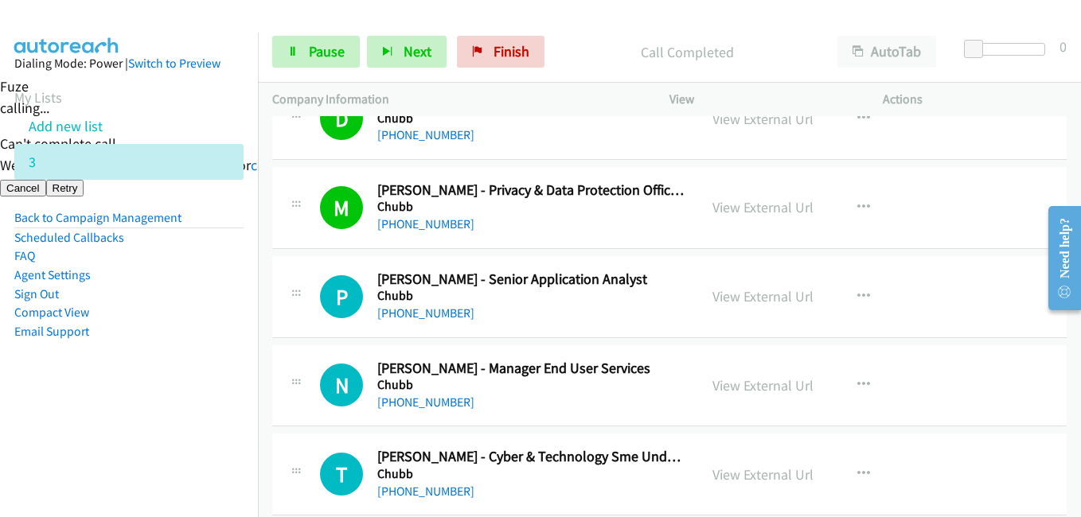
scroll to position [6017, 0]
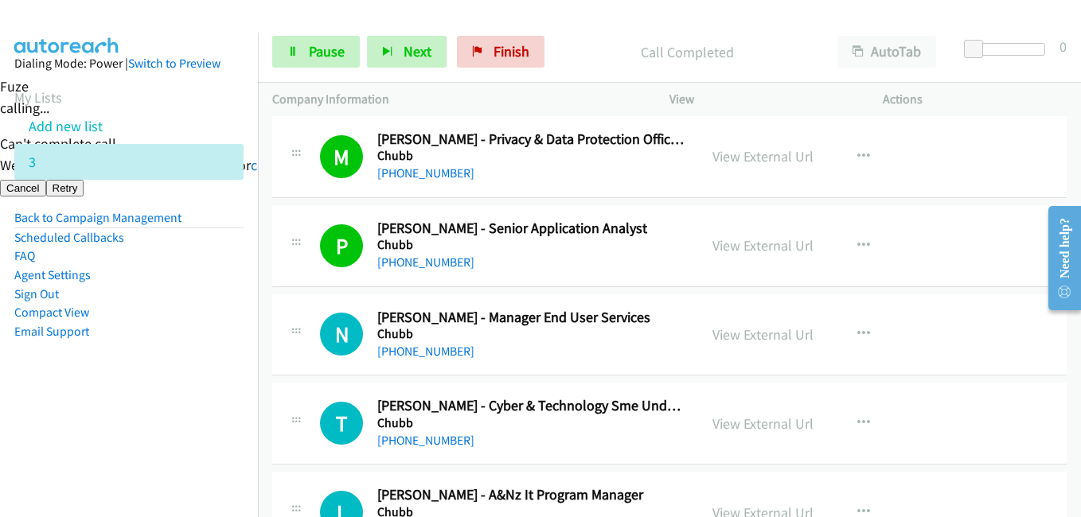
click at [131, 373] on aside "Dialing Mode: Power | Switch to Preview My Lists Add new list 3 Back to Campaig…" at bounding box center [129, 223] width 258 height 380
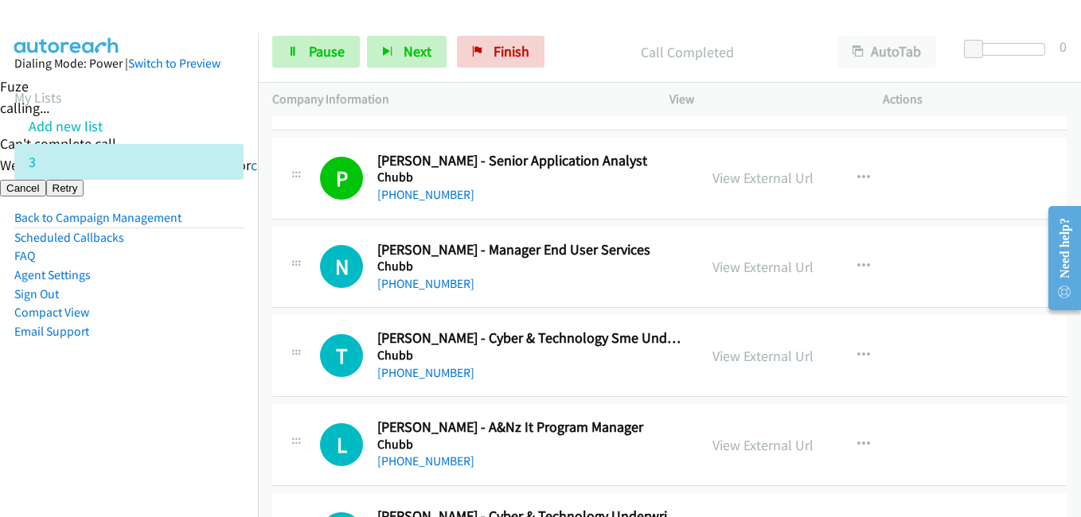
scroll to position [6177, 0]
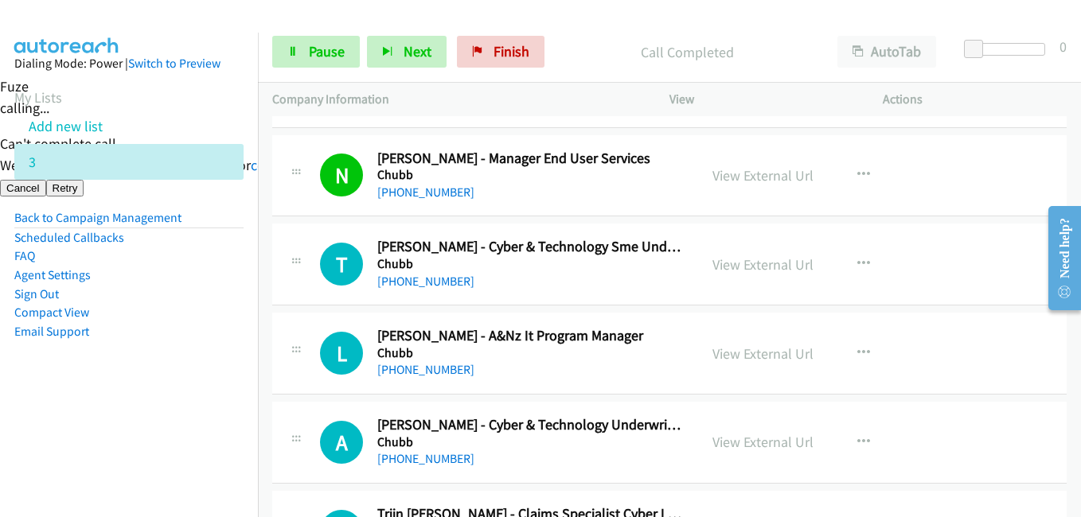
click at [150, 401] on aside "Dialing Mode: Power | Switch to Preview My Lists Add new list 3 Back to Campaig…" at bounding box center [129, 223] width 258 height 380
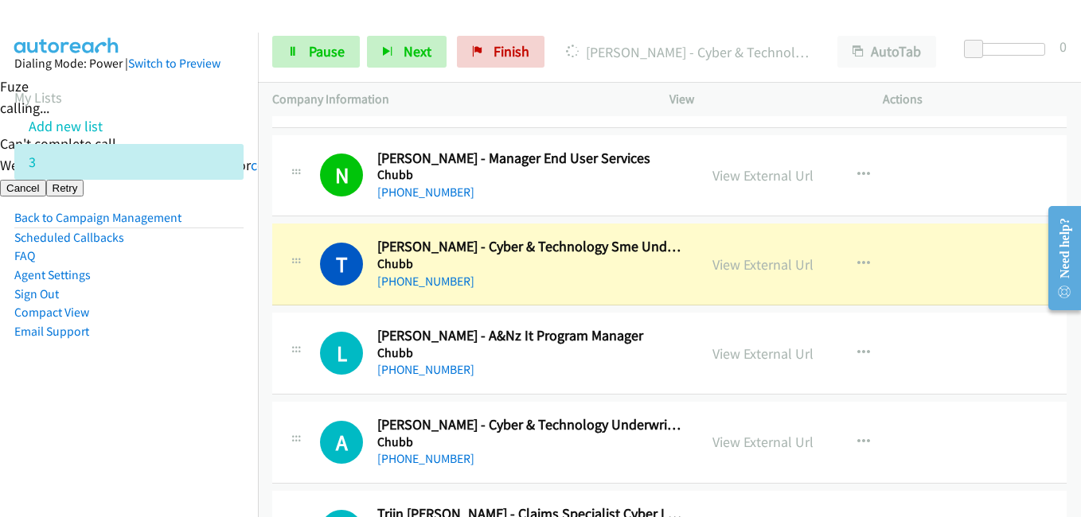
drag, startPoint x: 92, startPoint y: 372, endPoint x: 337, endPoint y: 368, distance: 246.0
click at [92, 372] on aside "Dialing Mode: Power | Switch to Preview My Lists Add new list 3 Back to Campaig…" at bounding box center [129, 223] width 258 height 380
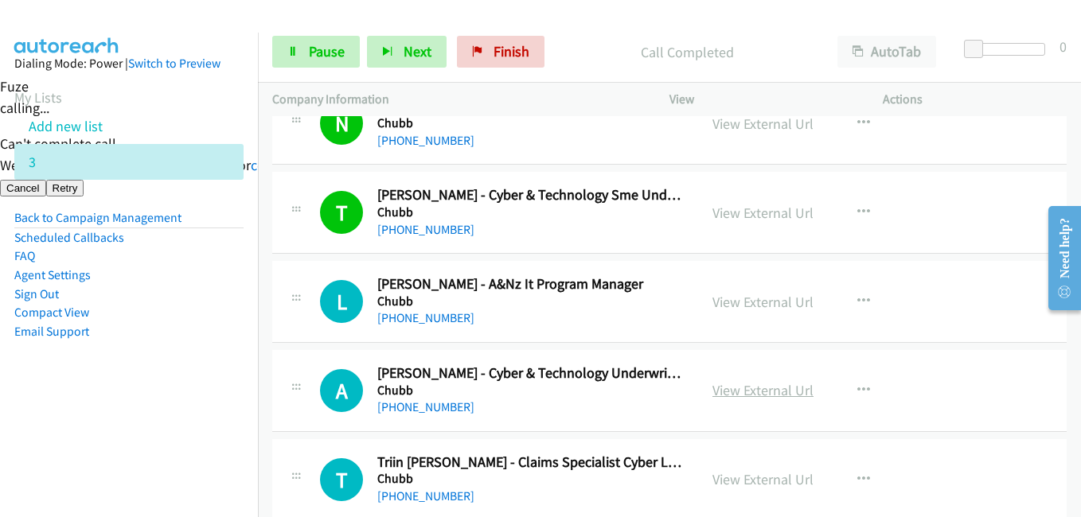
scroll to position [6256, 0]
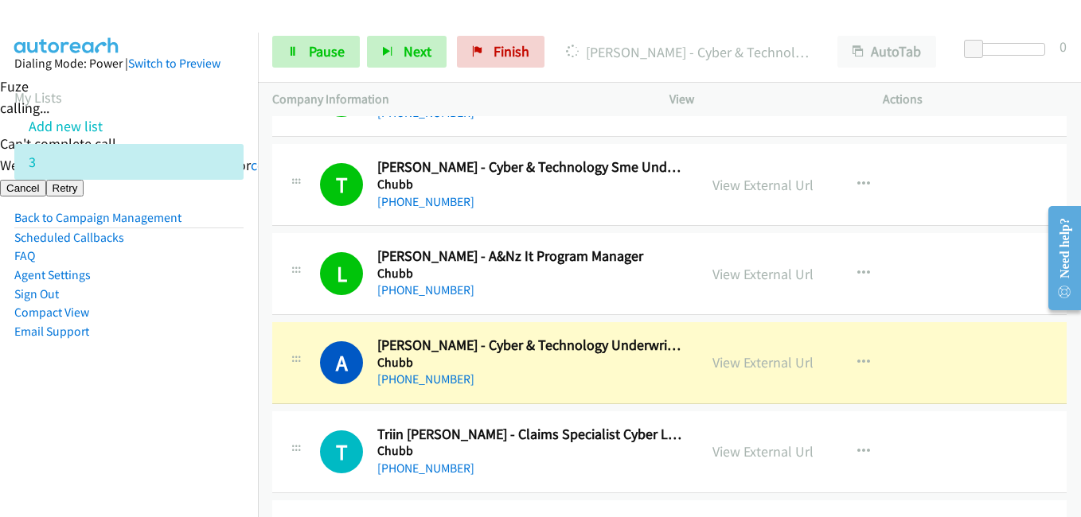
click at [240, 337] on aside "Dialing Mode: Power | Switch to Preview My Lists Add new list 3 Back to Campaig…" at bounding box center [129, 223] width 258 height 380
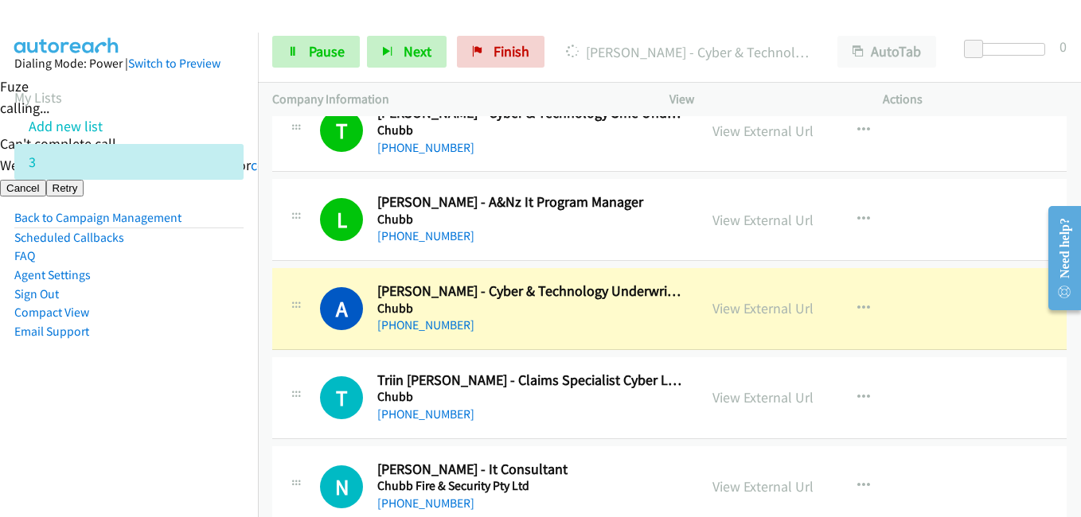
scroll to position [6415, 0]
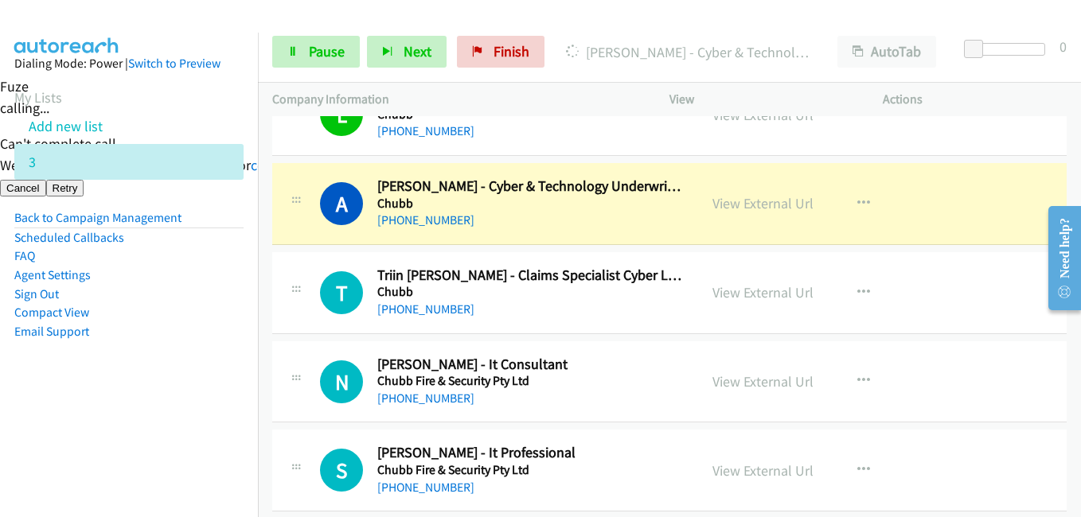
drag, startPoint x: 230, startPoint y: 389, endPoint x: 285, endPoint y: 384, distance: 55.2
click at [230, 389] on aside "Dialing Mode: Power | Switch to Preview My Lists Add new list 3 Back to Campaig…" at bounding box center [129, 223] width 258 height 380
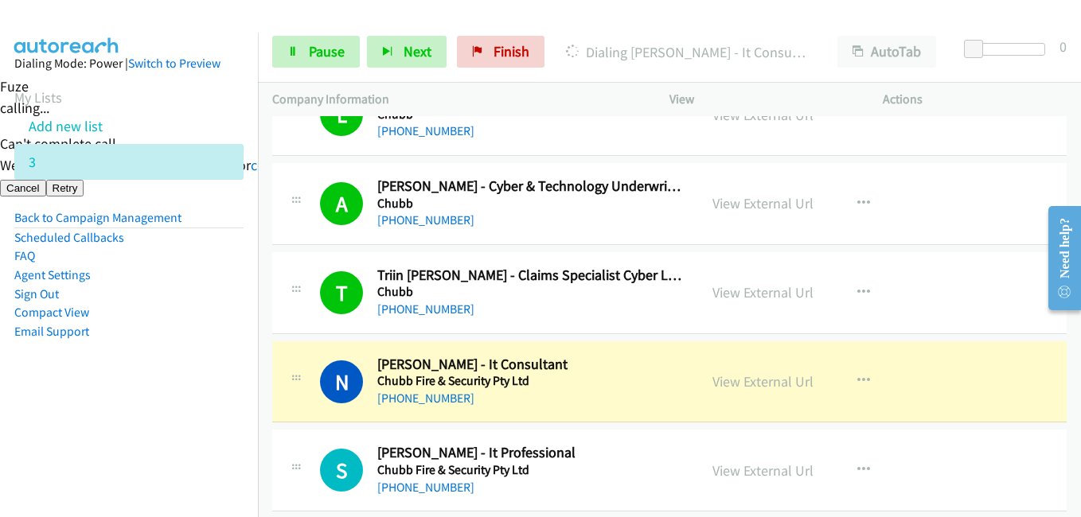
drag, startPoint x: 150, startPoint y: 392, endPoint x: 179, endPoint y: 382, distance: 31.2
click at [150, 392] on aside "Dialing Mode: Power | Switch to Preview My Lists Add new list 3 Back to Campaig…" at bounding box center [129, 223] width 258 height 380
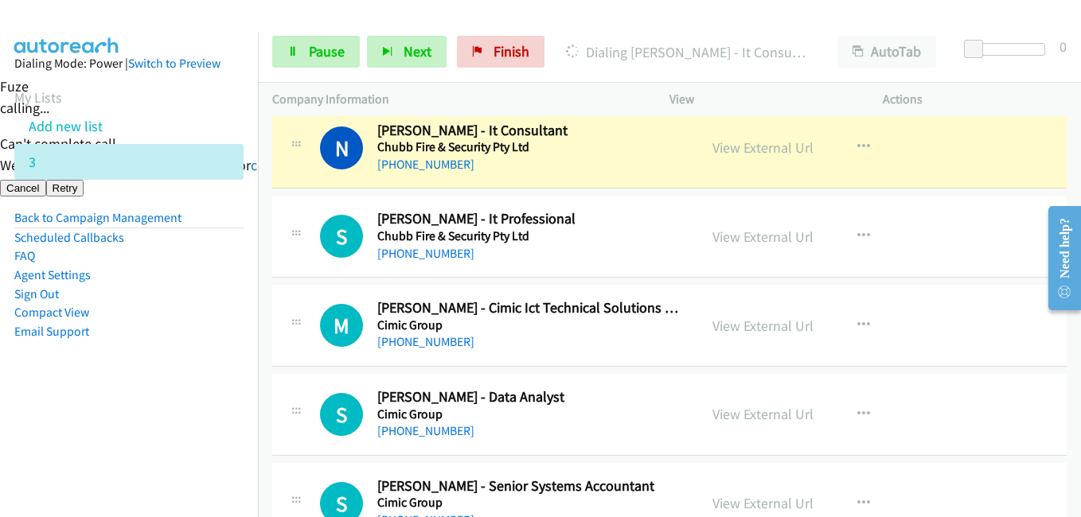
scroll to position [6654, 0]
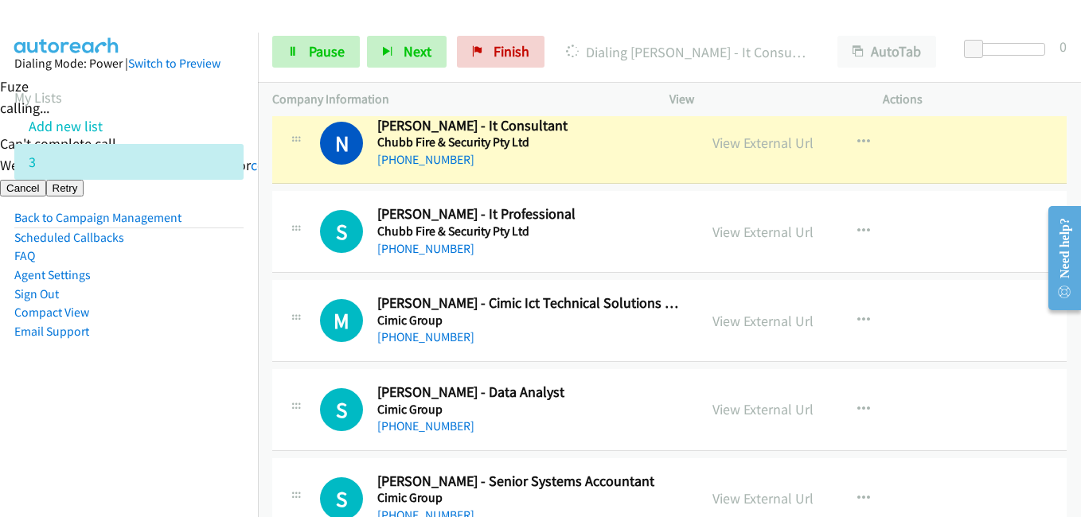
click at [202, 408] on aside "Dialing Mode: Power | Switch to Preview My Lists Add new list 3 Back to Campaig…" at bounding box center [129, 223] width 258 height 380
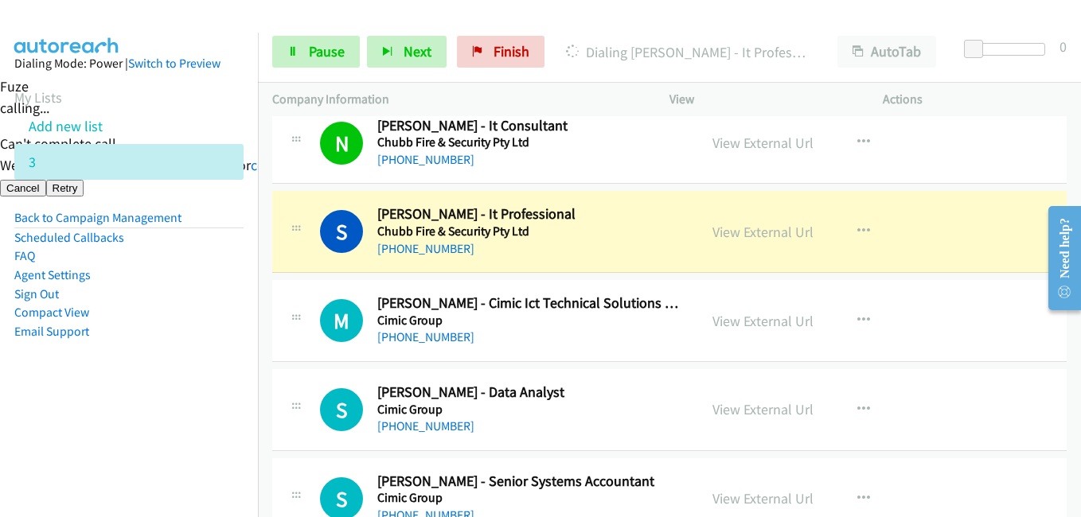
click at [138, 406] on aside "Dialing Mode: Power | Switch to Preview My Lists Add new list 3 Back to Campaig…" at bounding box center [129, 223] width 258 height 380
click at [760, 229] on link "View External Url" at bounding box center [762, 232] width 101 height 18
click at [310, 45] on span "Pause" at bounding box center [327, 51] width 36 height 18
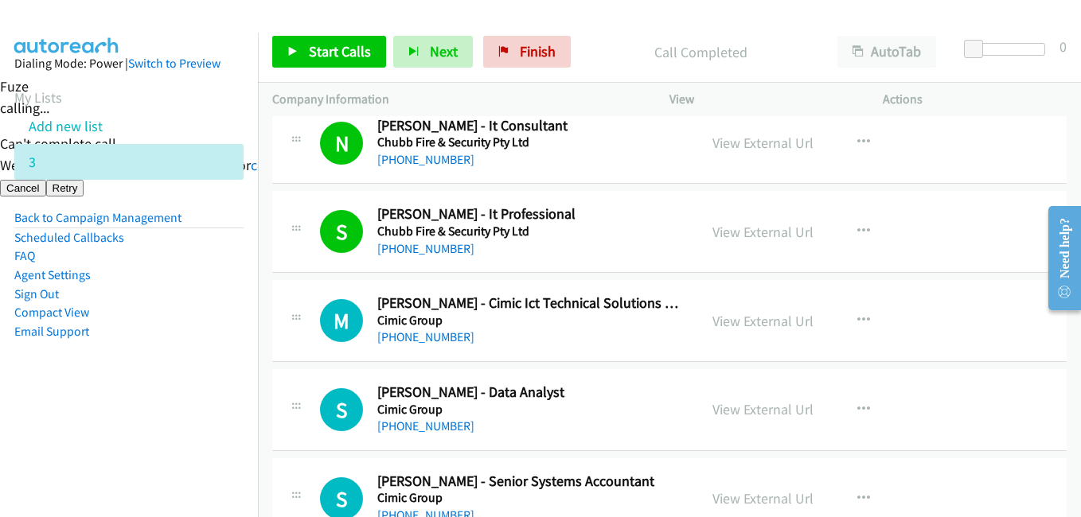
click at [118, 409] on aside "Dialing Mode: Power | Switch to Preview My Lists Add new list 3 Back to Campaig…" at bounding box center [129, 223] width 258 height 380
click at [322, 65] on link "Start Calls" at bounding box center [329, 52] width 114 height 32
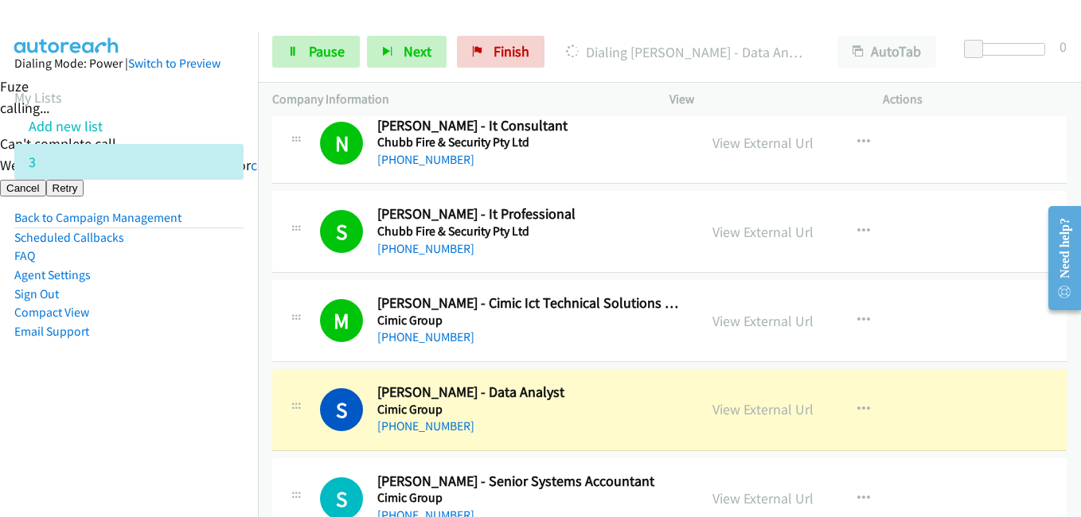
click at [209, 306] on li "Compact View" at bounding box center [128, 312] width 229 height 19
click at [314, 49] on span "Pause" at bounding box center [327, 51] width 36 height 18
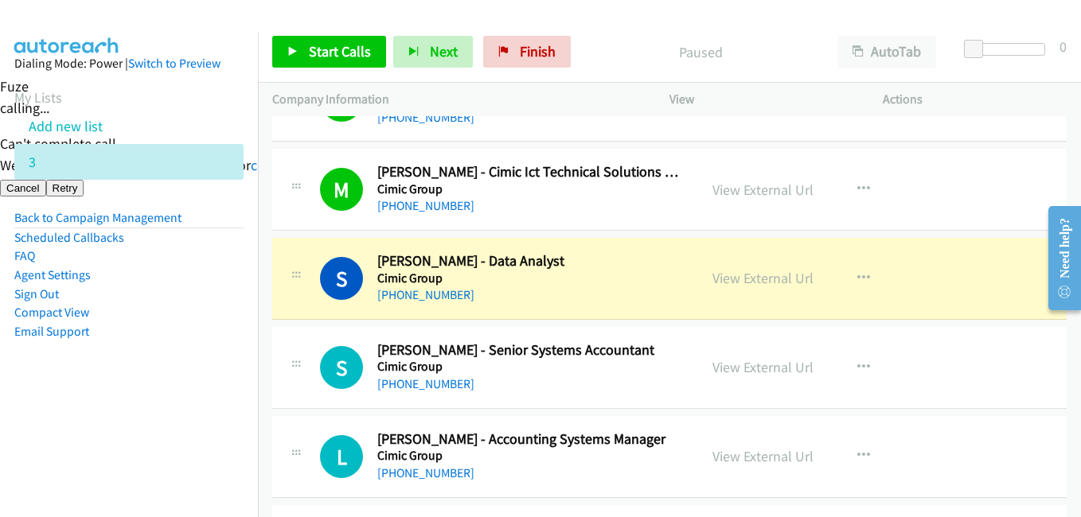
scroll to position [6813, 0]
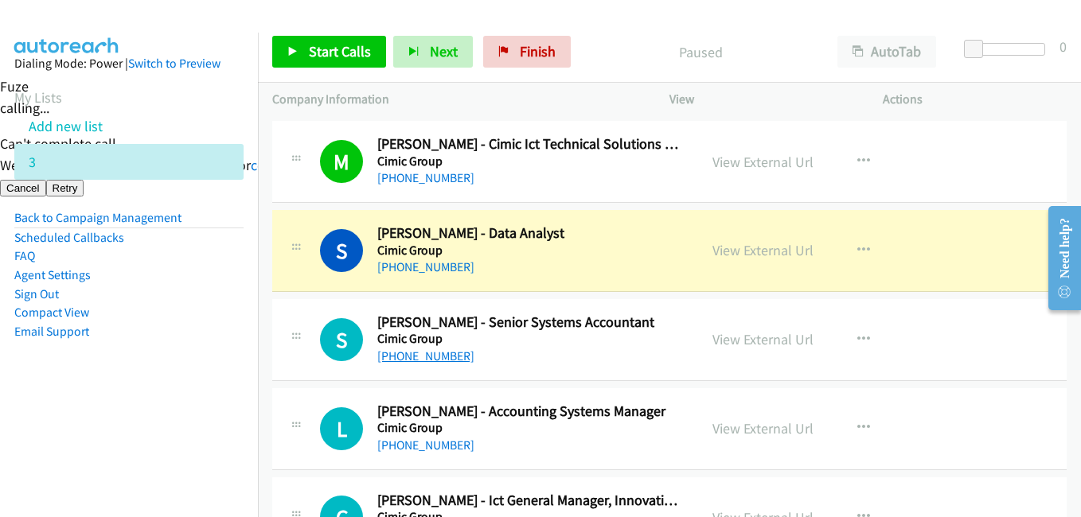
drag, startPoint x: 151, startPoint y: 383, endPoint x: 387, endPoint y: 351, distance: 237.7
click at [151, 383] on aside "Dialing Mode: Power | Switch to Preview My Lists Add new list 3 Back to Campaig…" at bounding box center [129, 223] width 258 height 380
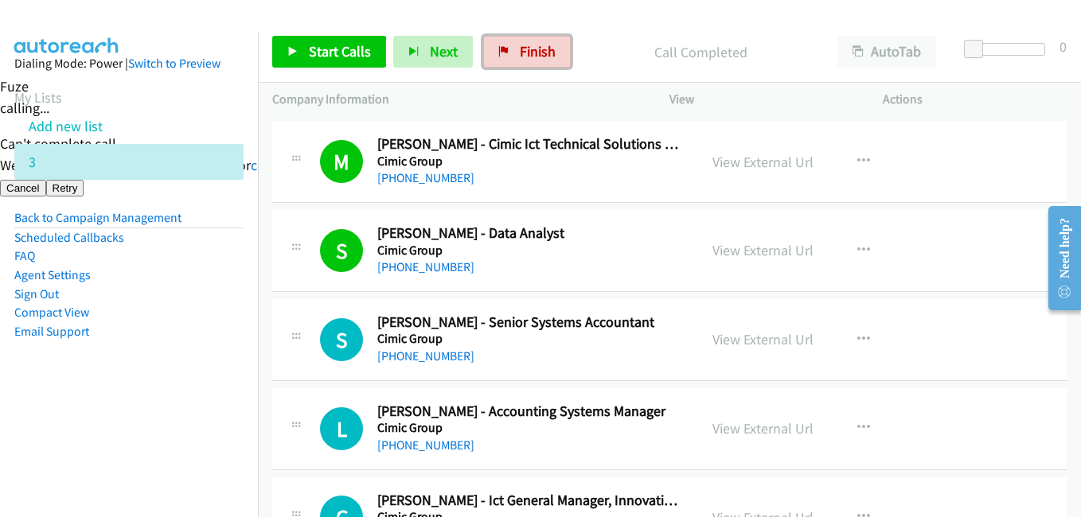
drag, startPoint x: 529, startPoint y: 48, endPoint x: 622, endPoint y: 69, distance: 95.6
click at [529, 48] on span "Finish" at bounding box center [538, 51] width 36 height 18
